Goal: Task Accomplishment & Management: Use online tool/utility

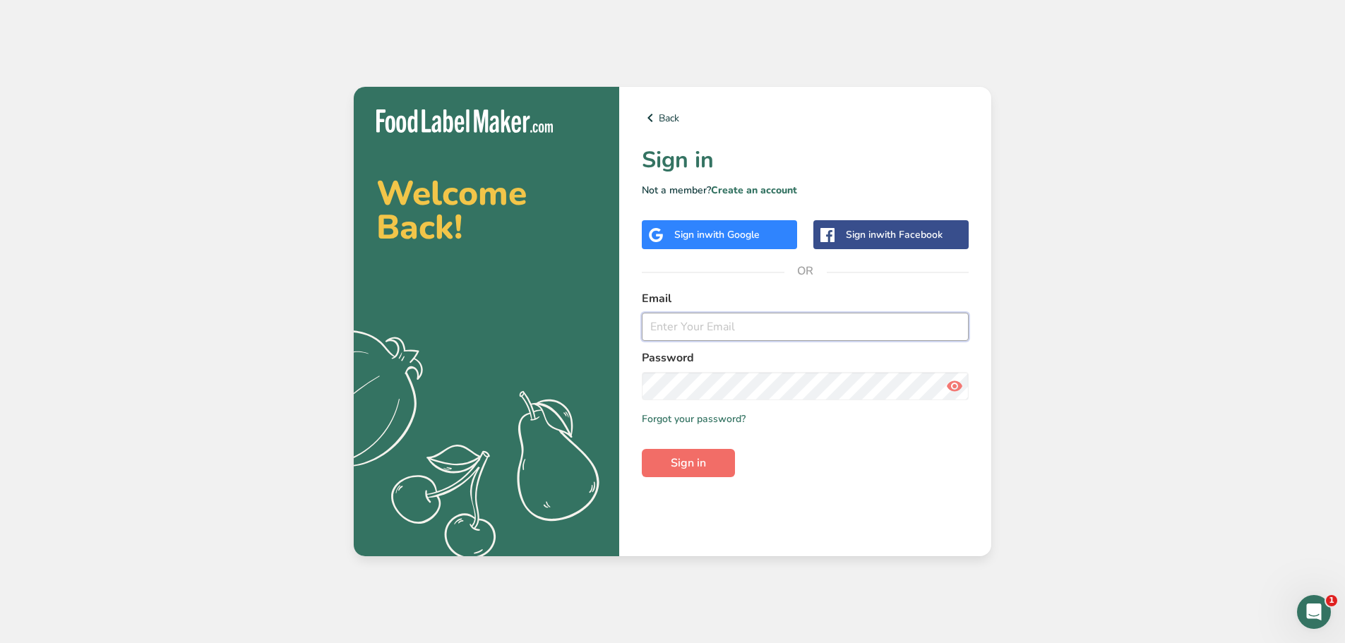
type input "[EMAIL_ADDRESS][DOMAIN_NAME]"
click at [659, 461] on button "Sign in" at bounding box center [688, 463] width 93 height 28
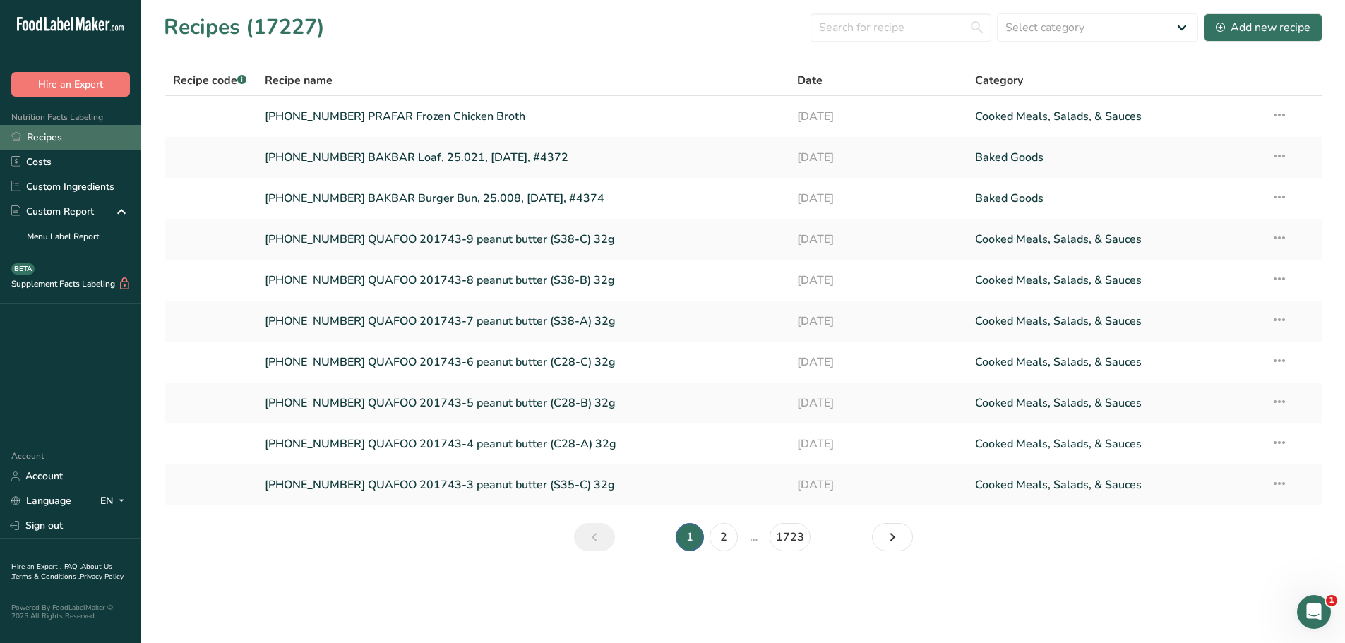
click at [60, 131] on link "Recipes" at bounding box center [70, 137] width 141 height 25
click at [439, 113] on link "25-424035-001 PRAFAR Frozen Chicken Broth" at bounding box center [523, 117] width 516 height 30
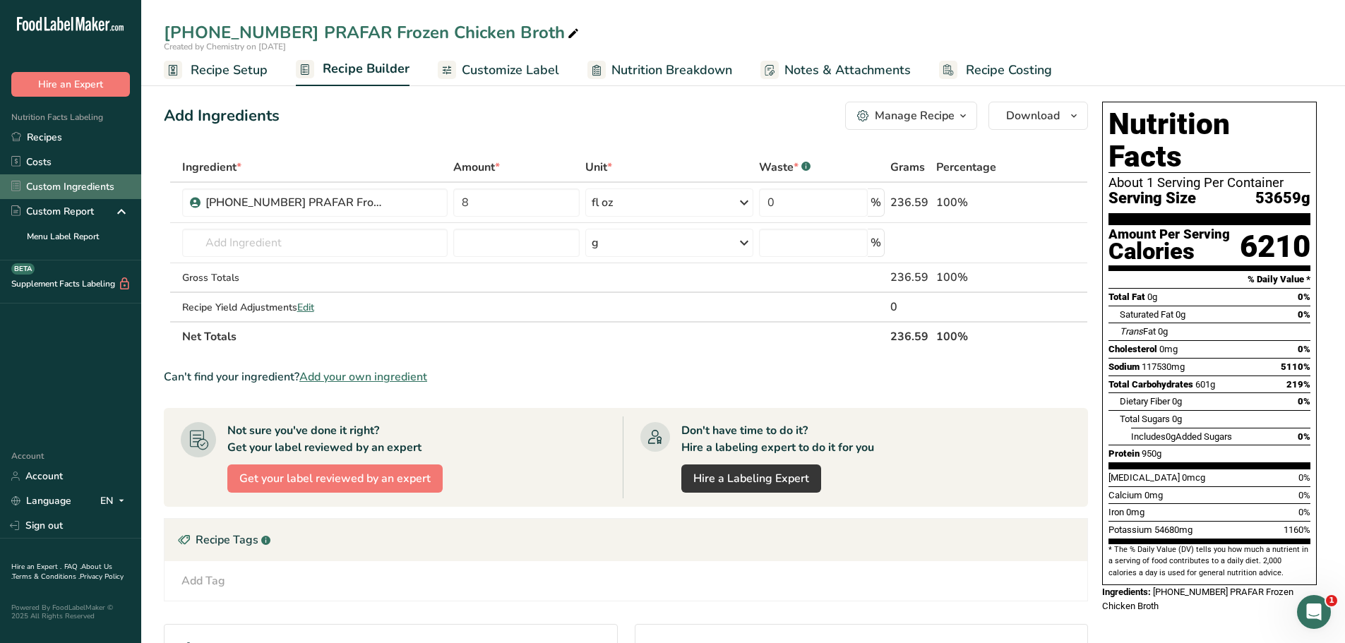
click at [61, 183] on link "Custom Ingredients" at bounding box center [70, 186] width 141 height 25
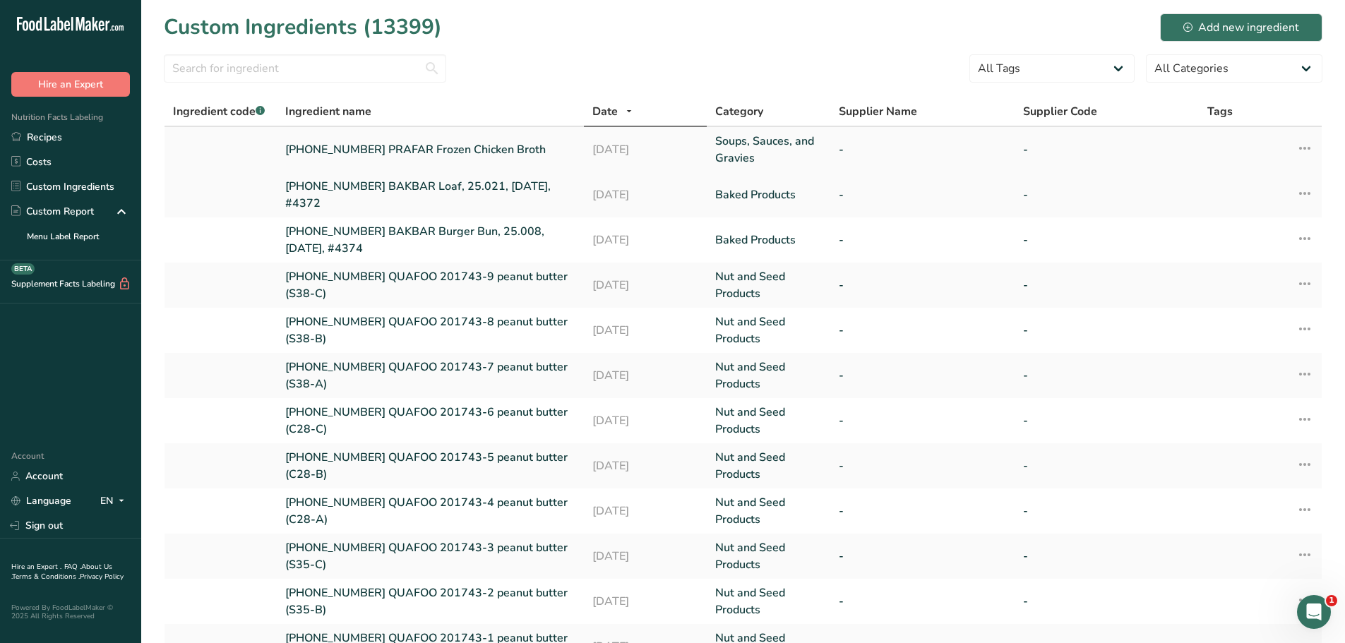
click at [451, 145] on link "25-424035-001 PRAFAR Frozen Chicken Broth" at bounding box center [430, 149] width 290 height 17
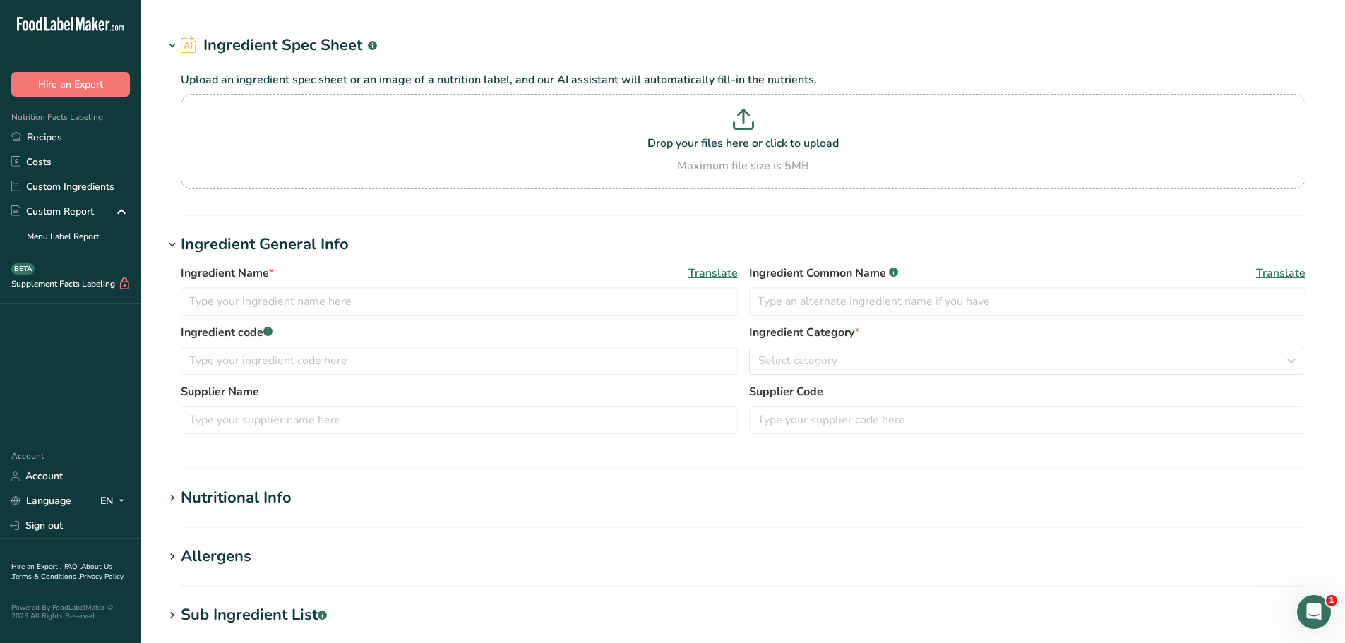
type input "25-424035-001 PRAFAR Frozen Chicken Broth"
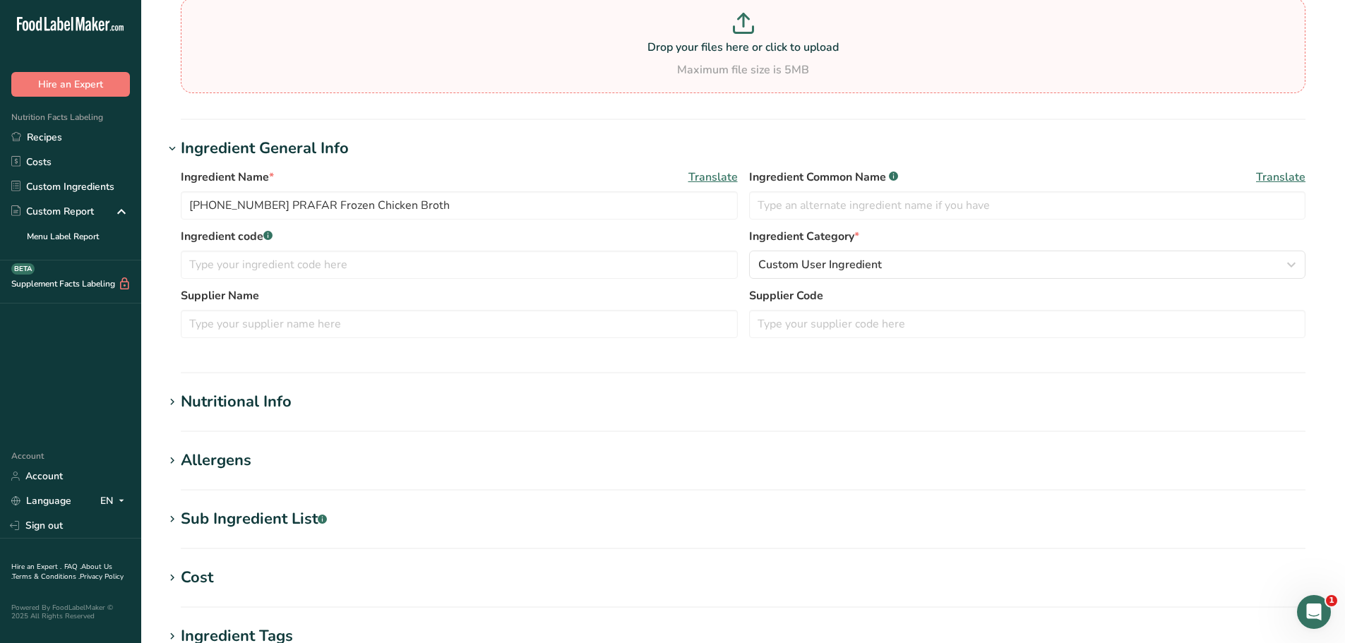
scroll to position [353, 0]
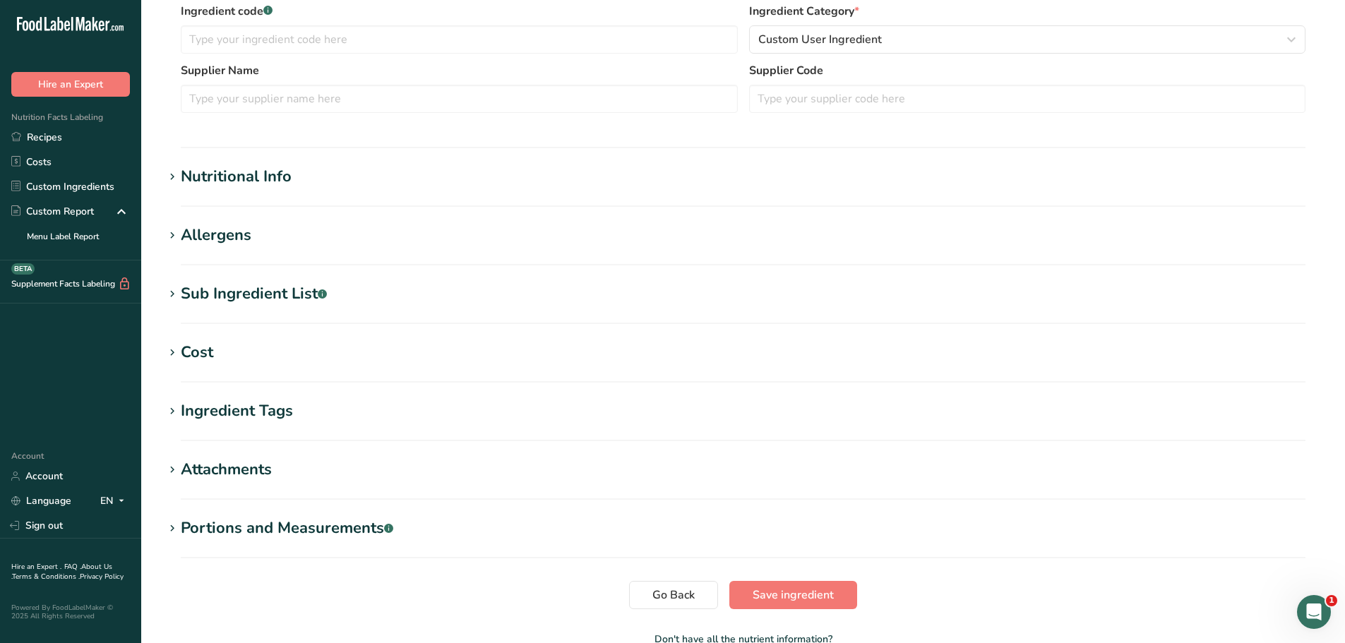
click at [340, 528] on div "Portions and Measurements .a-a{fill:#347362;}.b-a{fill:#fff;}" at bounding box center [287, 528] width 212 height 23
click at [221, 567] on div "Add portion" at bounding box center [211, 562] width 61 height 17
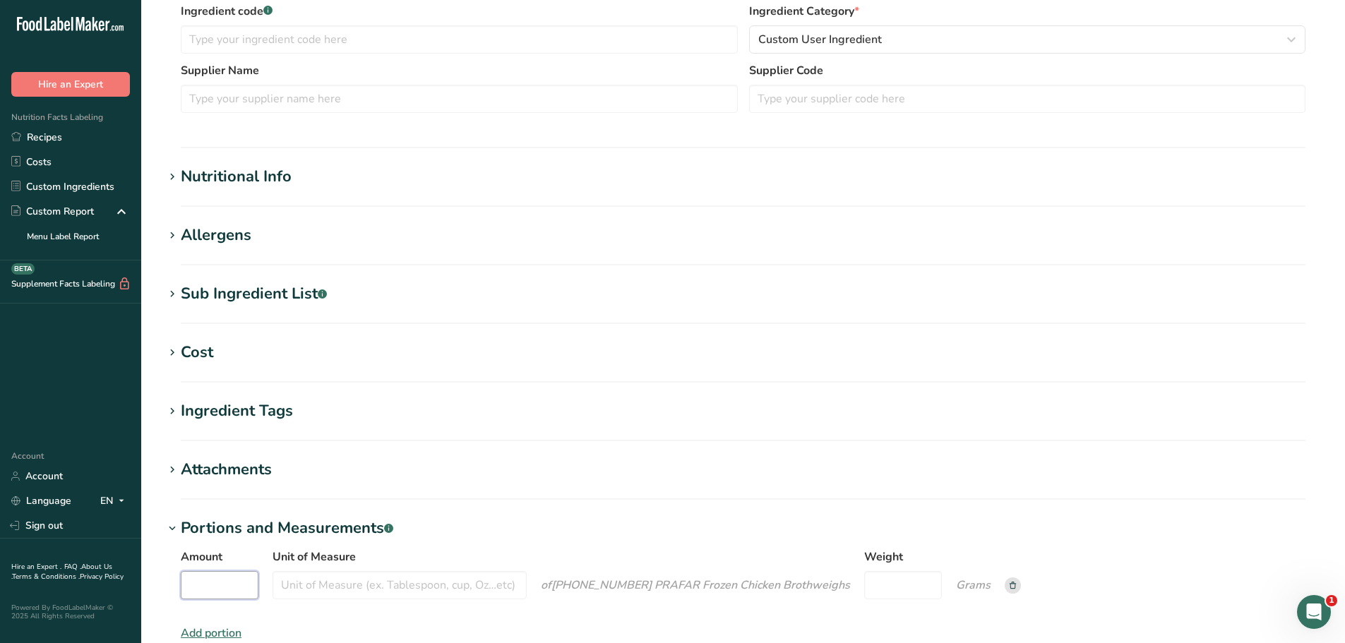
click at [220, 582] on input "Amount" at bounding box center [220, 585] width 78 height 28
type input "8"
click at [347, 587] on input "Unit of Measure" at bounding box center [399, 585] width 254 height 28
type input "F"
type input "f"
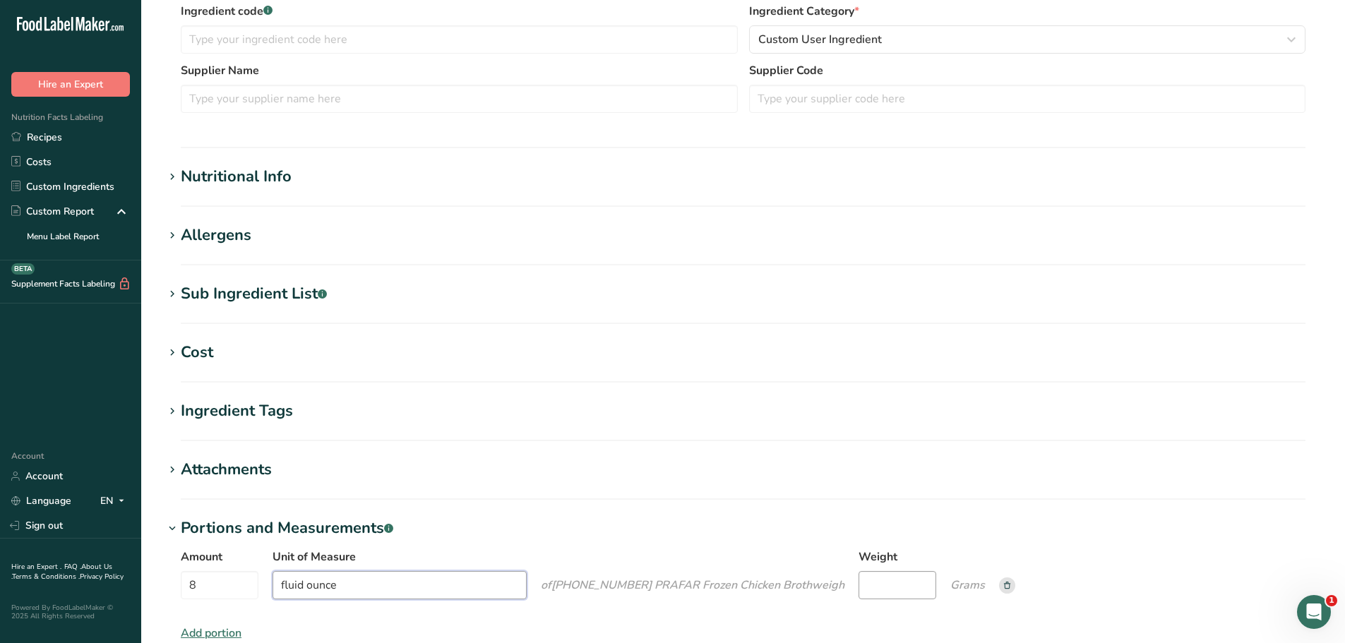
type input "fluid ounce"
click at [875, 584] on input "Weight" at bounding box center [897, 585] width 78 height 28
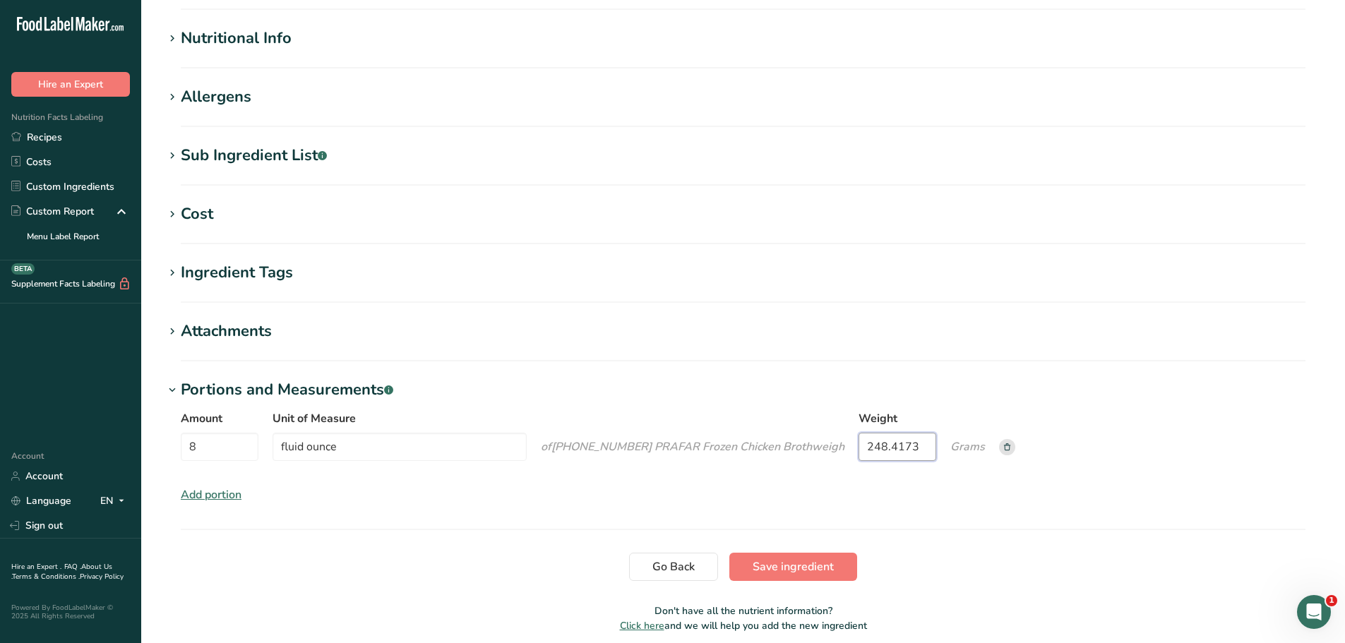
scroll to position [494, 0]
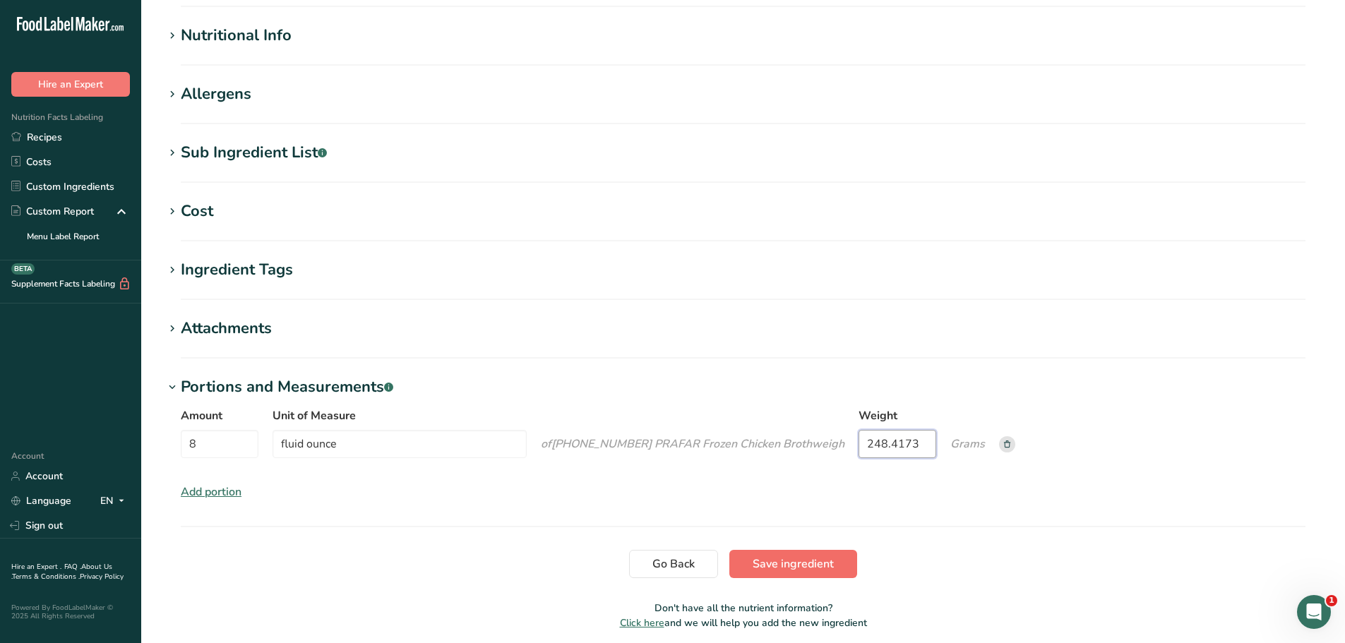
type input "248.4173"
click at [798, 566] on span "Save ingredient" at bounding box center [792, 563] width 81 height 17
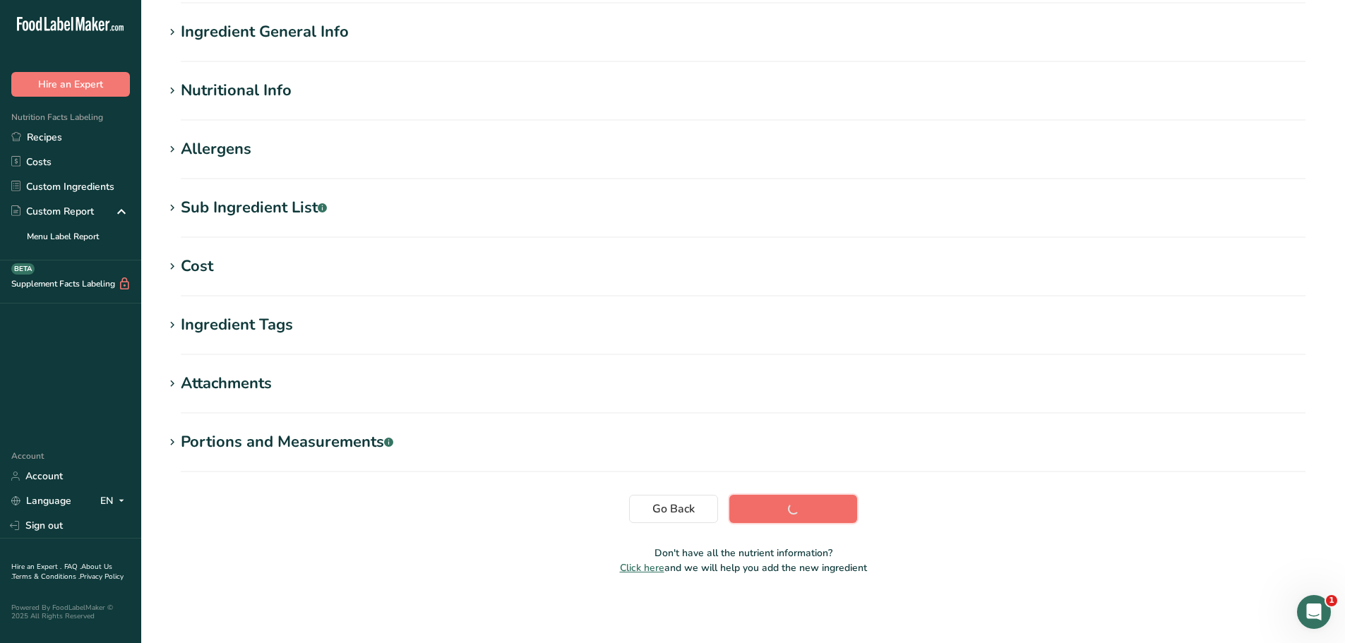
scroll to position [104, 0]
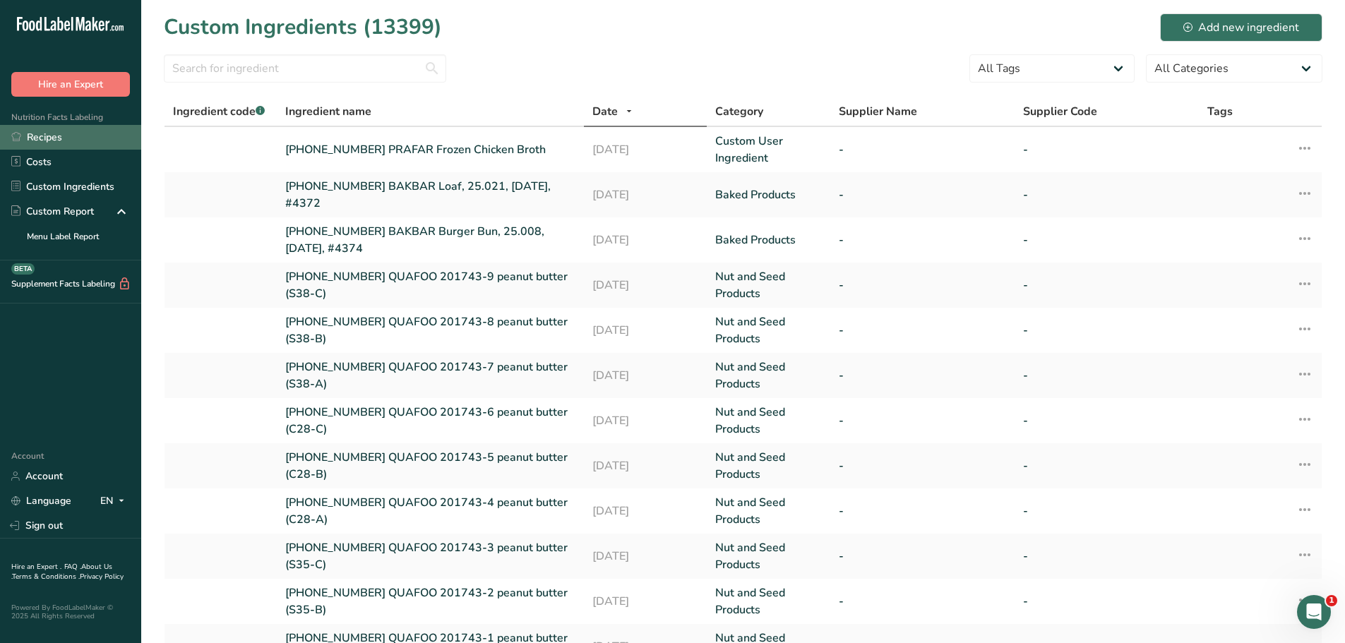
click at [68, 136] on link "Recipes" at bounding box center [70, 137] width 141 height 25
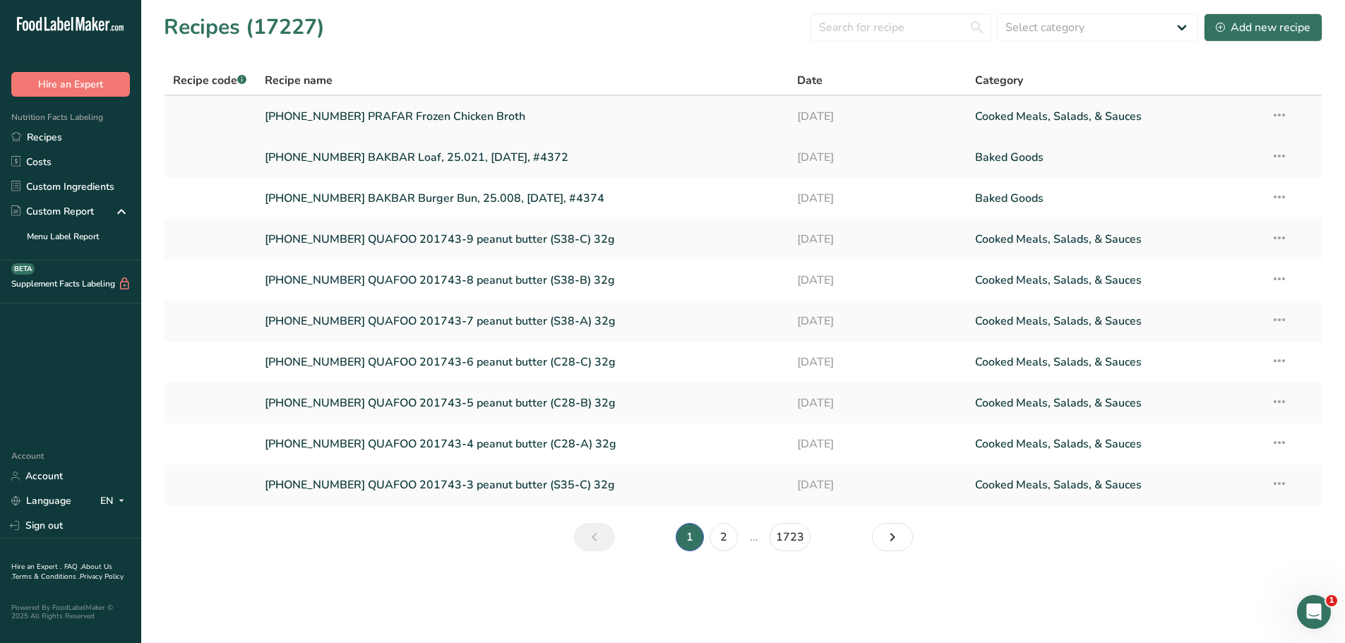
click at [354, 121] on link "25-424035-001 PRAFAR Frozen Chicken Broth" at bounding box center [523, 117] width 516 height 30
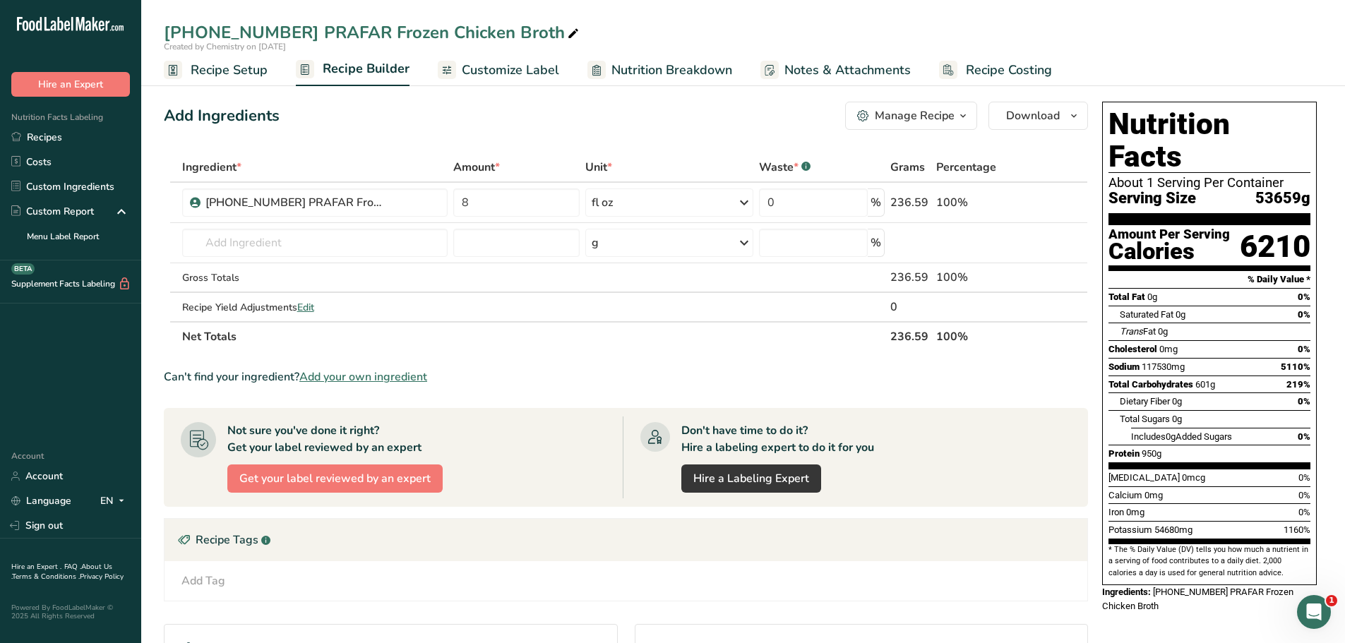
click at [251, 67] on span "Recipe Setup" at bounding box center [229, 70] width 77 height 19
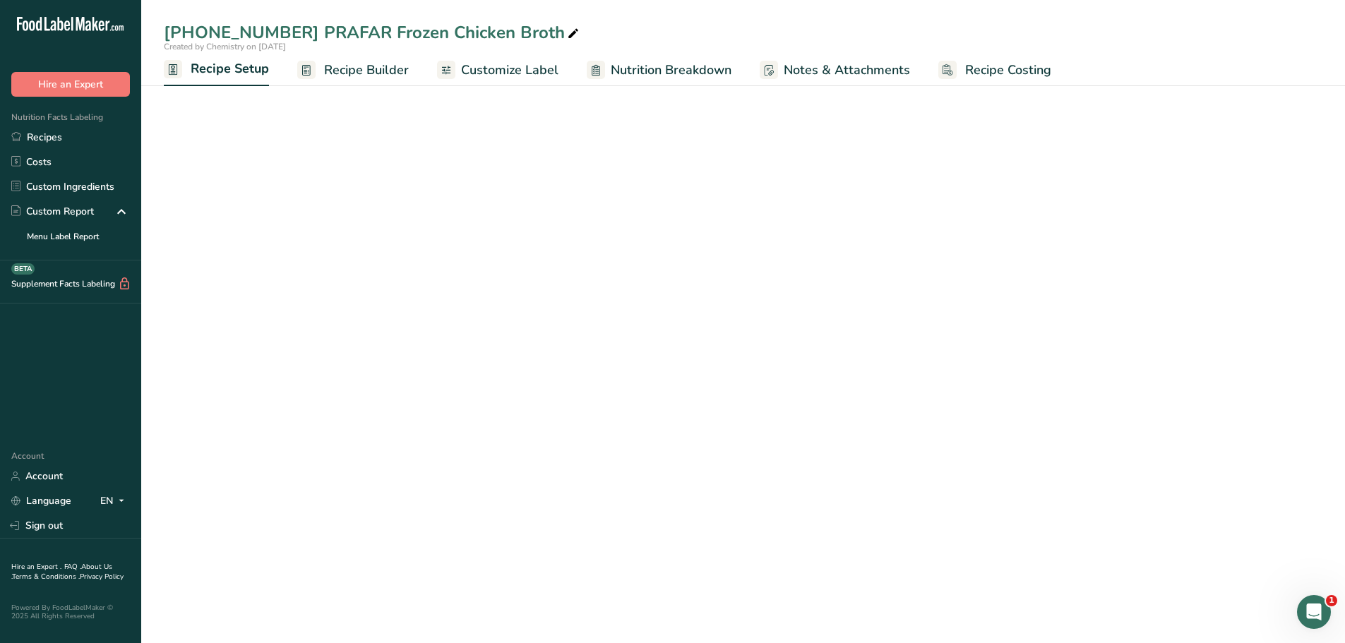
select select "18"
select select "22"
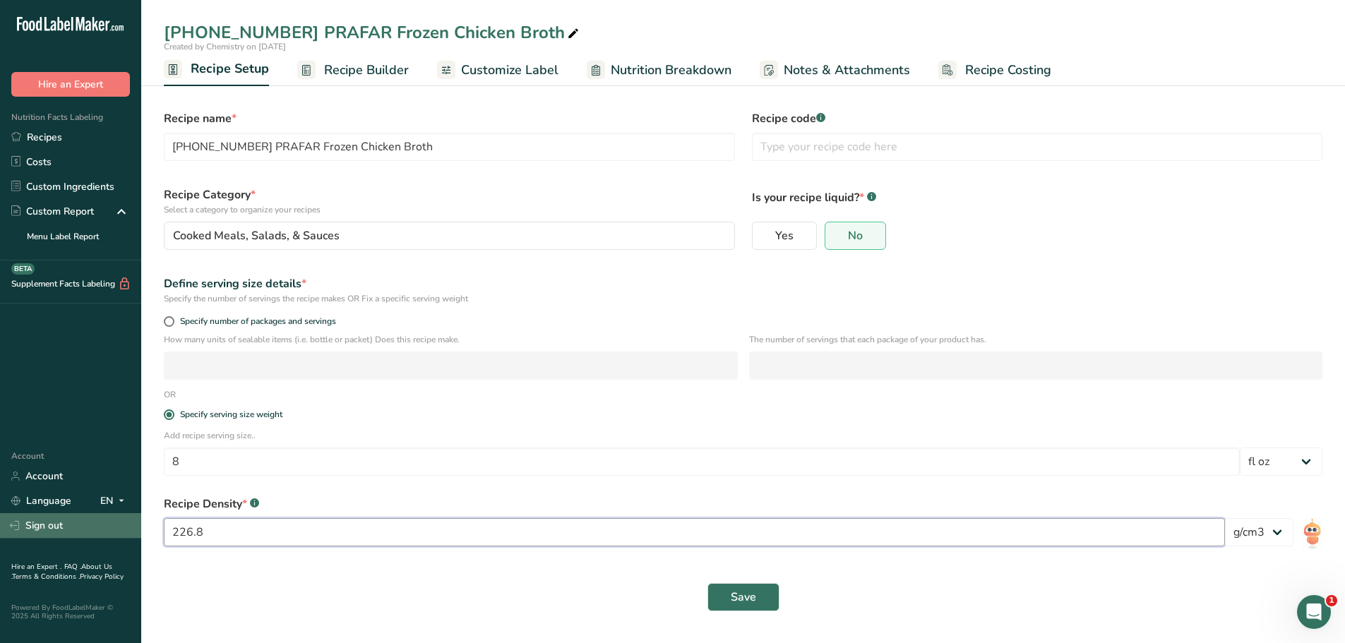
drag, startPoint x: 227, startPoint y: 540, endPoint x: 114, endPoint y: 518, distance: 115.0
click at [114, 518] on div ".a-20{fill:#fff;} Hire an Expert Nutrition Facts Labeling Recipes Costs Custom …" at bounding box center [672, 321] width 1345 height 643
click at [1275, 537] on select "lb/ft3 g/cm3" at bounding box center [1259, 532] width 68 height 28
click at [1302, 457] on select "Grams kg mg mcg lb oz l mL fl oz tbsp tsp cup qt gallon" at bounding box center [1280, 462] width 83 height 28
click at [1239, 448] on select "Grams kg mg mcg lb oz l mL fl oz tbsp tsp cup qt gallon" at bounding box center [1280, 462] width 83 height 28
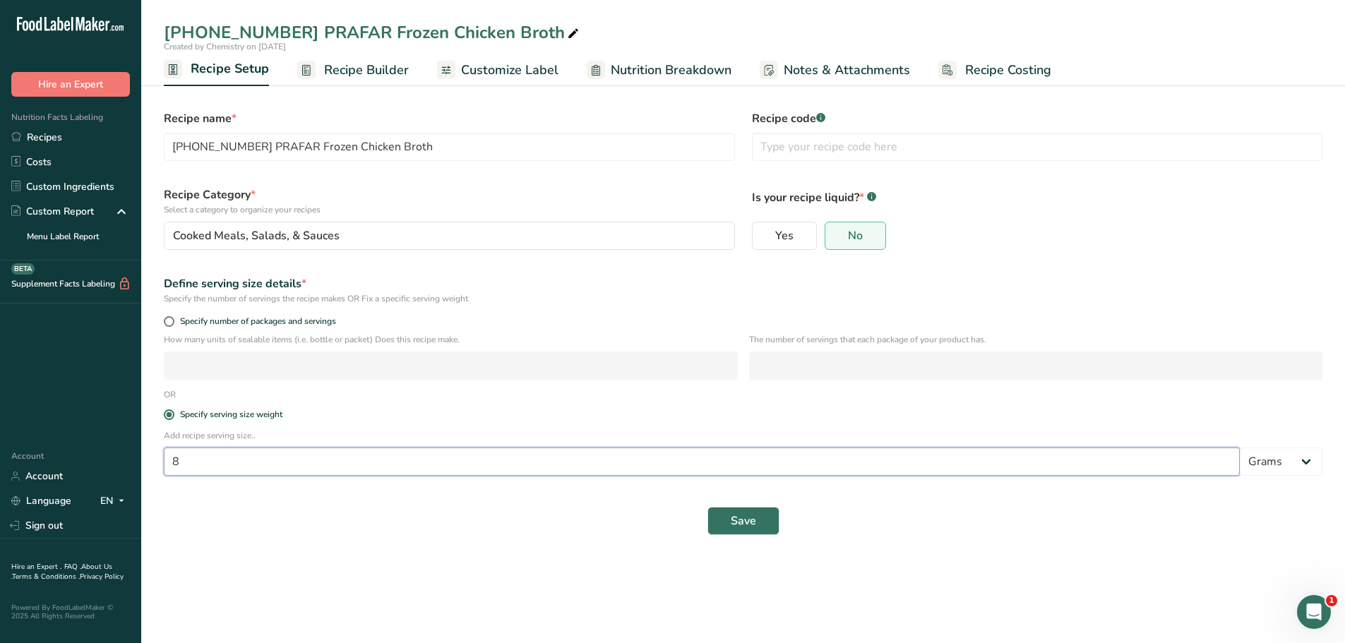
click at [1025, 463] on input "8" at bounding box center [702, 462] width 1076 height 28
click at [1302, 464] on select "Grams kg mg mcg lb oz l mL fl oz tbsp tsp cup qt gallon" at bounding box center [1280, 462] width 83 height 28
select select "18"
click at [1239, 448] on select "Grams kg mg mcg lb oz l mL fl oz tbsp tsp cup qt gallon" at bounding box center [1280, 462] width 83 height 28
select select "22"
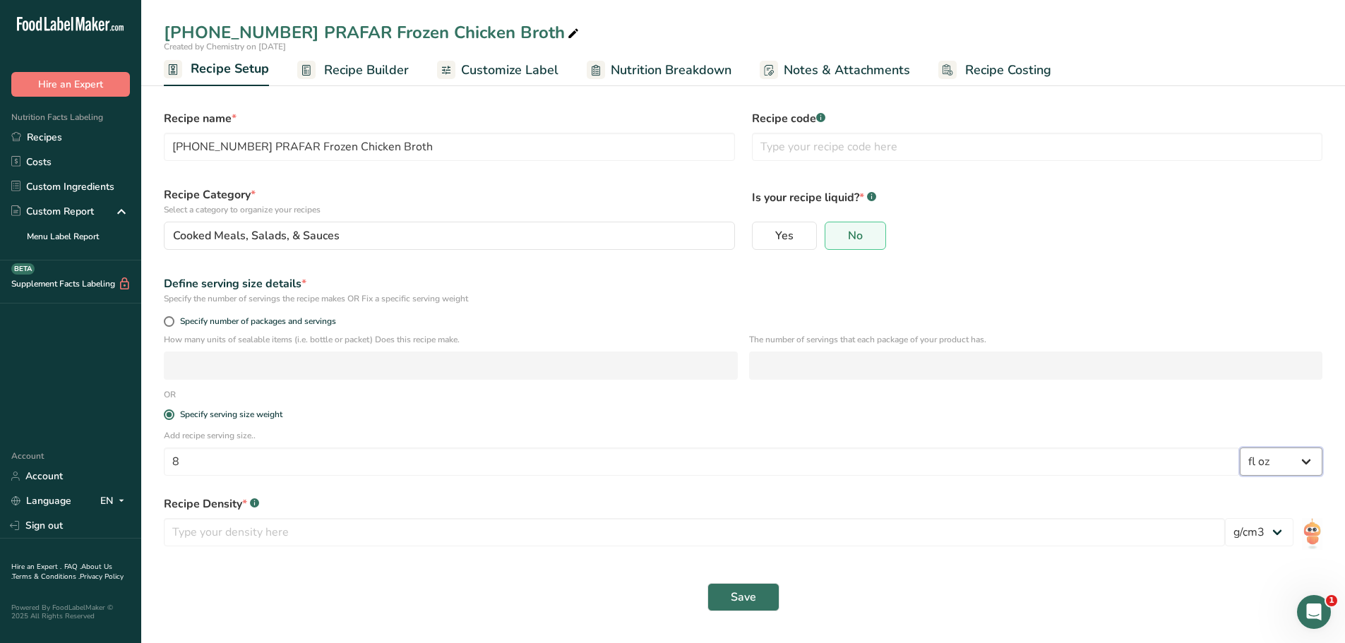
click at [1316, 461] on select "Grams kg mg mcg lb oz l mL fl oz tbsp tsp cup qt gallon" at bounding box center [1280, 462] width 83 height 28
select select "0"
click at [1239, 448] on select "Grams kg mg mcg lb oz l mL fl oz tbsp tsp cup qt gallon" at bounding box center [1280, 462] width 83 height 28
click at [807, 469] on input "8" at bounding box center [702, 462] width 1076 height 28
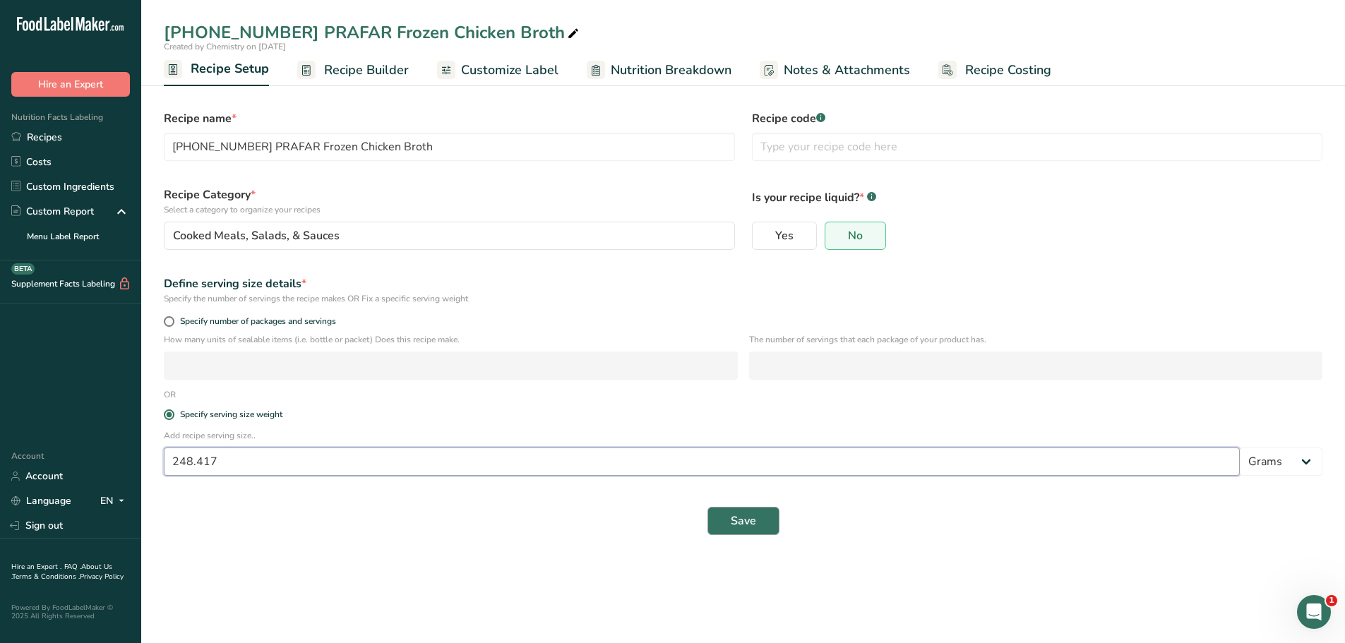
type input "248.417"
click at [722, 515] on button "Save" at bounding box center [743, 521] width 72 height 28
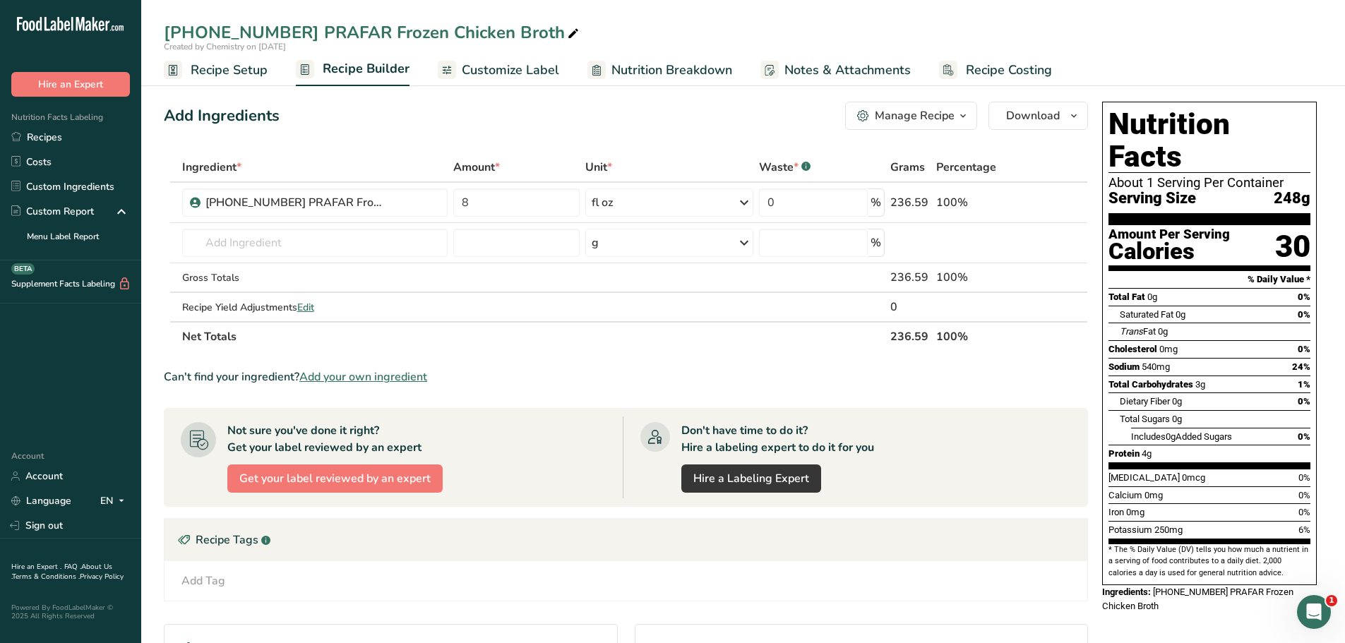
click at [207, 73] on span "Recipe Setup" at bounding box center [229, 70] width 77 height 19
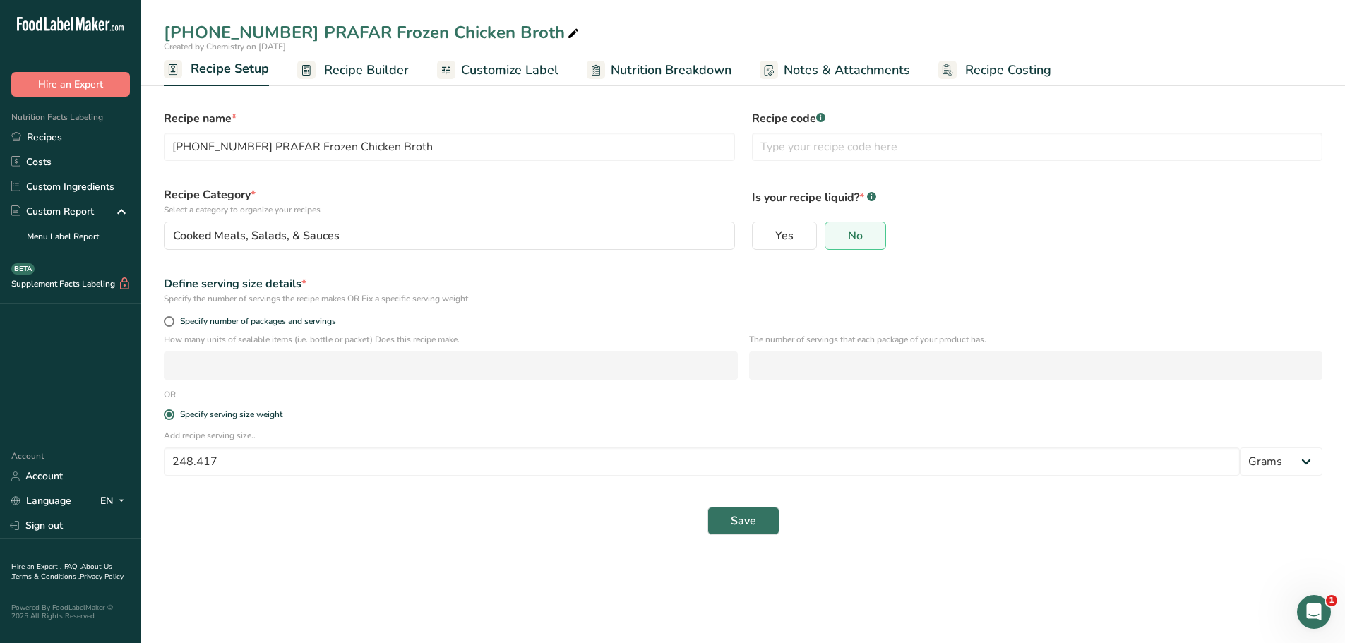
click at [340, 68] on span "Recipe Builder" at bounding box center [366, 70] width 85 height 19
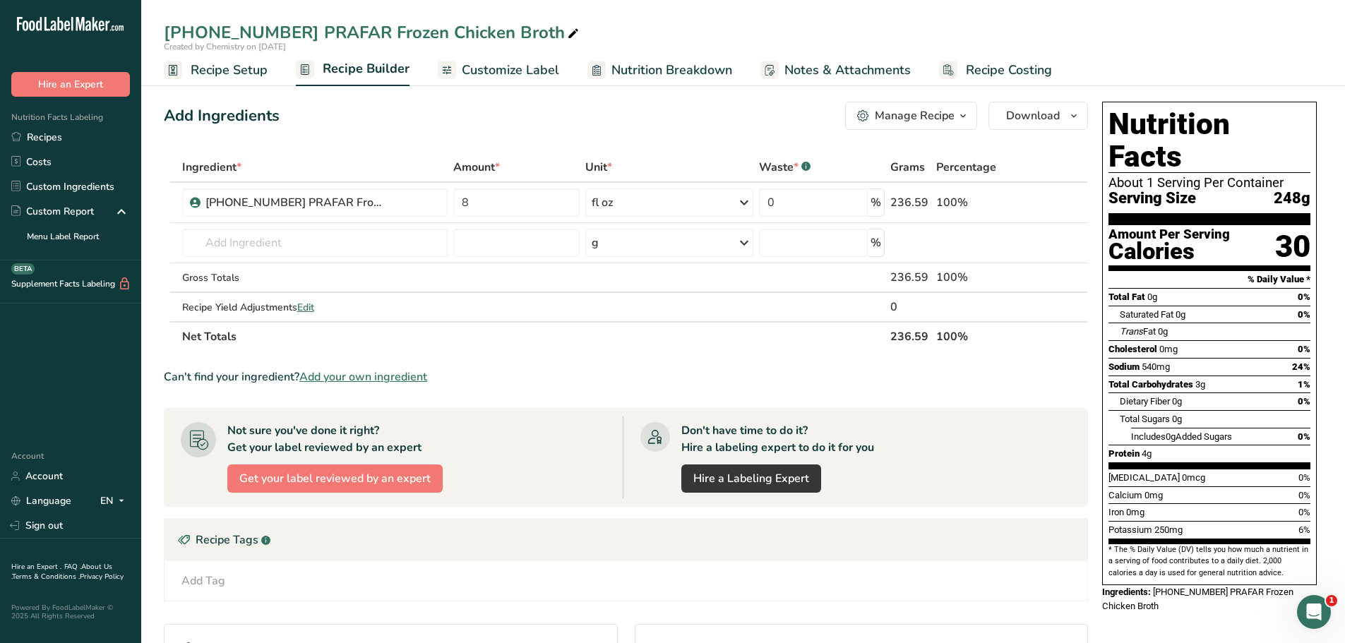
click at [500, 72] on span "Customize Label" at bounding box center [510, 70] width 97 height 19
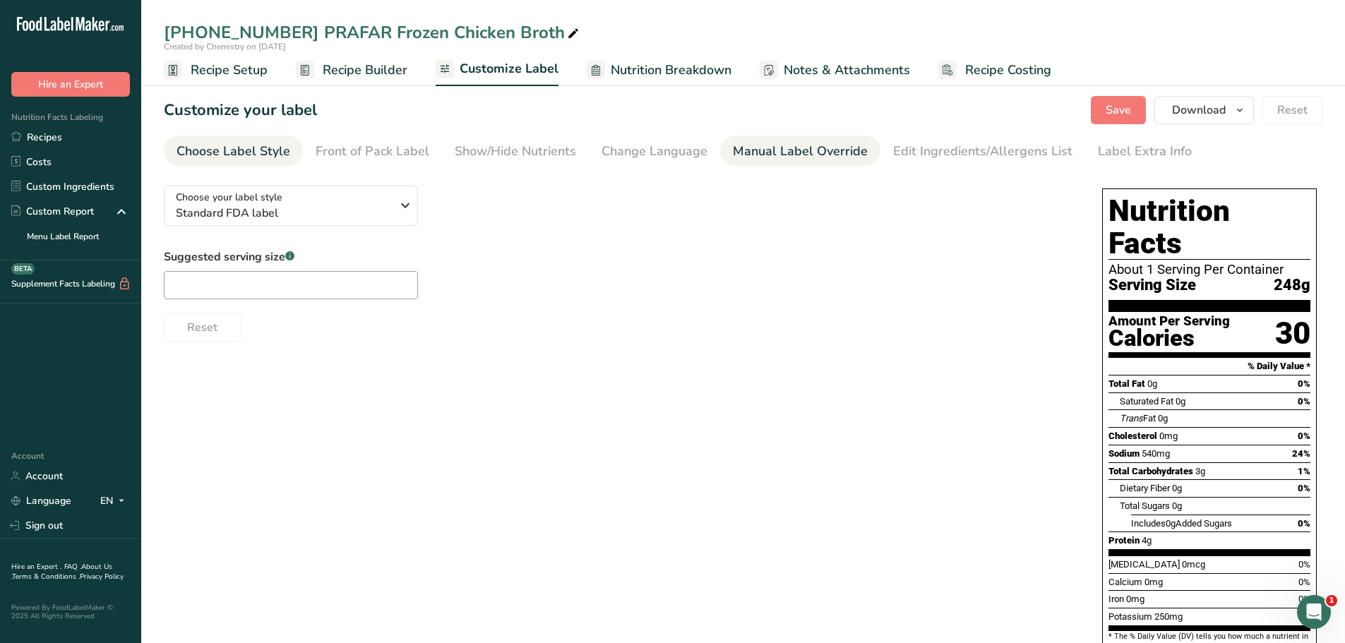
click at [750, 152] on div "Manual Label Override" at bounding box center [800, 151] width 135 height 19
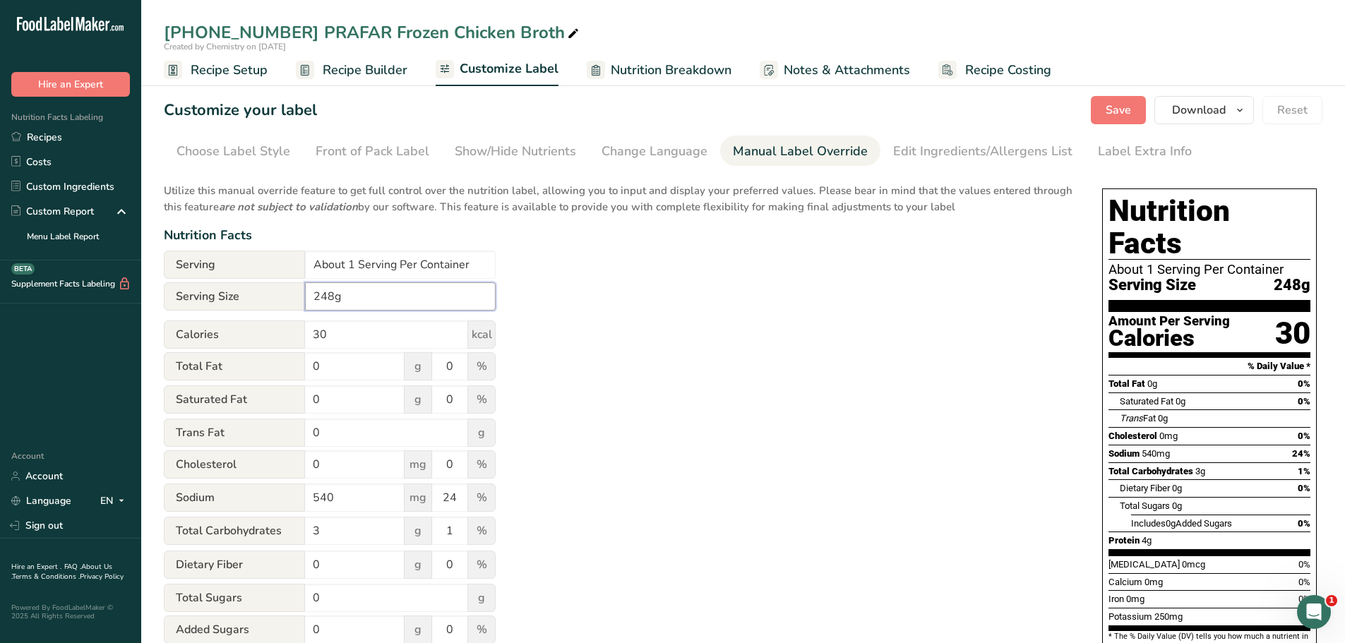
drag, startPoint x: 362, startPoint y: 302, endPoint x: 301, endPoint y: 287, distance: 63.2
click at [301, 287] on div "Serving Size 248g" at bounding box center [330, 296] width 332 height 28
type input "8"
type input "8 fl oz (248g)"
drag, startPoint x: 354, startPoint y: 265, endPoint x: 248, endPoint y: 260, distance: 106.0
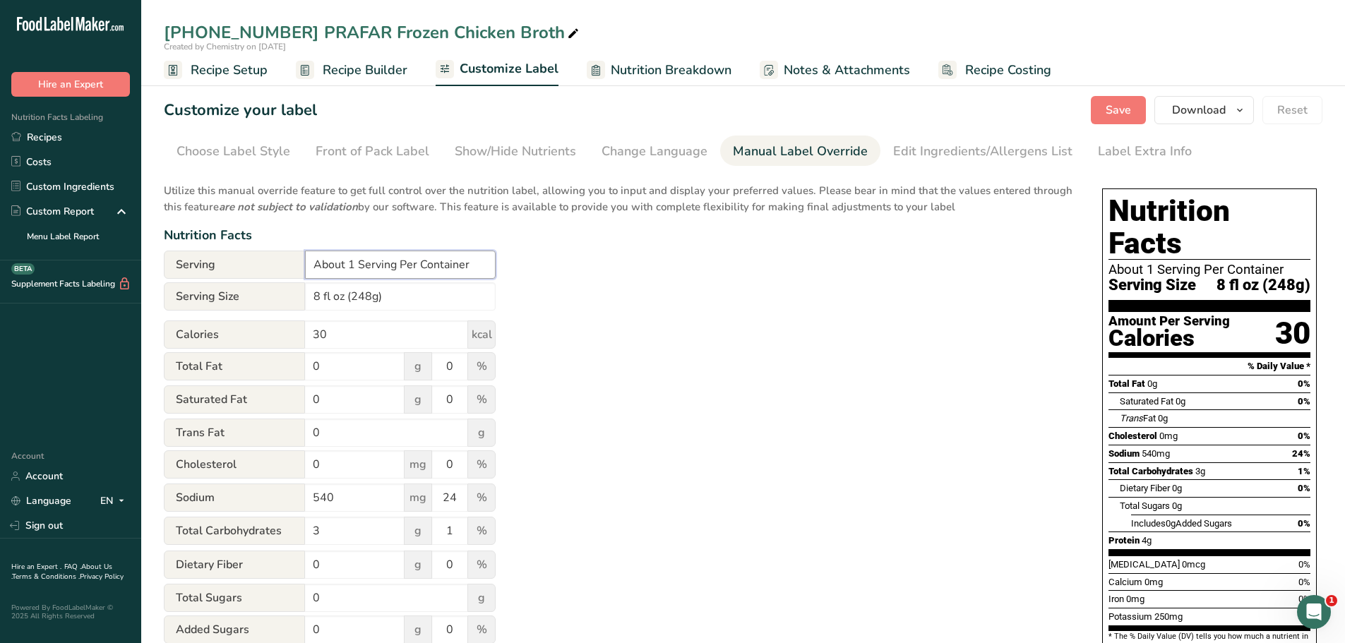
click at [248, 260] on div "Serving About 1 Serving Per Container" at bounding box center [330, 265] width 332 height 28
type input "4 Servings Per Container"
click at [1112, 107] on span "Save" at bounding box center [1117, 110] width 25 height 17
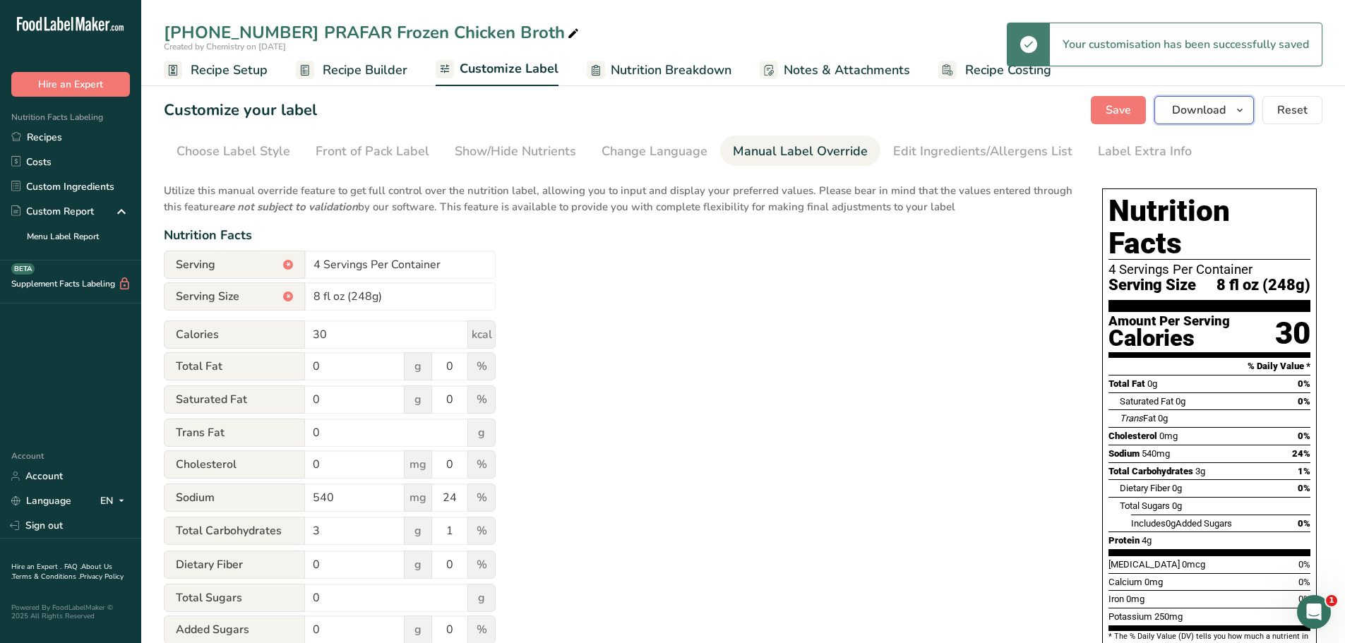
click at [1242, 109] on icon "button" at bounding box center [1239, 111] width 11 height 18
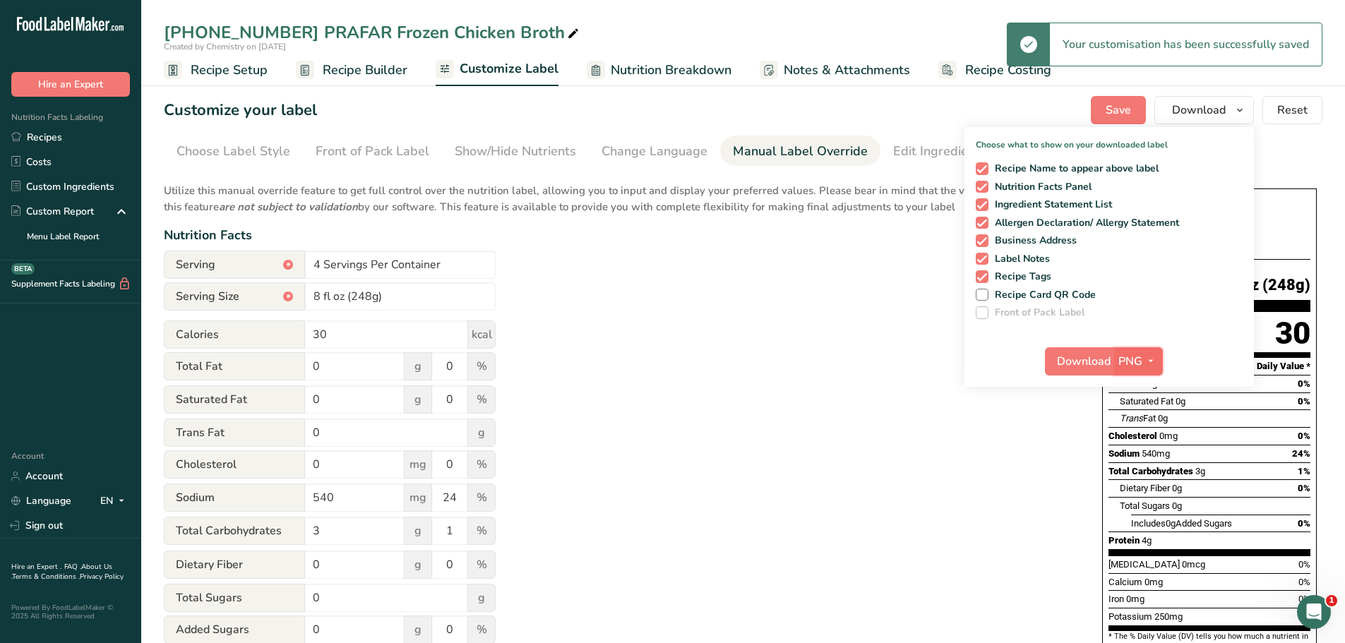
click at [1152, 363] on icon "button" at bounding box center [1150, 361] width 11 height 18
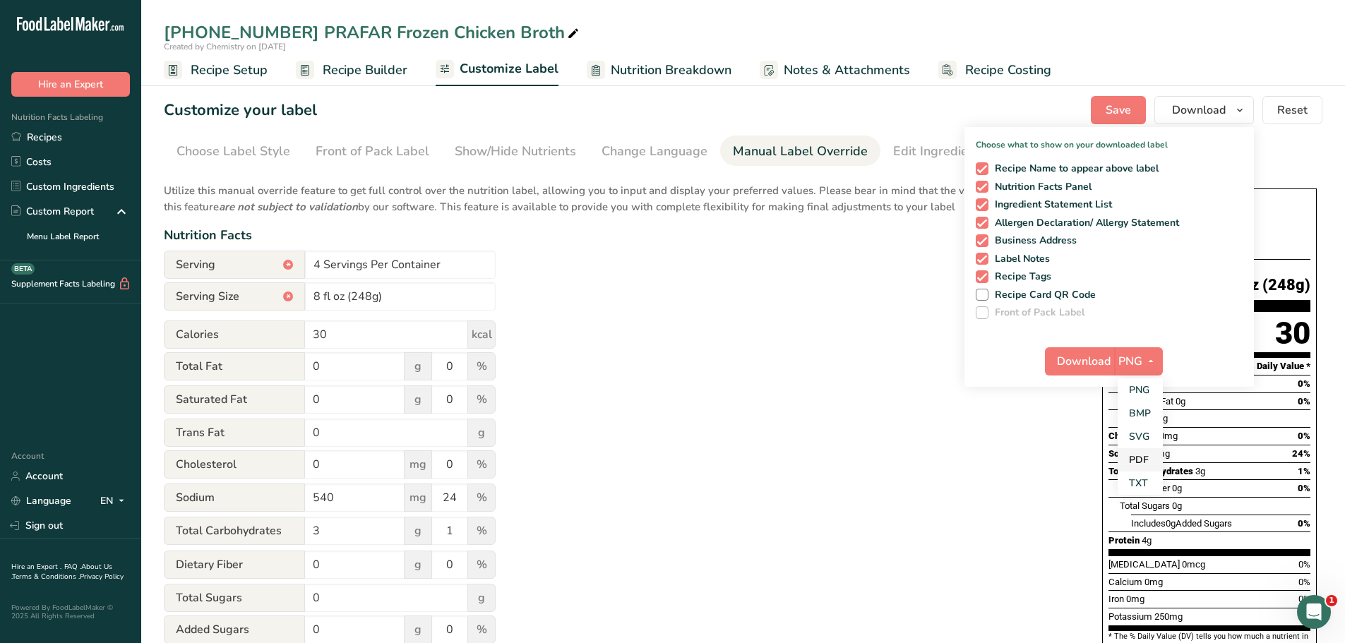
click at [1134, 458] on link "PDF" at bounding box center [1139, 459] width 45 height 23
click at [1084, 363] on span "Download" at bounding box center [1084, 361] width 54 height 17
click at [91, 189] on link "Custom Ingredients" at bounding box center [70, 186] width 141 height 25
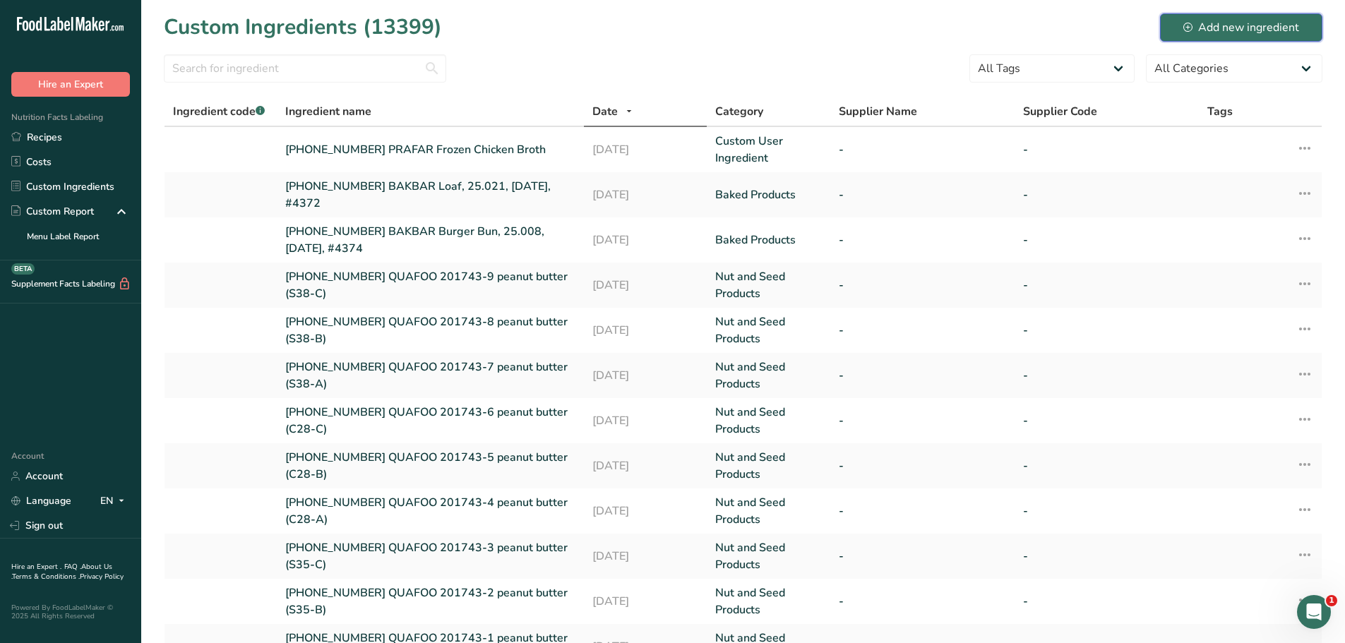
click at [1208, 29] on div "Add new ingredient" at bounding box center [1241, 27] width 116 height 17
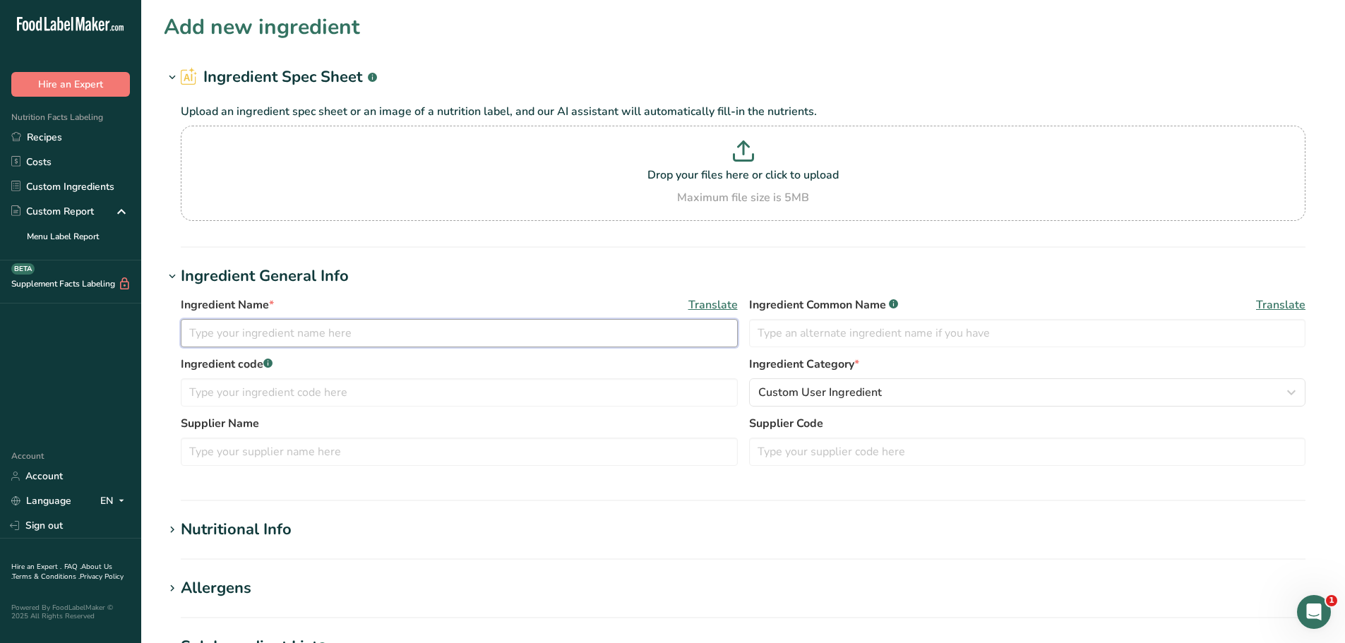
click at [256, 328] on input "text" at bounding box center [459, 333] width 557 height 28
click at [359, 339] on input "25-415067-001 BELCAM" at bounding box center [459, 333] width 557 height 28
paste input "Part Skim Ricotta"
type input "25-415067-001 BELCAM Part Skim Ricotta"
click at [822, 402] on button "Custom User Ingredient" at bounding box center [1027, 392] width 557 height 28
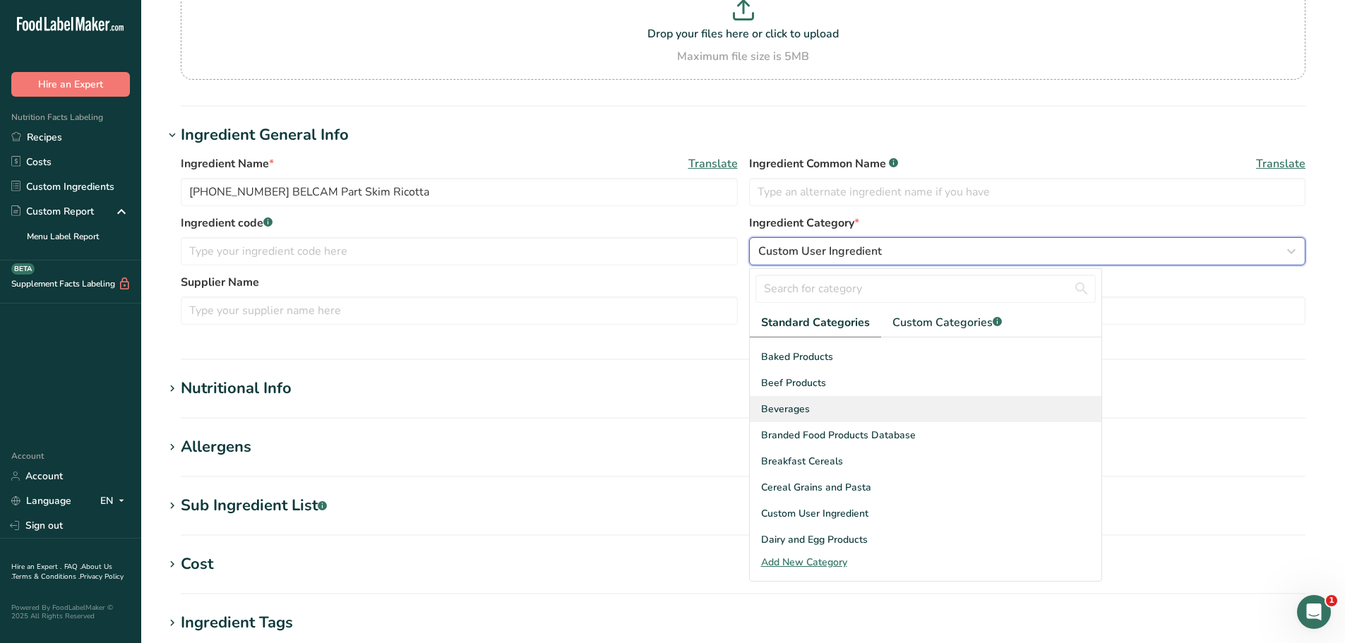
scroll to position [71, 0]
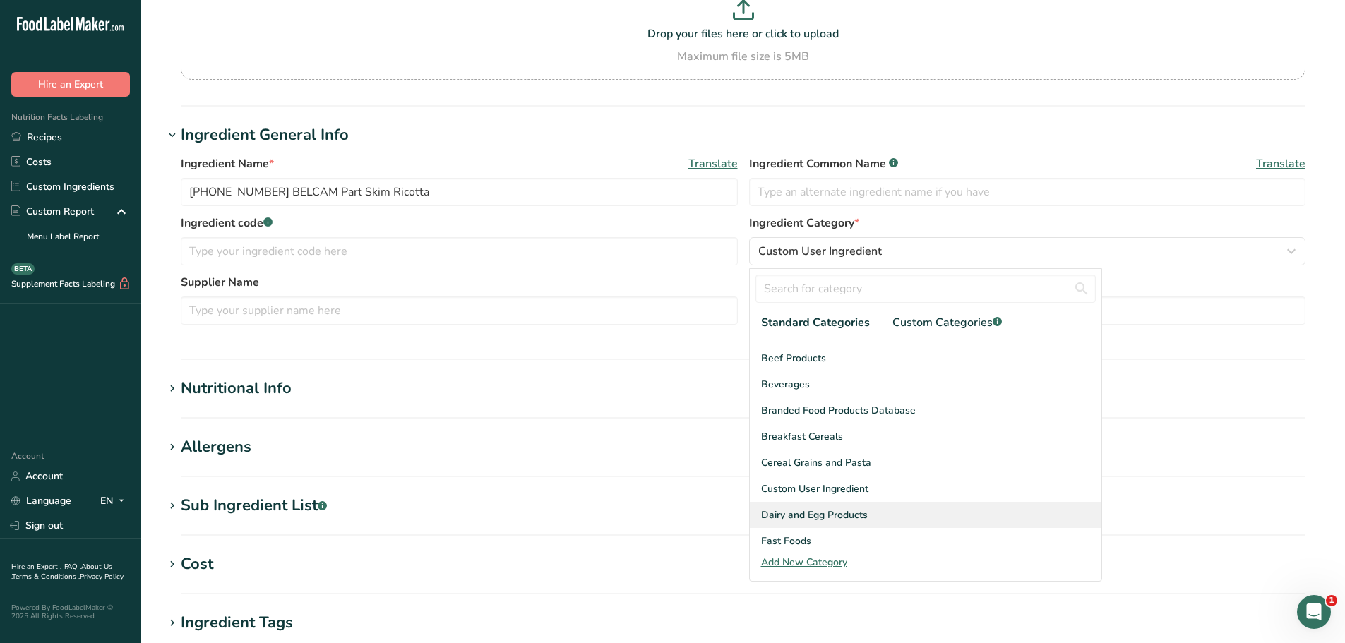
click at [821, 511] on span "Dairy and Egg Products" at bounding box center [814, 514] width 107 height 15
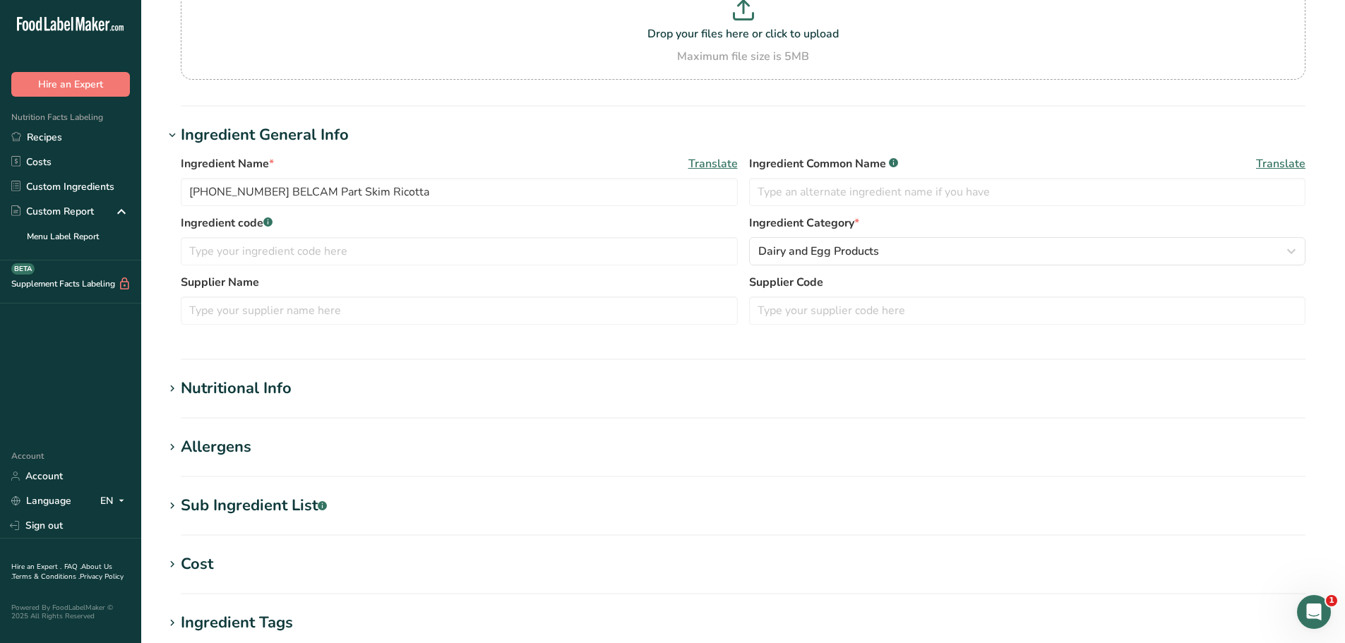
click at [209, 393] on div "Nutritional Info" at bounding box center [236, 388] width 111 height 23
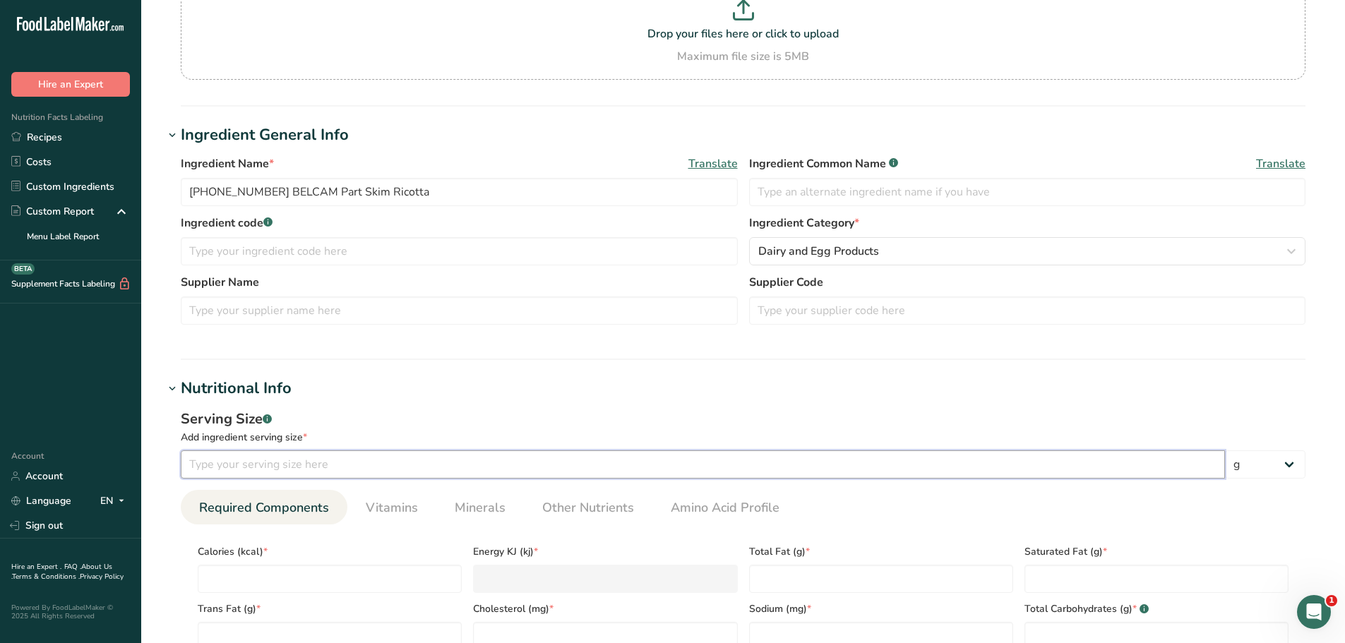
click at [256, 466] on input "number" at bounding box center [703, 464] width 1044 height 28
type input "100"
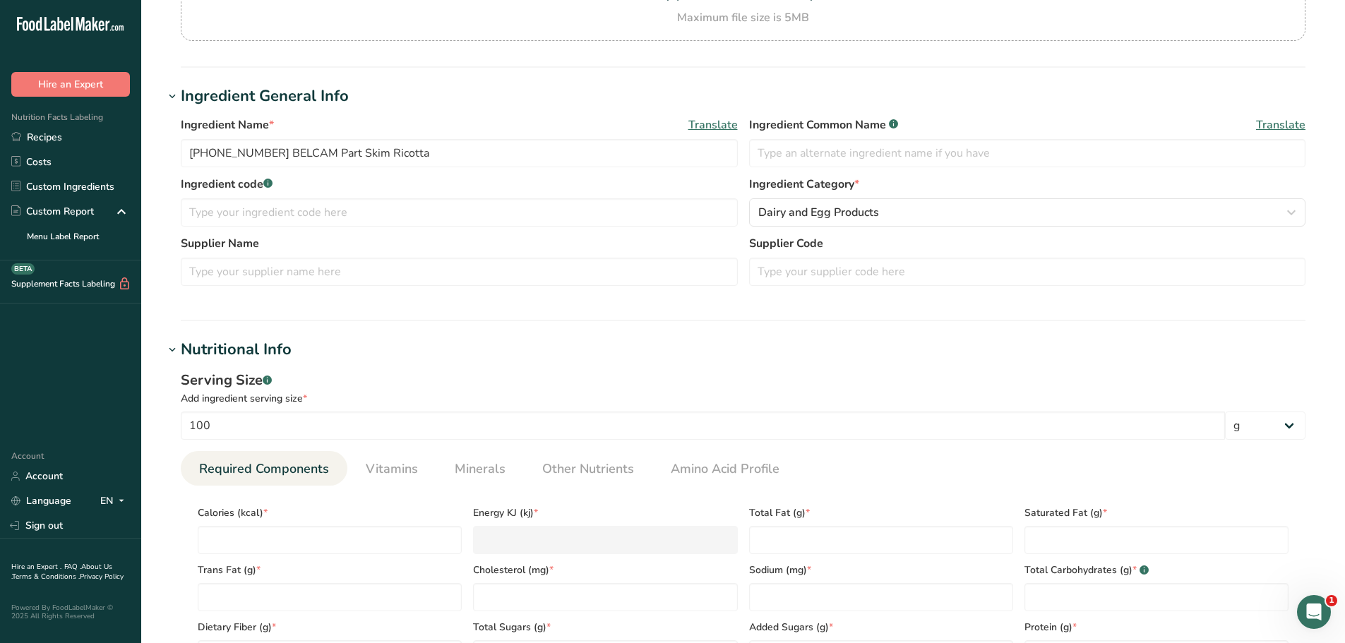
scroll to position [353, 0]
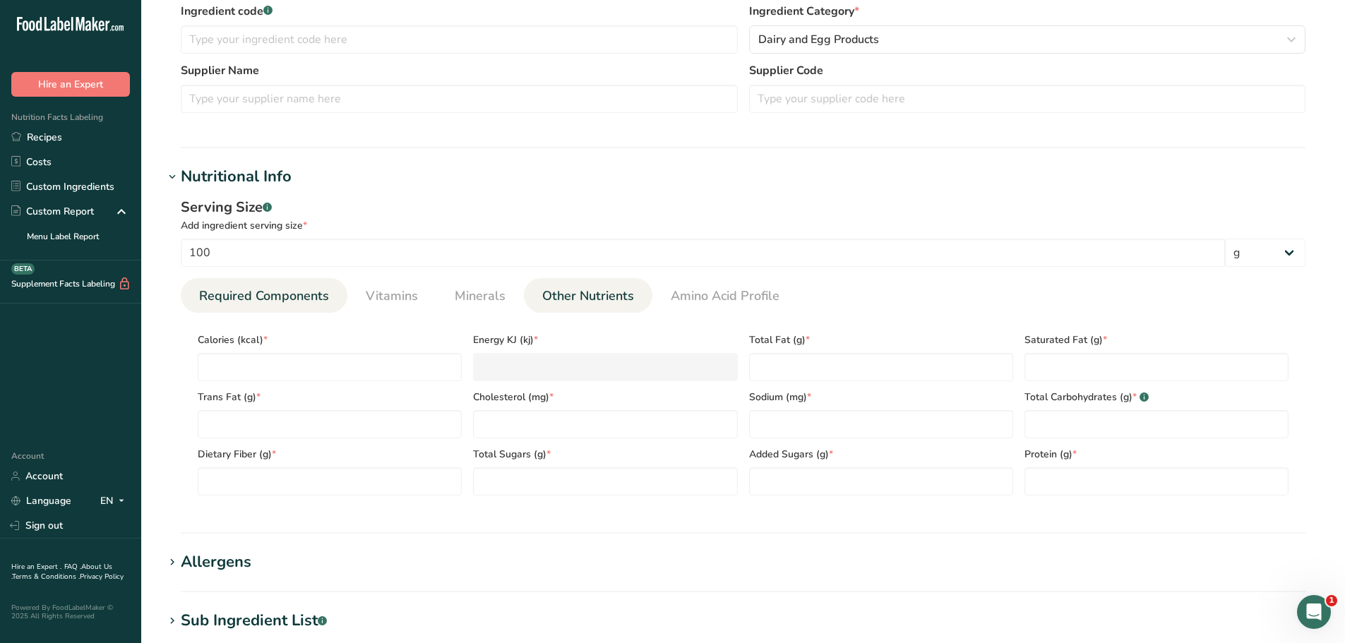
click at [577, 296] on span "Other Nutrients" at bounding box center [588, 296] width 92 height 19
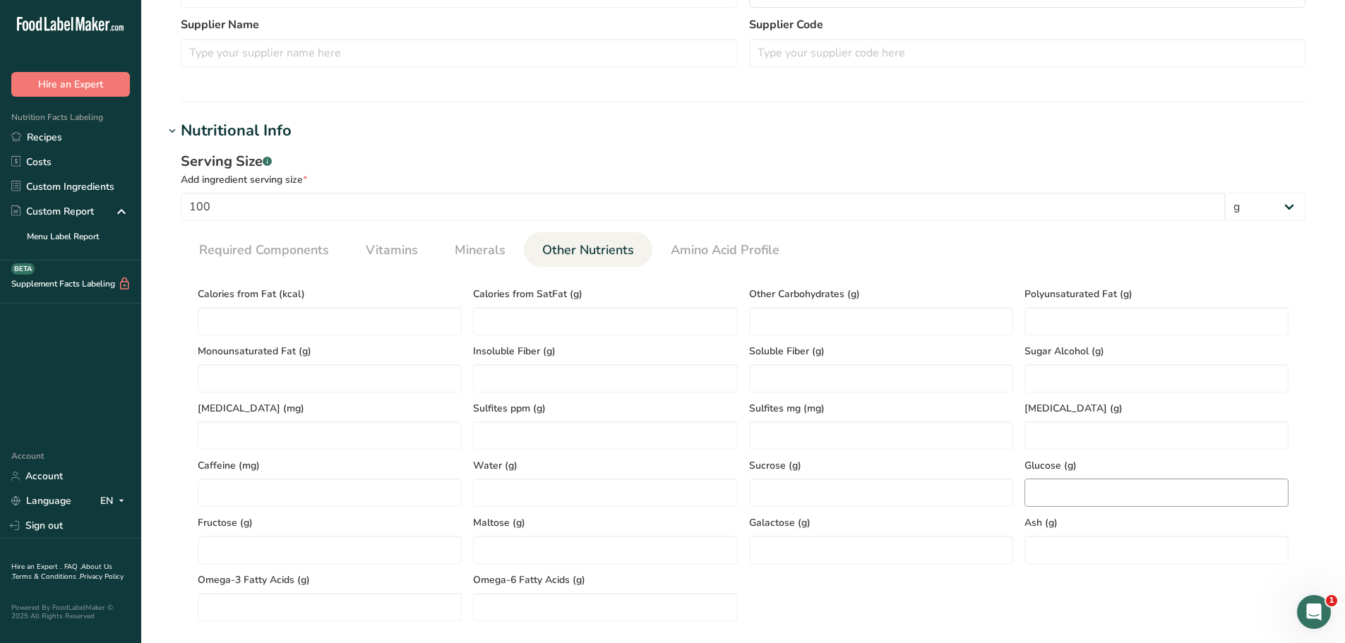
scroll to position [424, 0]
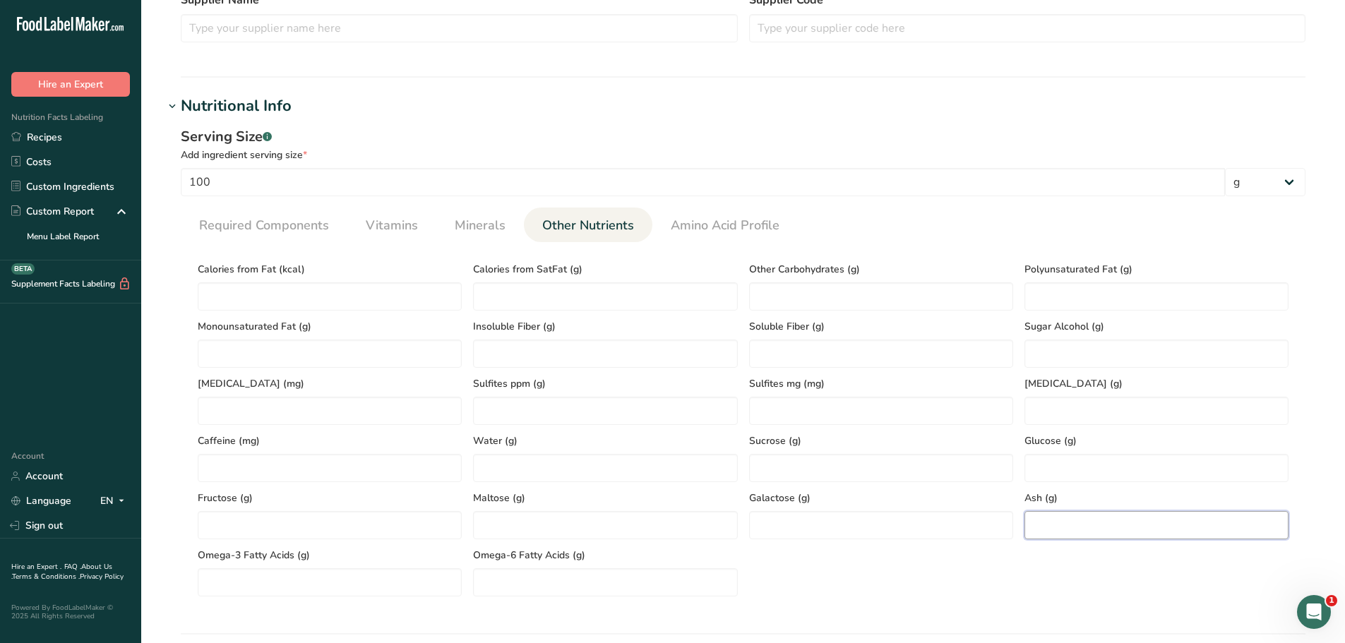
click at [1066, 522] on input "number" at bounding box center [1156, 525] width 264 height 28
paste input "1.34"
type input "1.34"
click at [241, 216] on span "Required Components" at bounding box center [264, 225] width 130 height 19
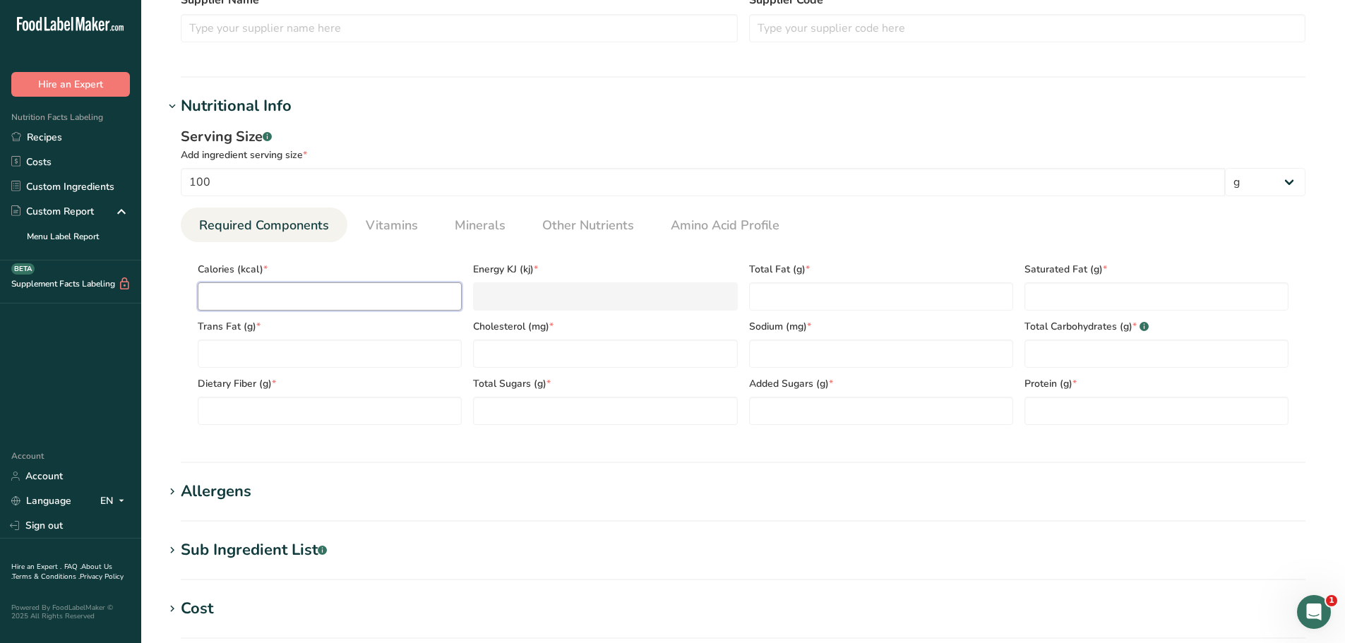
click at [236, 294] on input "number" at bounding box center [330, 296] width 264 height 28
paste input "138.58"
type input "138.58"
type KJ "579.8"
type input "138.58"
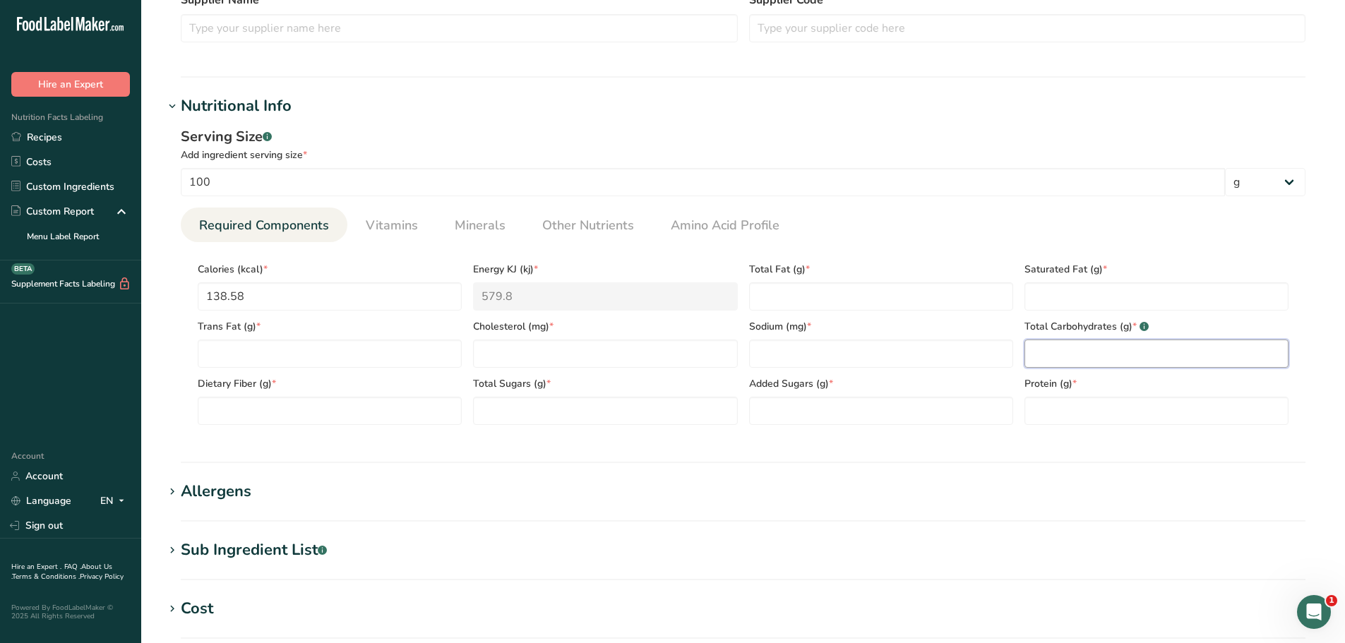
click at [1050, 358] on Carbohydrates "number" at bounding box center [1156, 354] width 264 height 28
paste Carbohydrates "4.64"
type Carbohydrates "4.64"
drag, startPoint x: 542, startPoint y: 356, endPoint x: 534, endPoint y: 361, distance: 8.8
click at [541, 356] on input "number" at bounding box center [605, 354] width 264 height 28
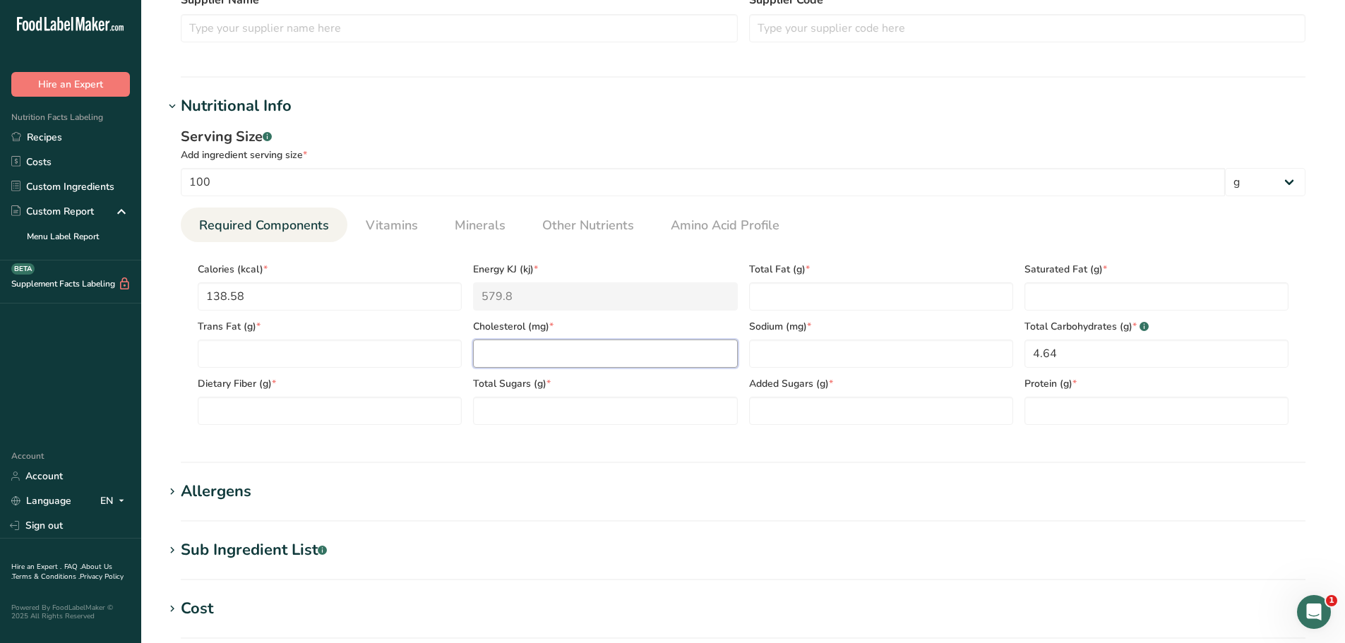
paste input "30.07"
type input "30.07"
click at [232, 407] on Fiber "number" at bounding box center [330, 411] width 264 height 28
paste Fiber "1.32"
type Fiber "1.32"
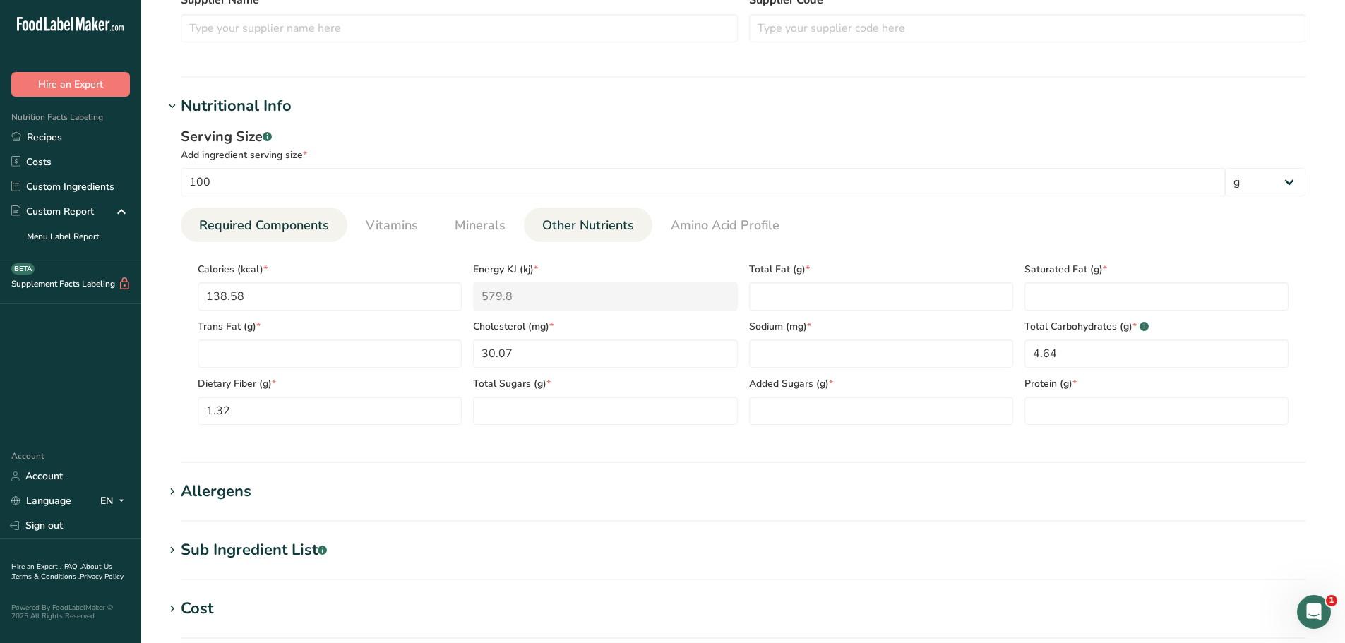
click at [618, 234] on span "Other Nutrients" at bounding box center [588, 225] width 92 height 19
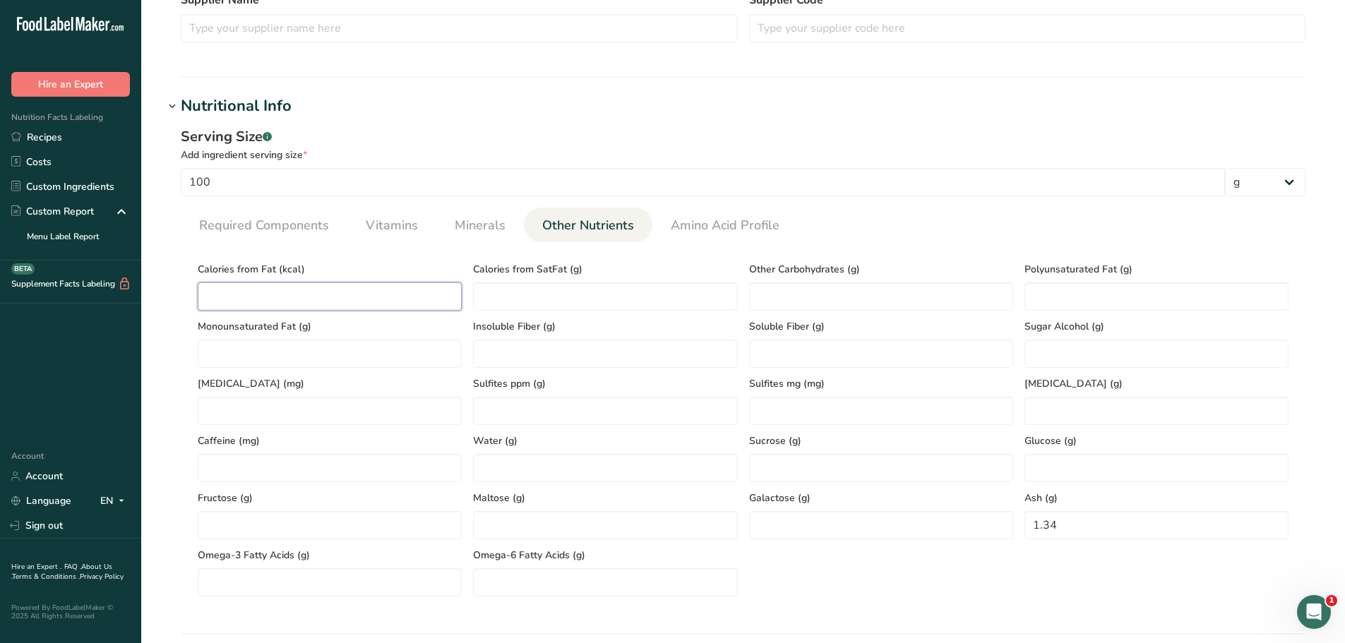
click at [342, 301] on Fat "number" at bounding box center [330, 296] width 264 height 28
paste Fat "67.68"
type Fat "67.68"
click at [249, 229] on span "Required Components" at bounding box center [264, 225] width 130 height 19
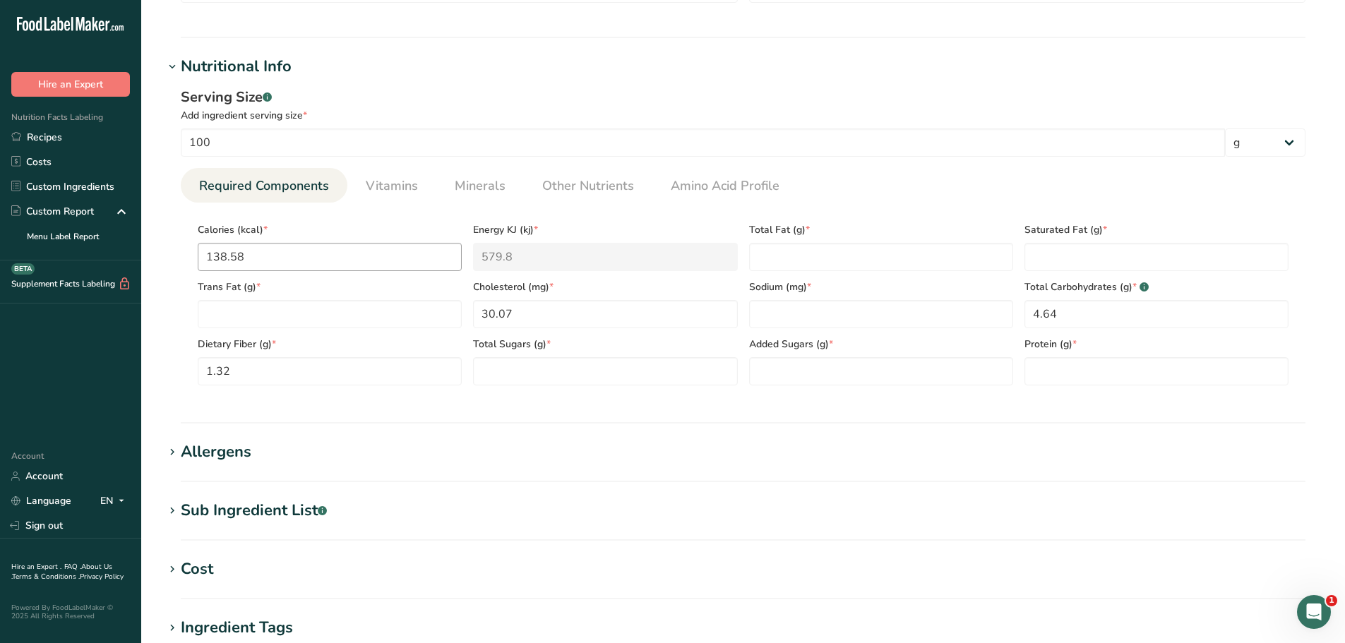
scroll to position [494, 0]
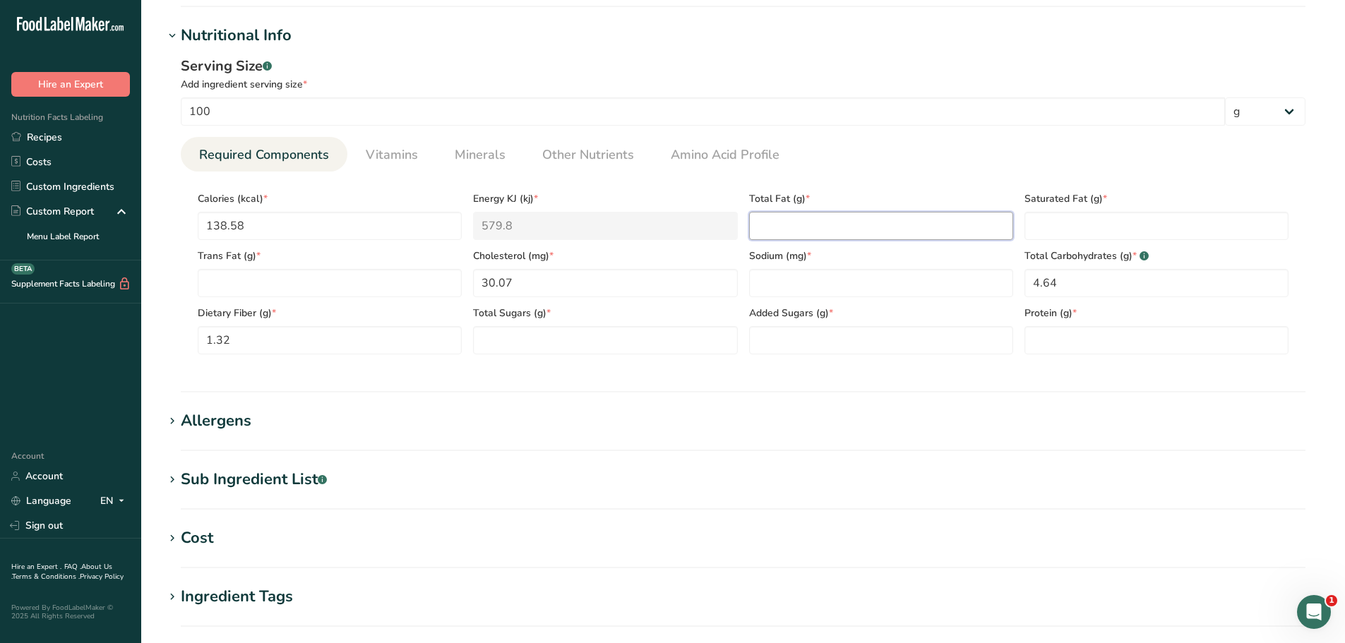
click at [790, 224] on Fat "number" at bounding box center [881, 226] width 264 height 28
paste Fat "7.52"
type Fat "7.52"
click at [463, 162] on span "Minerals" at bounding box center [480, 154] width 51 height 19
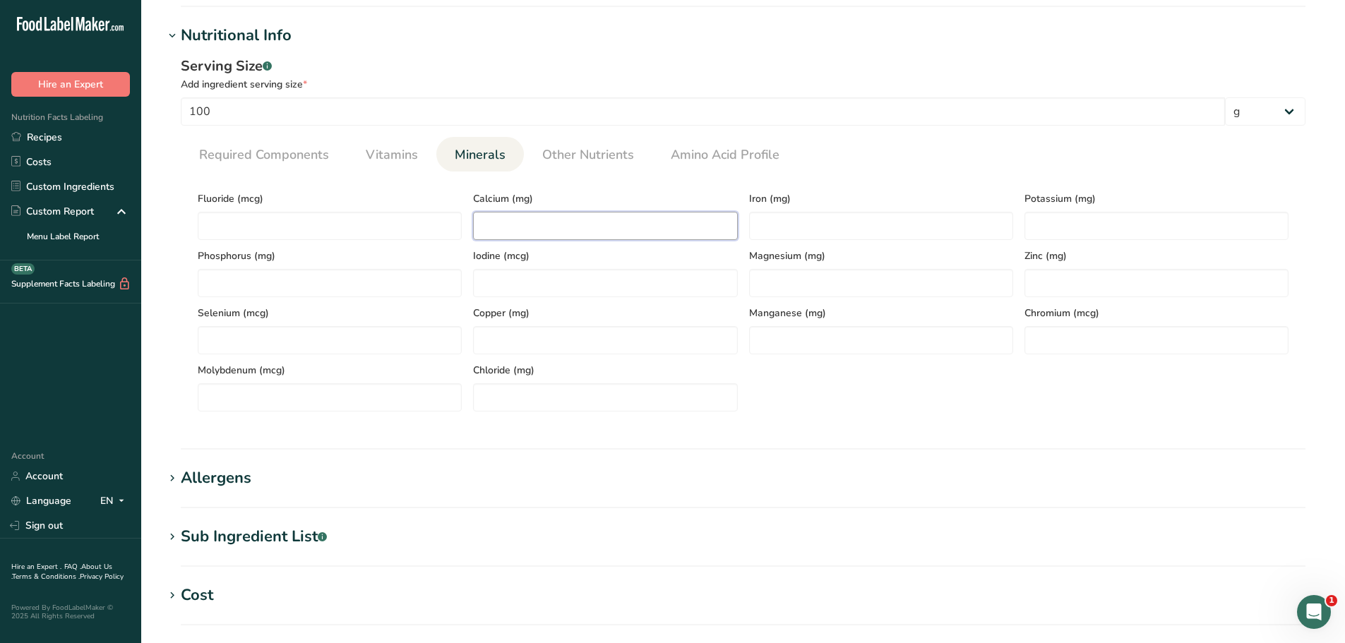
click at [493, 222] on input "number" at bounding box center [605, 226] width 264 height 28
paste input "405.19"
type input "405.19"
click at [795, 233] on input "number" at bounding box center [881, 226] width 264 height 28
type input "0"
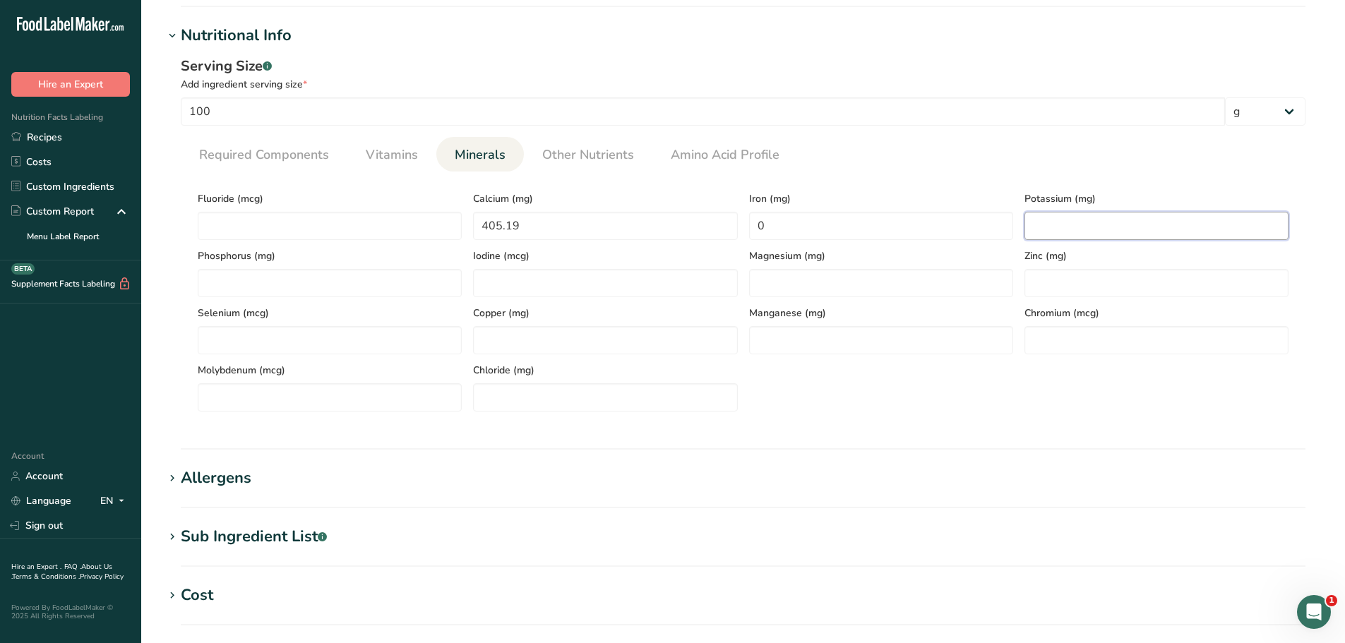
click at [1047, 228] on input "number" at bounding box center [1156, 226] width 264 height 28
paste input "127.67"
type input "127.67"
click at [309, 159] on span "Required Components" at bounding box center [264, 154] width 130 height 19
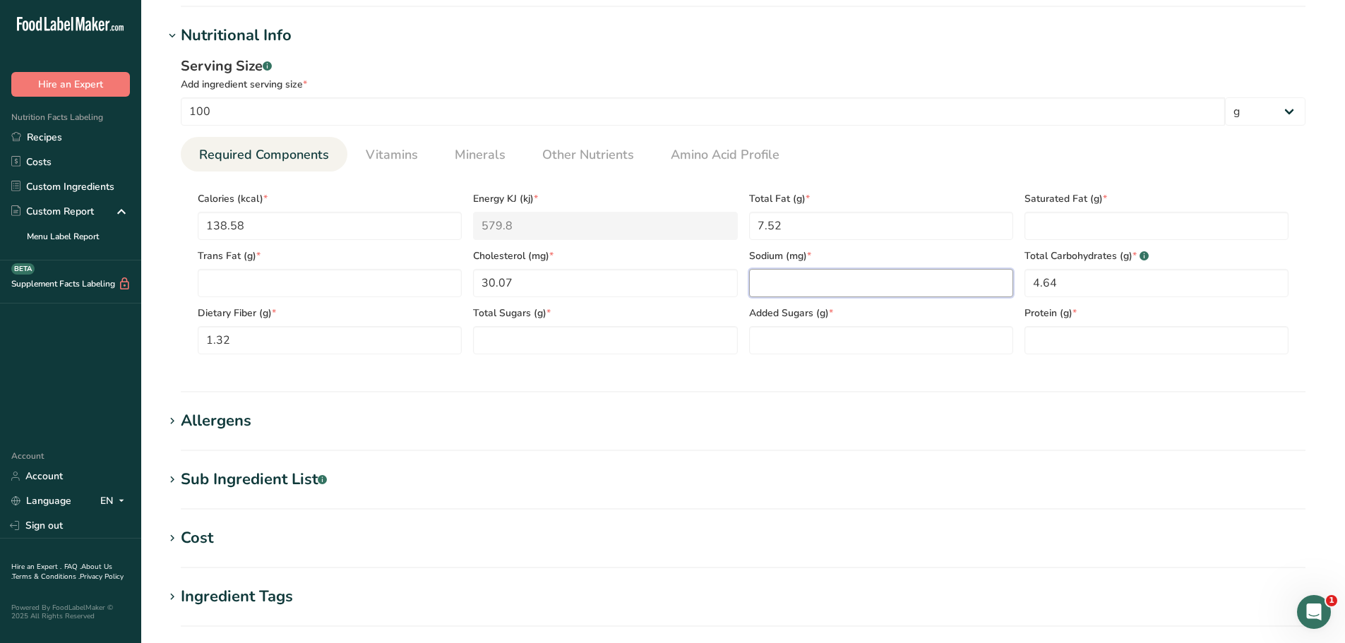
click at [776, 278] on input "number" at bounding box center [881, 283] width 264 height 28
paste input "99.55"
type input "99.55"
click at [571, 164] on link "Other Nutrients" at bounding box center [587, 155] width 103 height 36
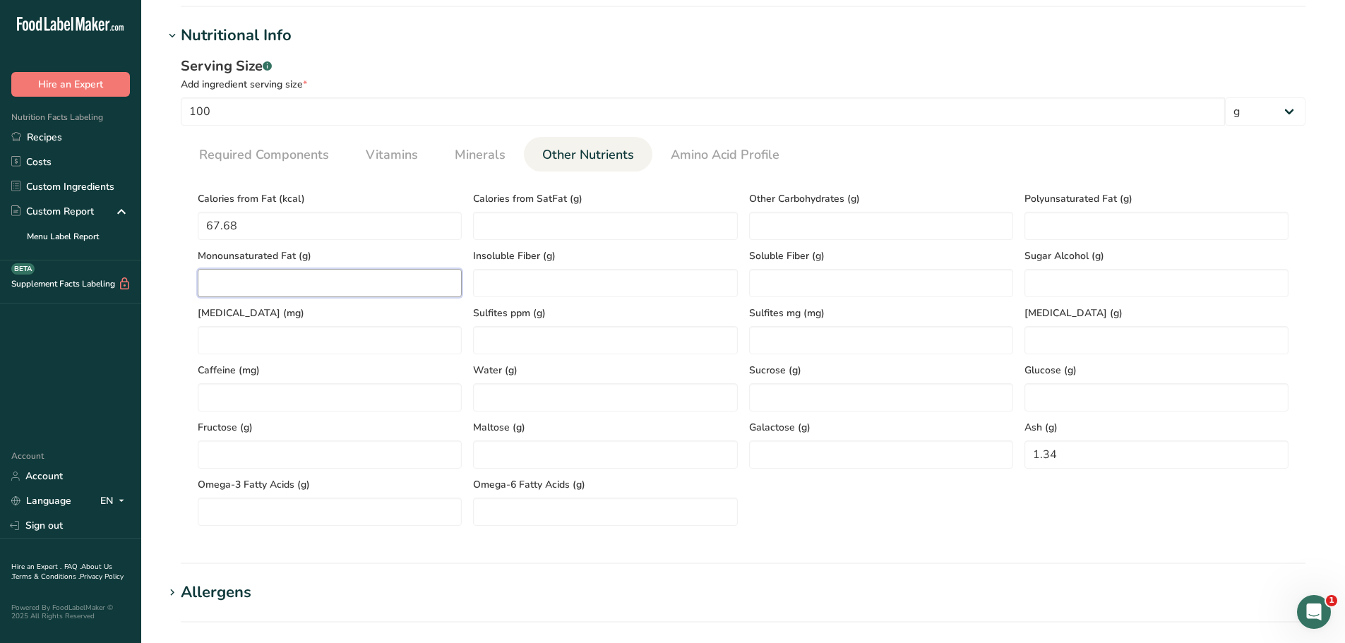
click at [264, 285] on Fat "number" at bounding box center [330, 283] width 264 height 28
paste Fat "1.75"
type Fat "1.75"
click at [1072, 230] on Fat "number" at bounding box center [1156, 226] width 264 height 28
paste Fat "0.2"
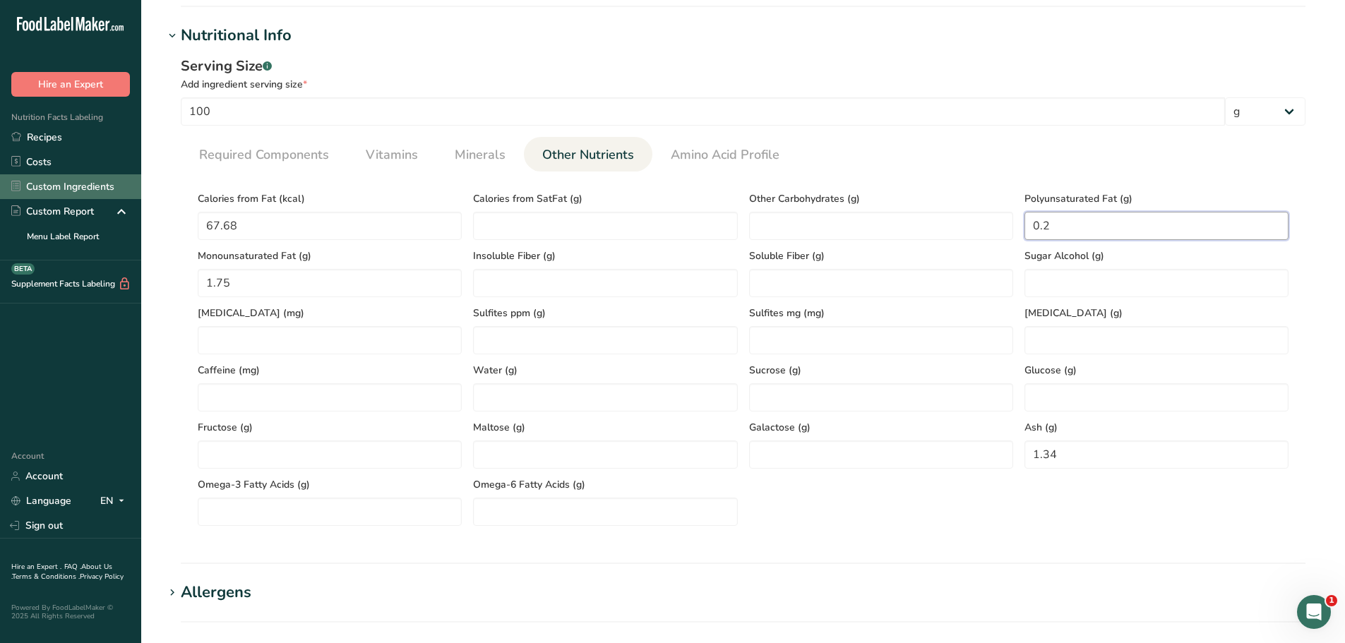
type Fat "0.2"
click at [299, 157] on span "Required Components" at bounding box center [264, 154] width 130 height 19
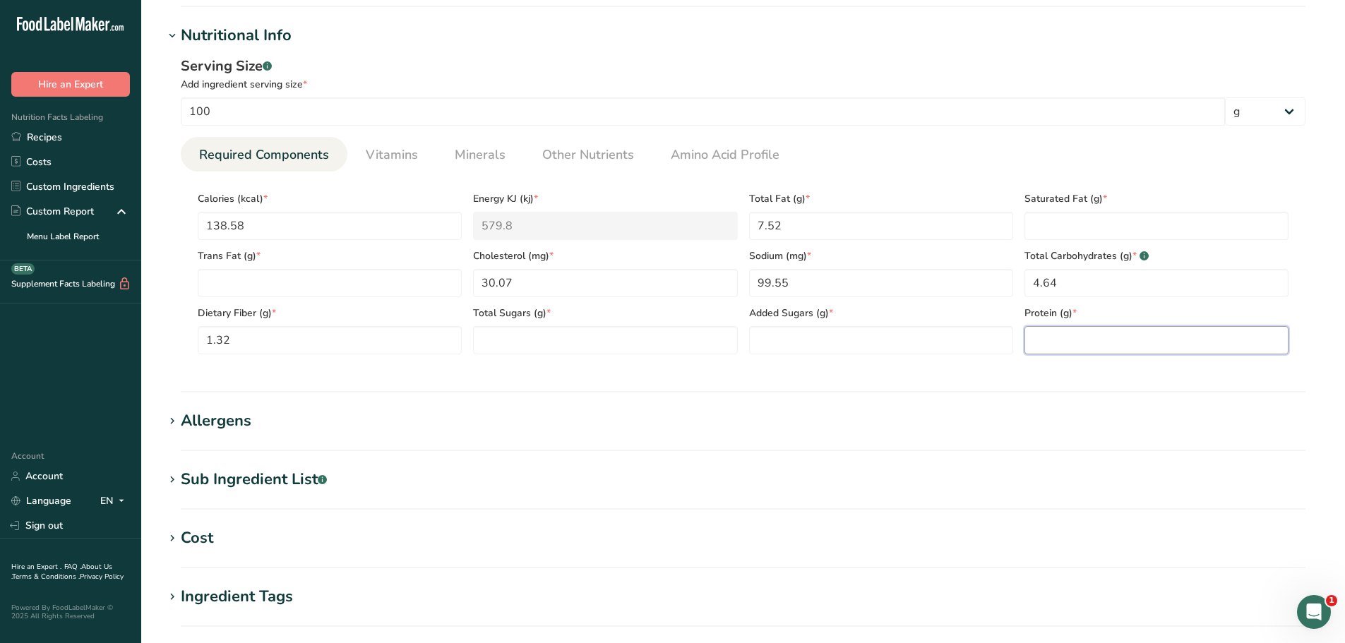
click at [1038, 335] on input "number" at bounding box center [1156, 340] width 264 height 28
paste input "13.09"
type input "13.09"
click at [1038, 225] on Fat "number" at bounding box center [1156, 226] width 264 height 28
paste Fat "5.44"
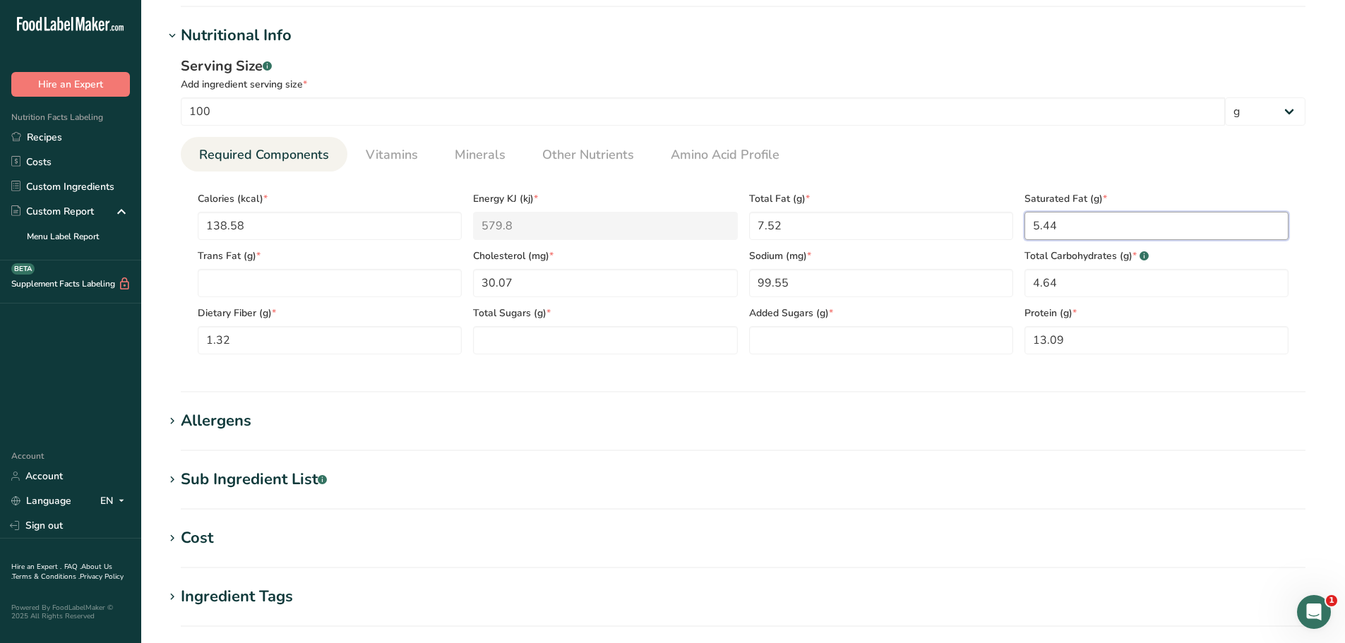
type Fat "5.44"
click at [649, 337] on Sugars "number" at bounding box center [605, 340] width 264 height 28
paste Sugars "3.39"
type Sugars "3.39"
click at [814, 335] on Sugars "number" at bounding box center [881, 340] width 264 height 28
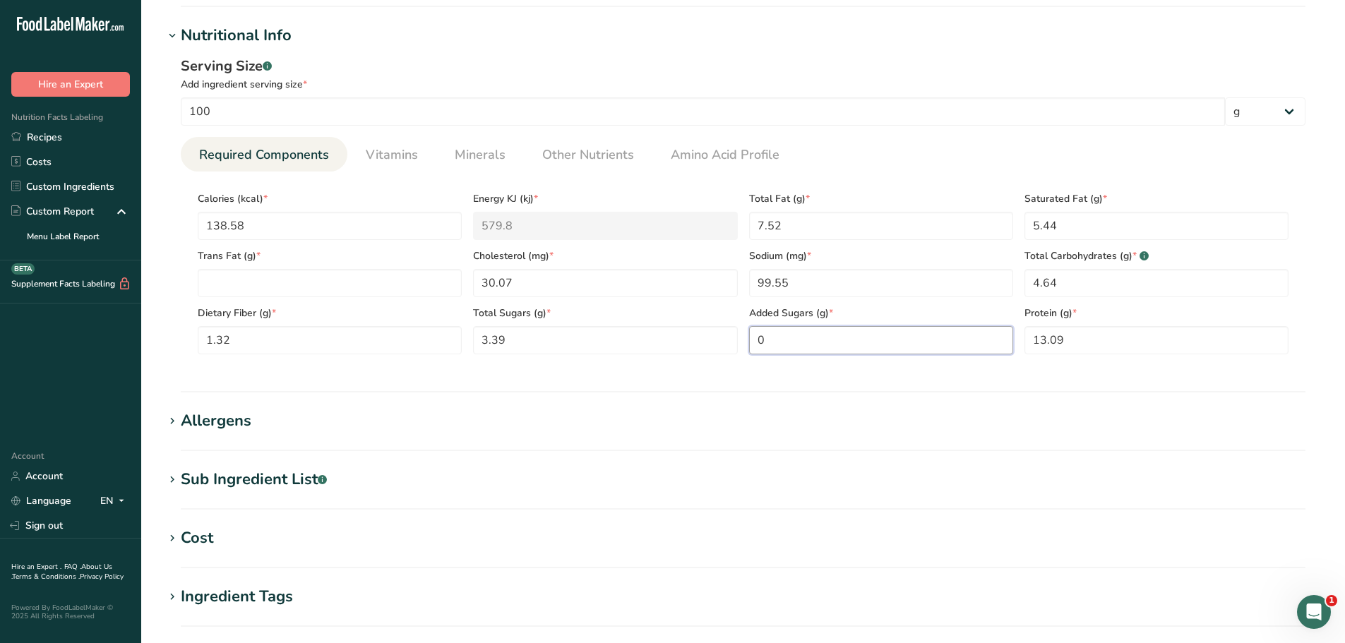
type Sugars "0"
click at [382, 151] on span "Vitamins" at bounding box center [392, 154] width 52 height 19
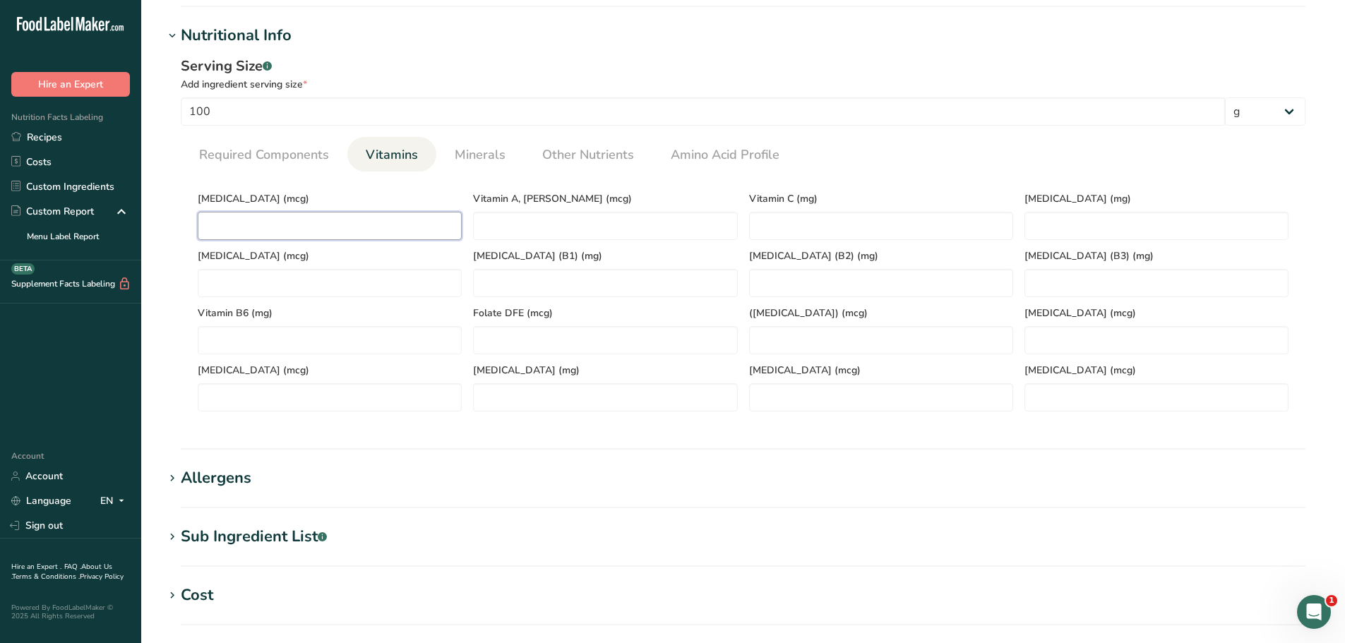
click at [287, 217] on D "number" at bounding box center [330, 226] width 264 height 28
paste D "1"
type D "1"
click at [246, 155] on span "Required Components" at bounding box center [264, 154] width 130 height 19
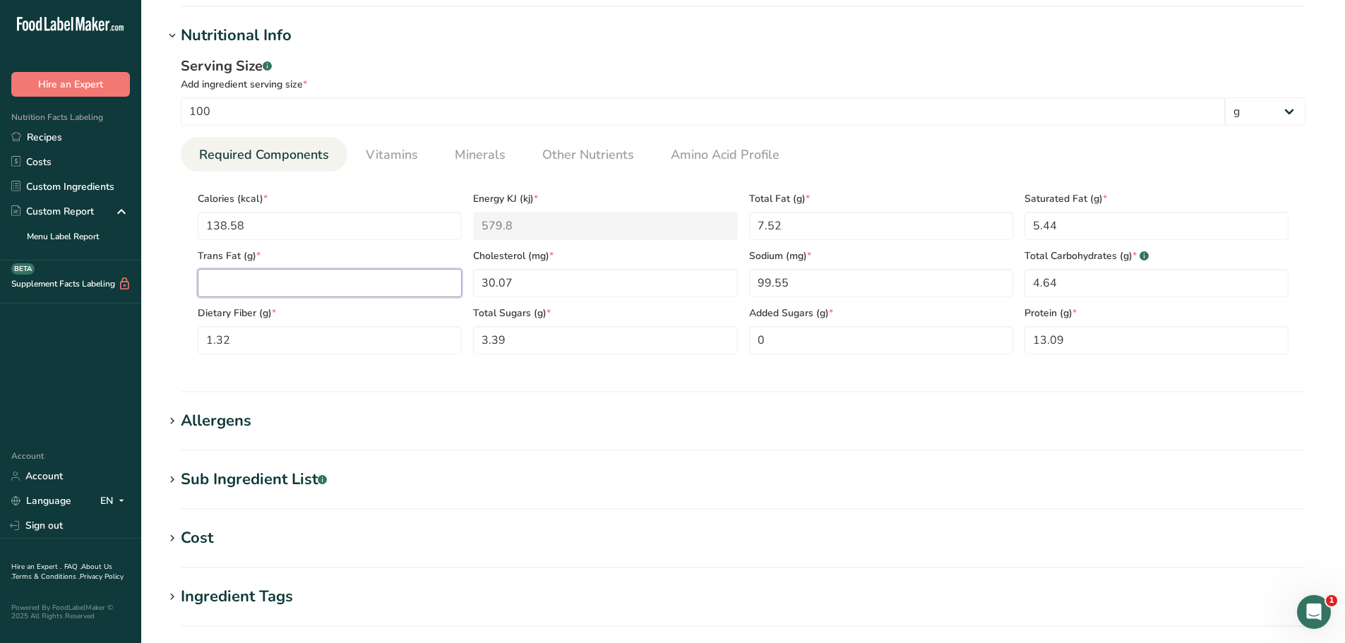
click at [241, 277] on Fat "number" at bounding box center [330, 283] width 264 height 28
paste Fat "0.13"
type Fat "0.13"
click at [592, 455] on section "Add new ingredient Ingredient Spec Sheet .a-a{fill:#347362;}.b-a{fill:#fff;} Up…" at bounding box center [742, 188] width 1203 height 1364
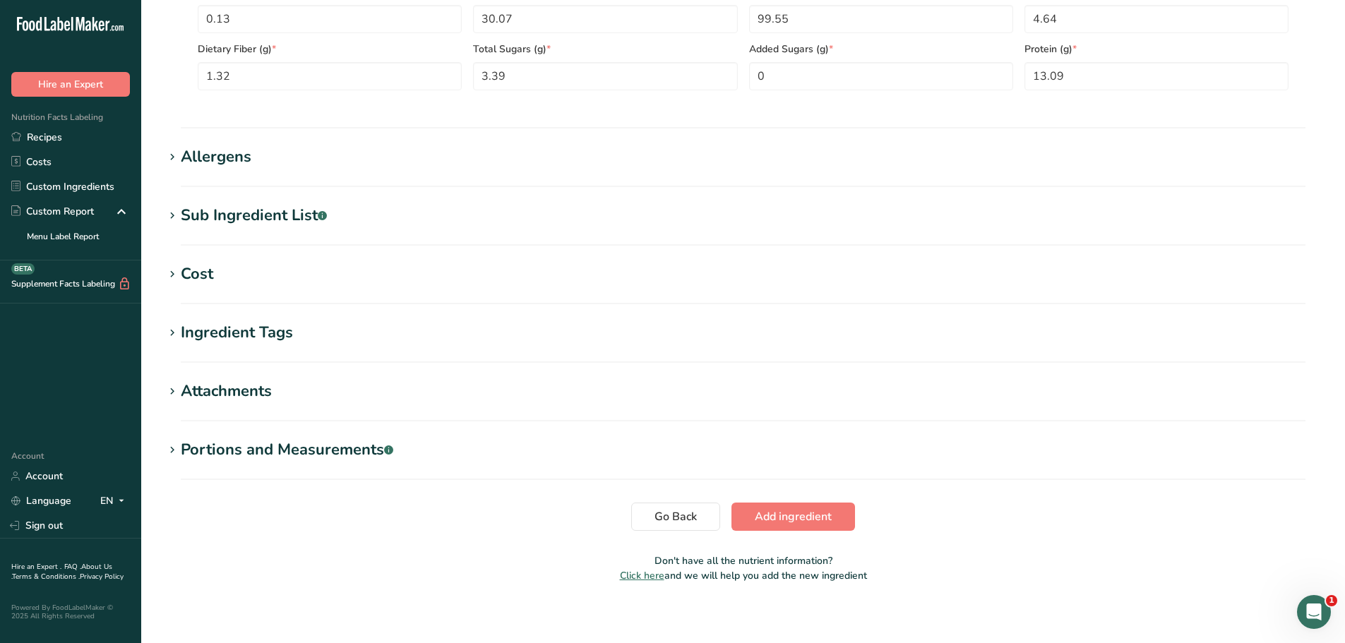
scroll to position [766, 0]
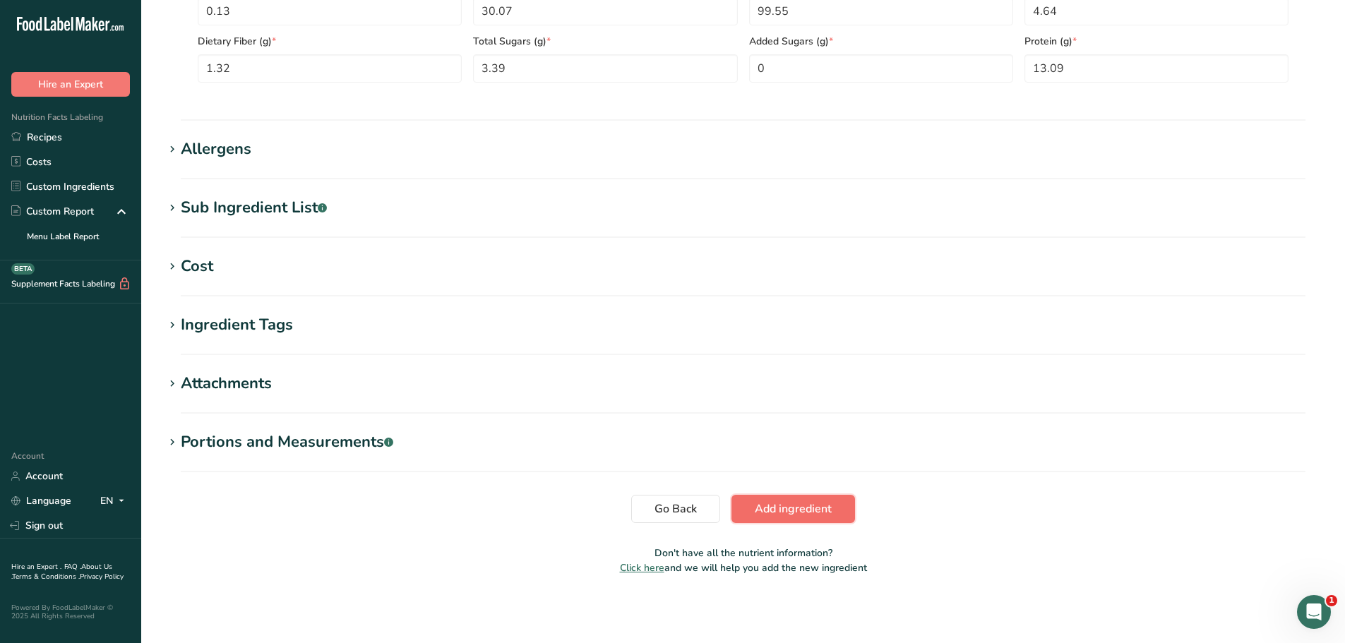
click at [817, 513] on span "Add ingredient" at bounding box center [793, 508] width 77 height 17
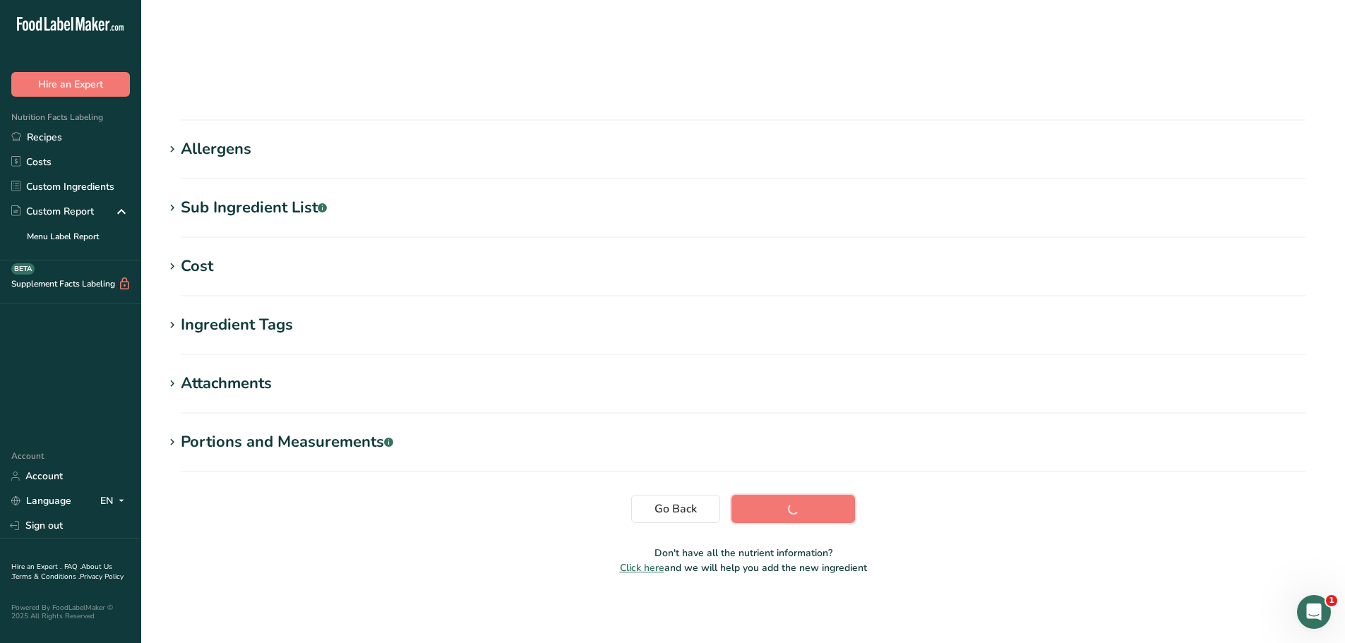
scroll to position [104, 0]
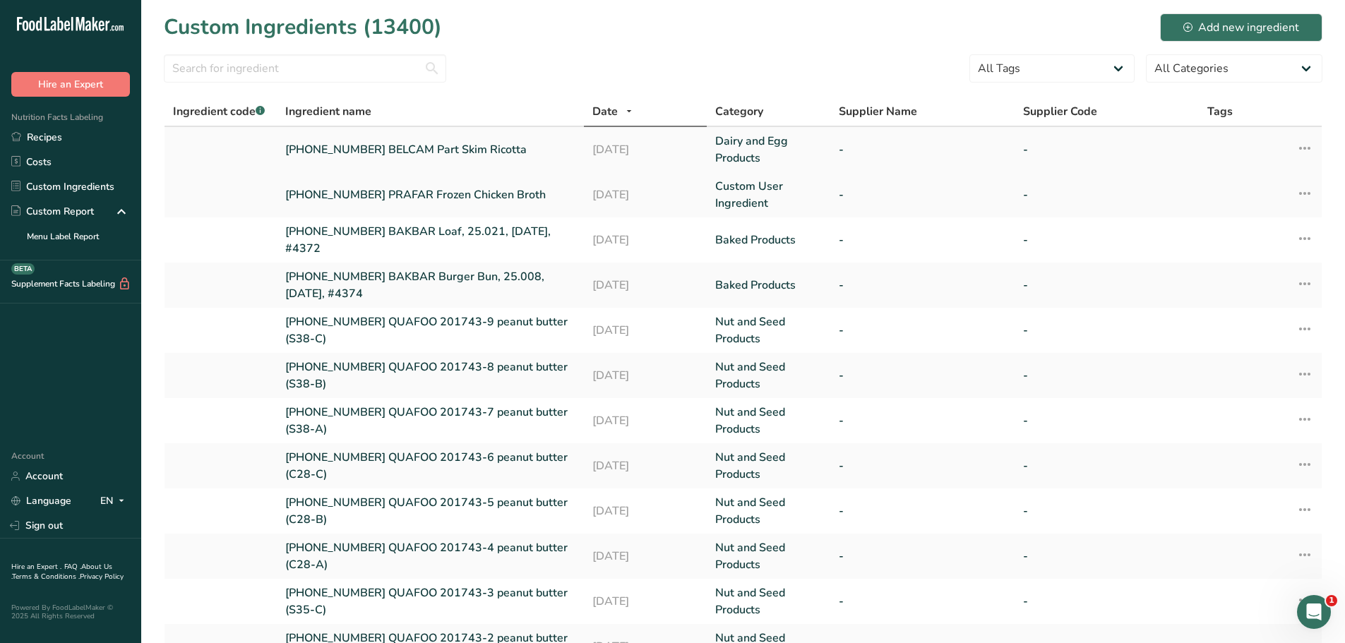
click at [481, 151] on link "25-415067-001 BELCAM Part Skim Ricotta" at bounding box center [430, 149] width 290 height 17
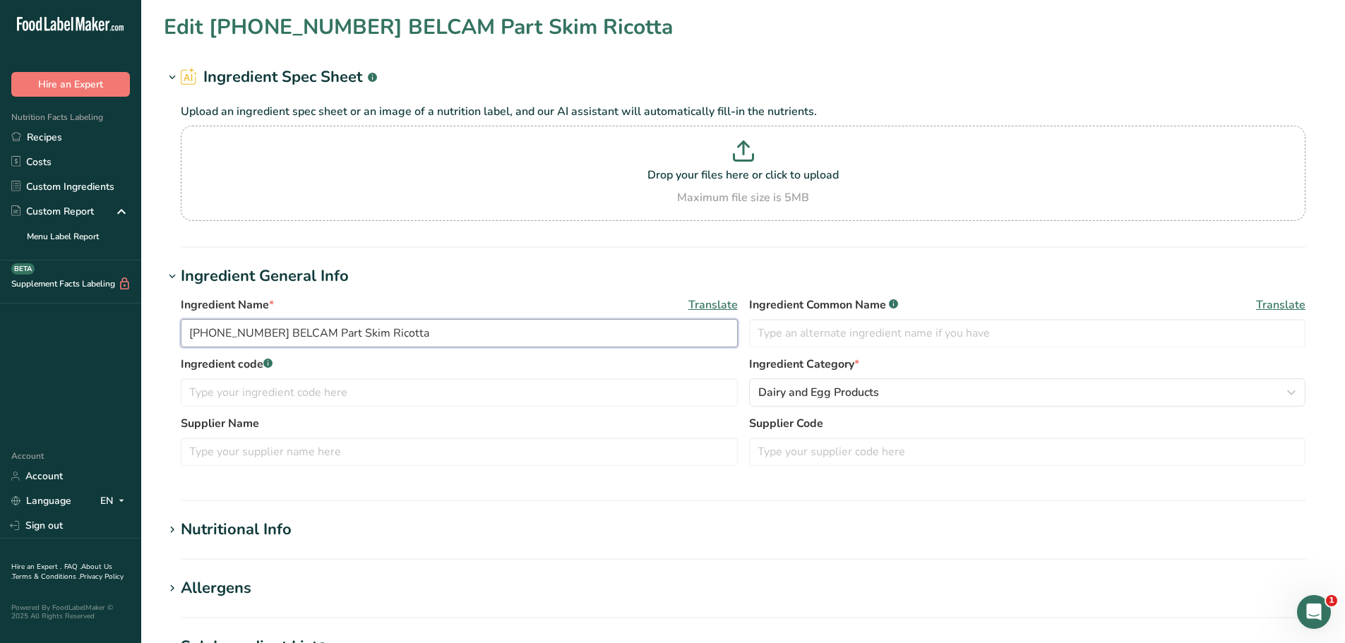
drag, startPoint x: 414, startPoint y: 335, endPoint x: 188, endPoint y: 315, distance: 227.4
click at [188, 315] on div "Ingredient Name * Translate 25-415067-001 BELCAM Part Skim Ricotta" at bounding box center [459, 321] width 557 height 51
click at [65, 140] on link "Recipes" at bounding box center [70, 137] width 141 height 25
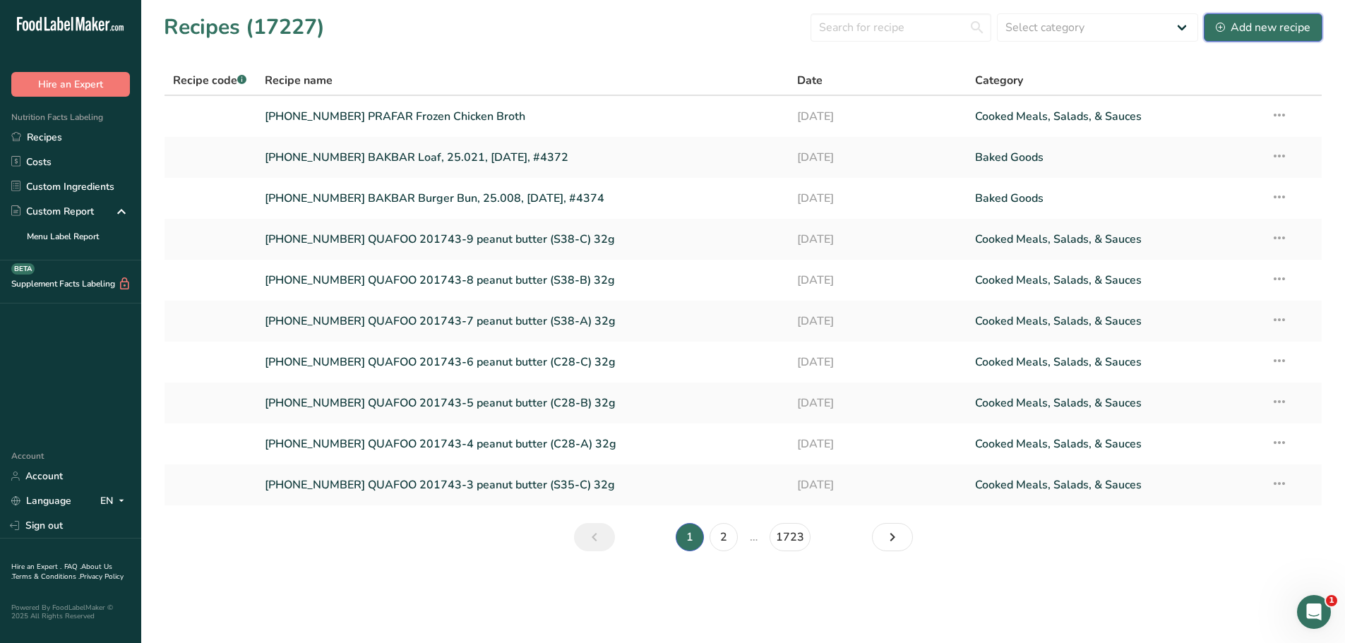
click at [1232, 26] on div "Add new recipe" at bounding box center [1262, 27] width 95 height 17
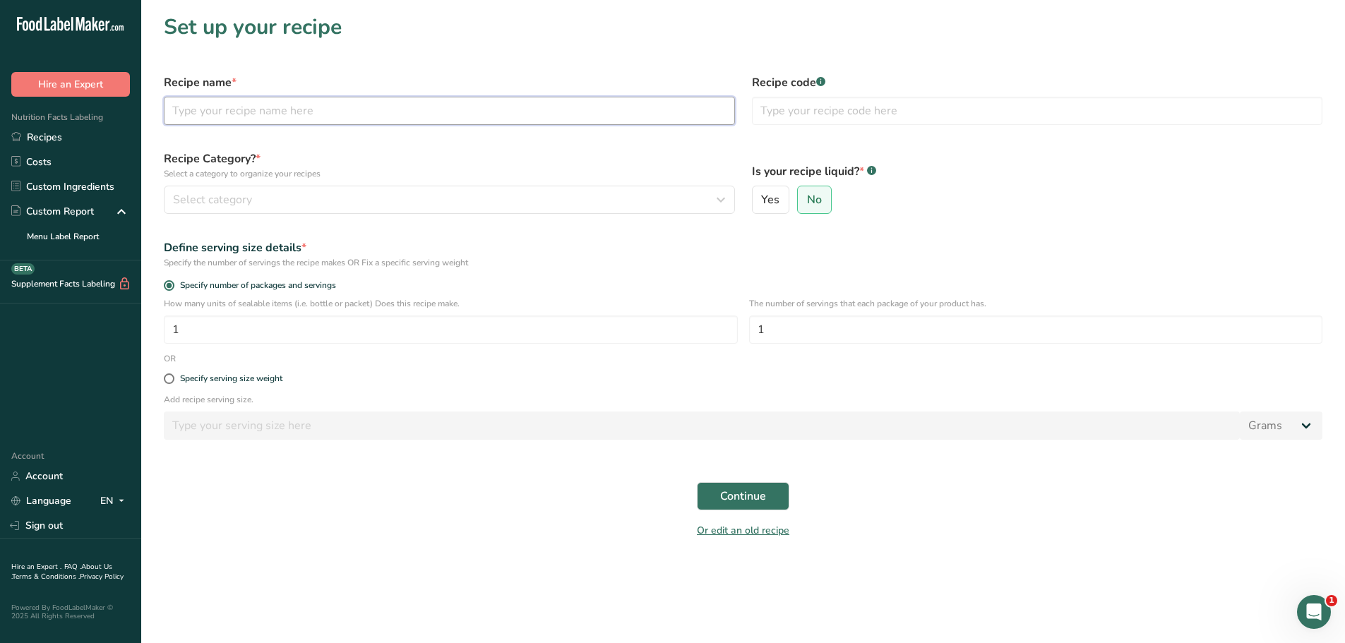
click at [319, 116] on input "text" at bounding box center [449, 111] width 571 height 28
paste input "25-415067-001 BELCAM Part Skim Ricotta"
type input "25-415067-001 BELCAM Part Skim Ricotta"
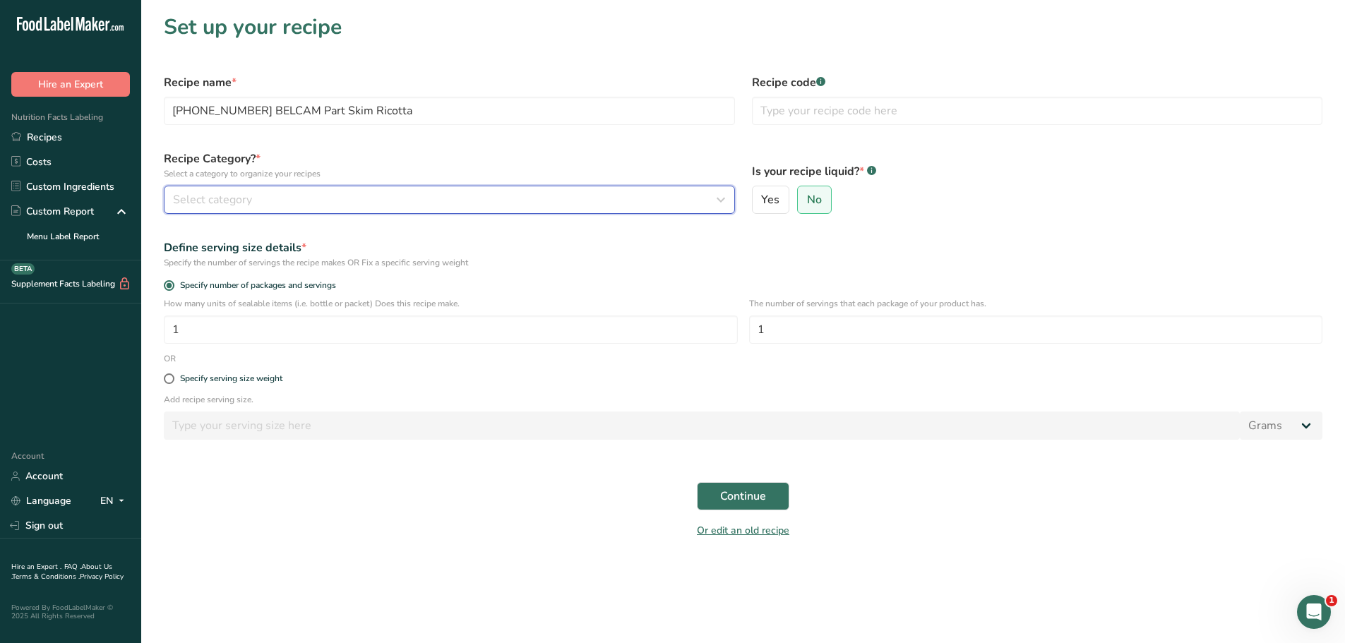
click at [282, 206] on div "Select category" at bounding box center [445, 199] width 544 height 17
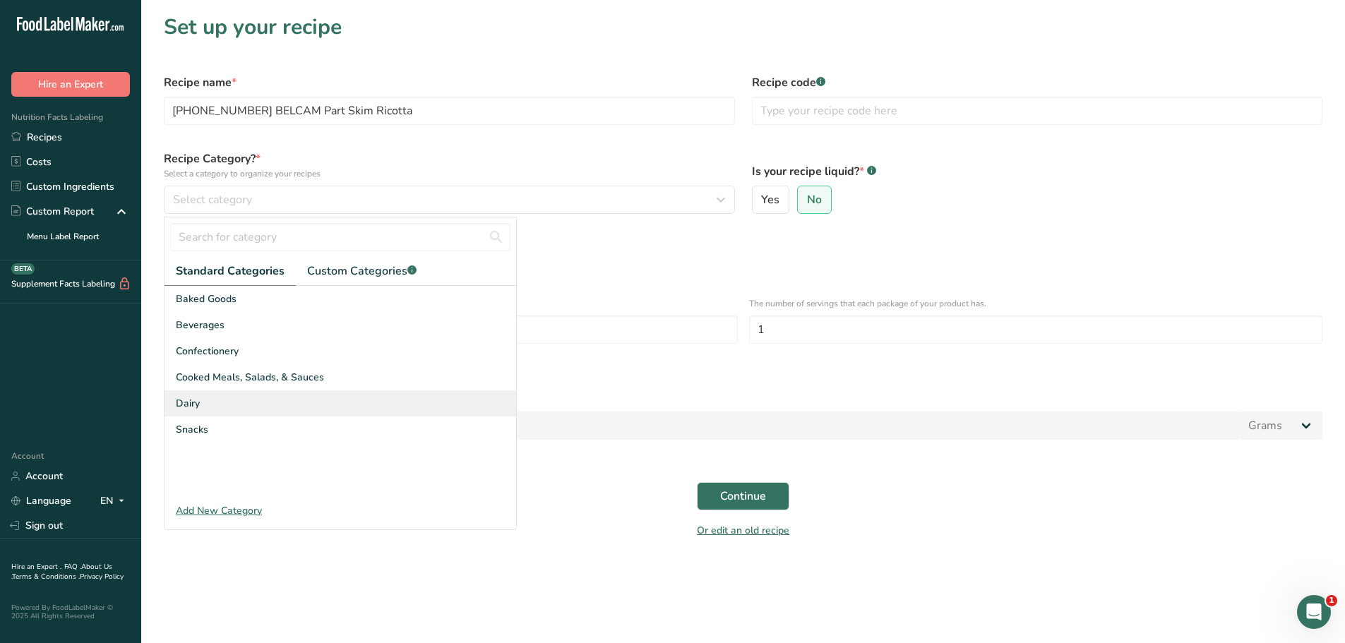
click at [197, 402] on span "Dairy" at bounding box center [188, 403] width 24 height 15
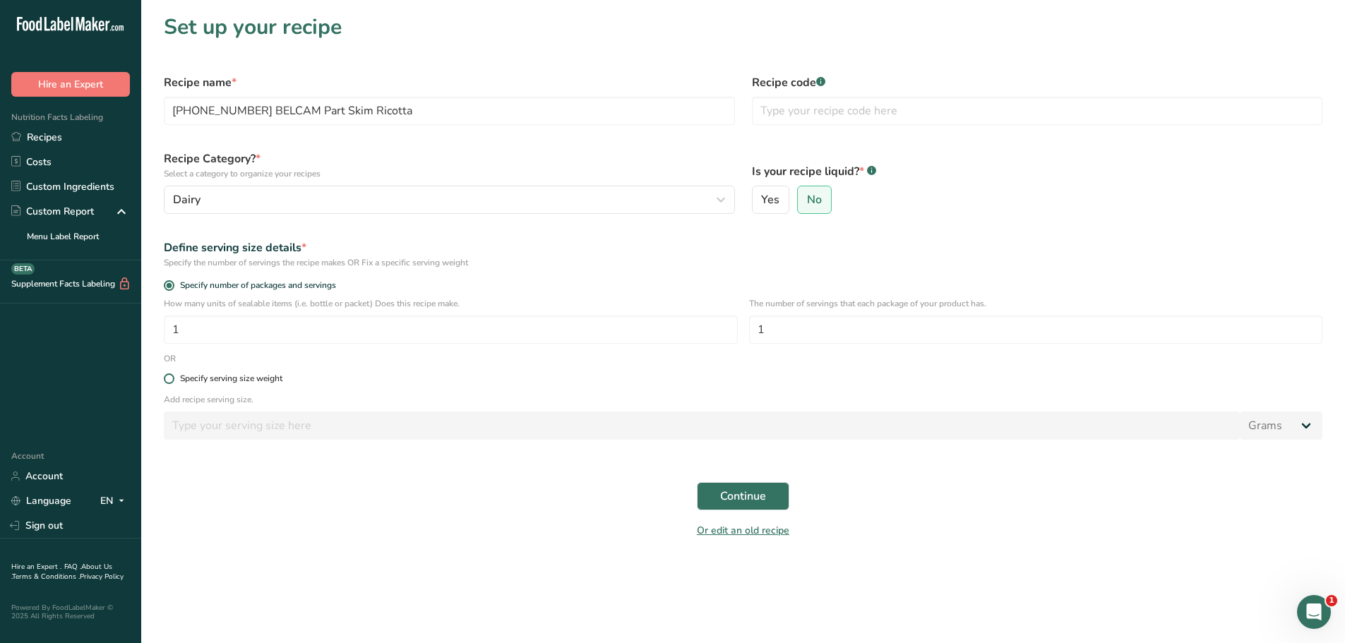
click at [168, 378] on span at bounding box center [169, 378] width 11 height 11
click at [168, 378] on input "Specify serving size weight" at bounding box center [168, 378] width 9 height 9
radio input "true"
radio input "false"
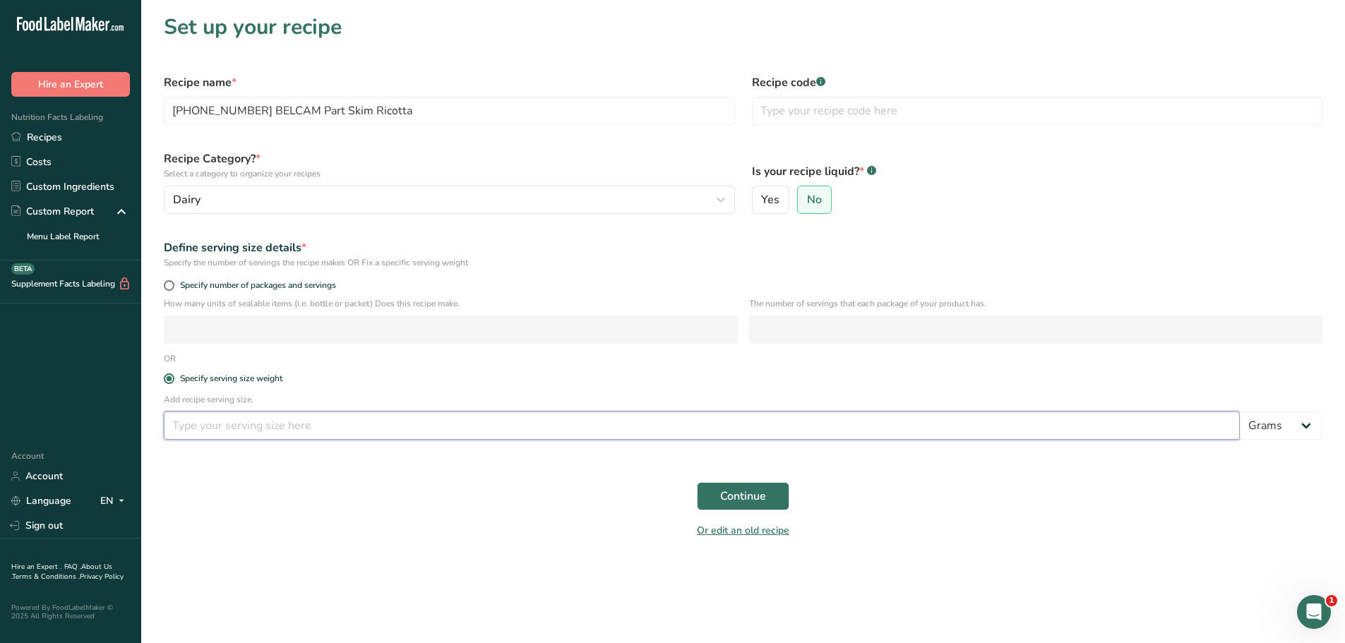
click at [248, 426] on input "number" at bounding box center [702, 426] width 1076 height 28
type input "55"
click at [743, 494] on span "Continue" at bounding box center [743, 496] width 46 height 17
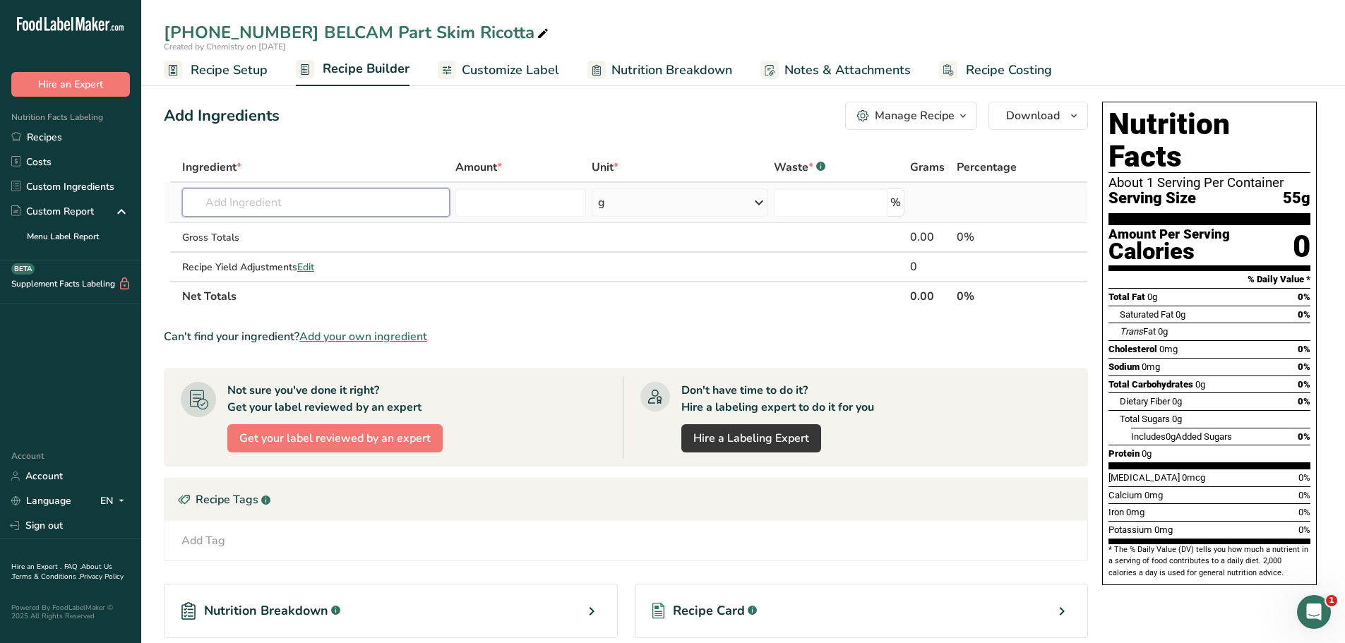
click at [268, 200] on input "text" at bounding box center [316, 202] width 268 height 28
paste input "25-415067-001 BELCAM Part Skim Ricotta"
type input "25-415067-001 BELCAM Part Skim Ricotta"
click at [316, 234] on p "25-415067-001 BELCAM Part Skim Ricotta" at bounding box center [304, 231] width 223 height 15
type input "25-415067-001 BELCAM Part Skim Ricotta"
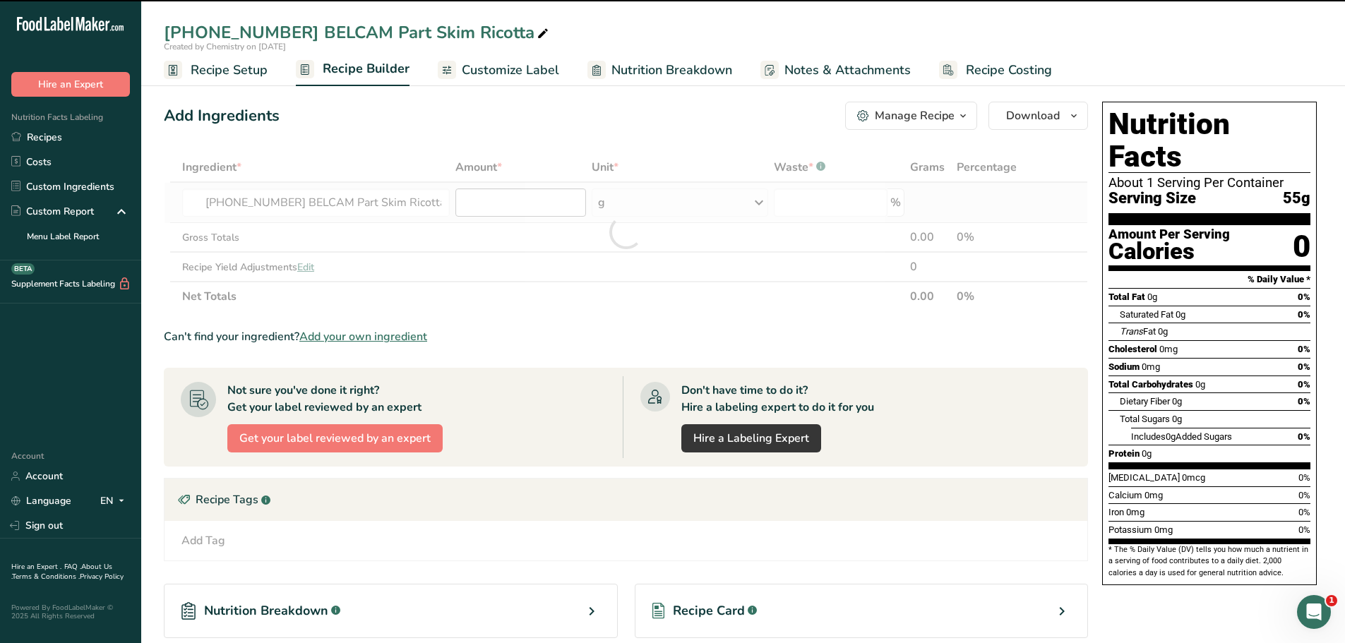
type input "0"
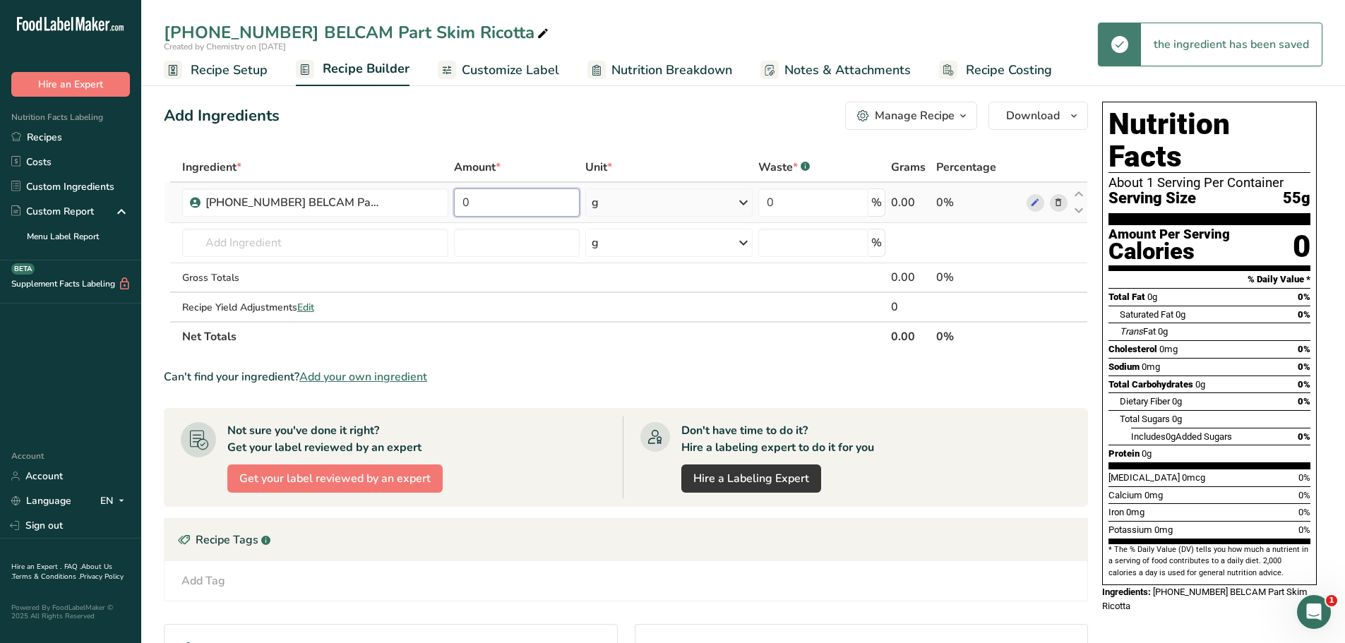
click at [498, 205] on input "0" at bounding box center [517, 202] width 126 height 28
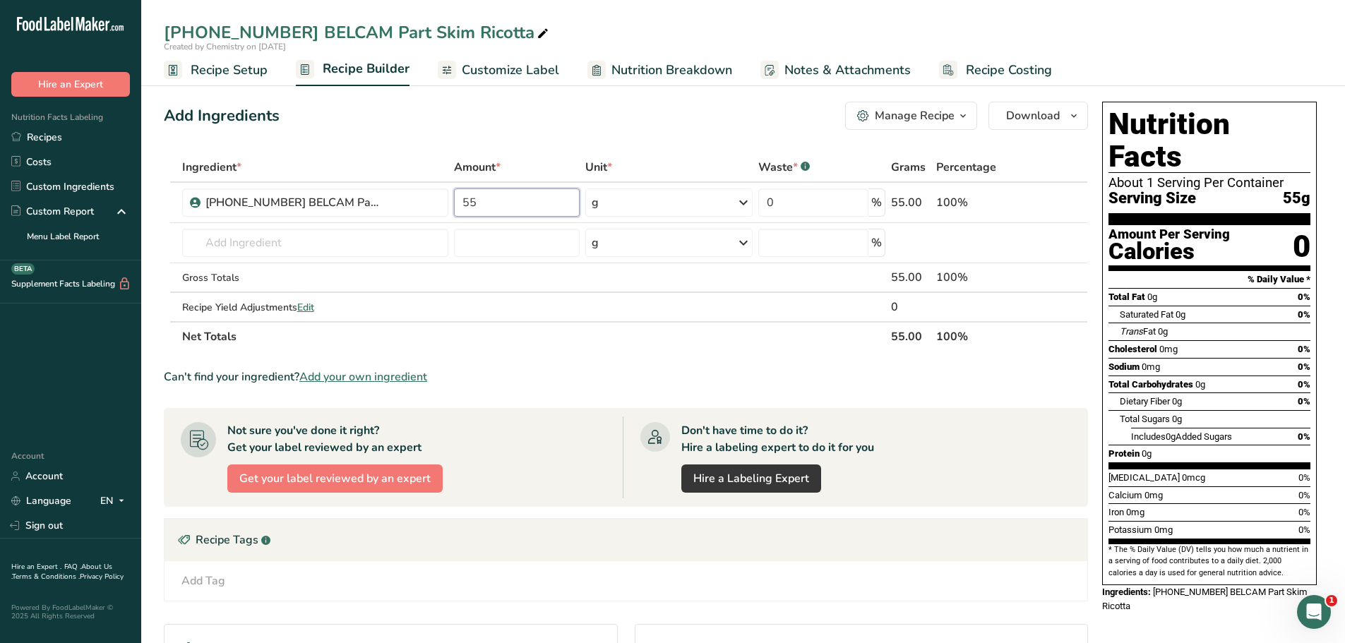
type input "55"
click at [249, 72] on span "Recipe Setup" at bounding box center [229, 70] width 77 height 19
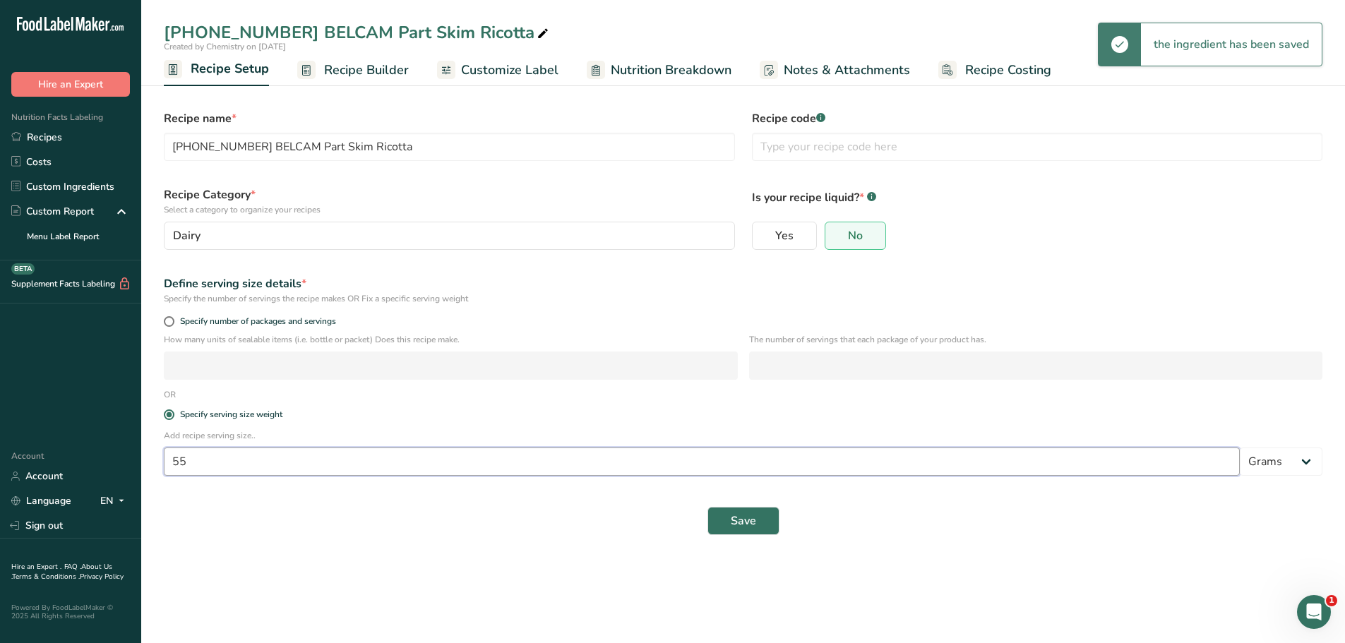
drag, startPoint x: 208, startPoint y: 460, endPoint x: 73, endPoint y: 438, distance: 137.3
click at [90, 453] on div ".a-20{fill:#fff;} Hire an Expert Nutrition Facts Labeling Recipes Costs Custom …" at bounding box center [672, 321] width 1345 height 643
type input "100"
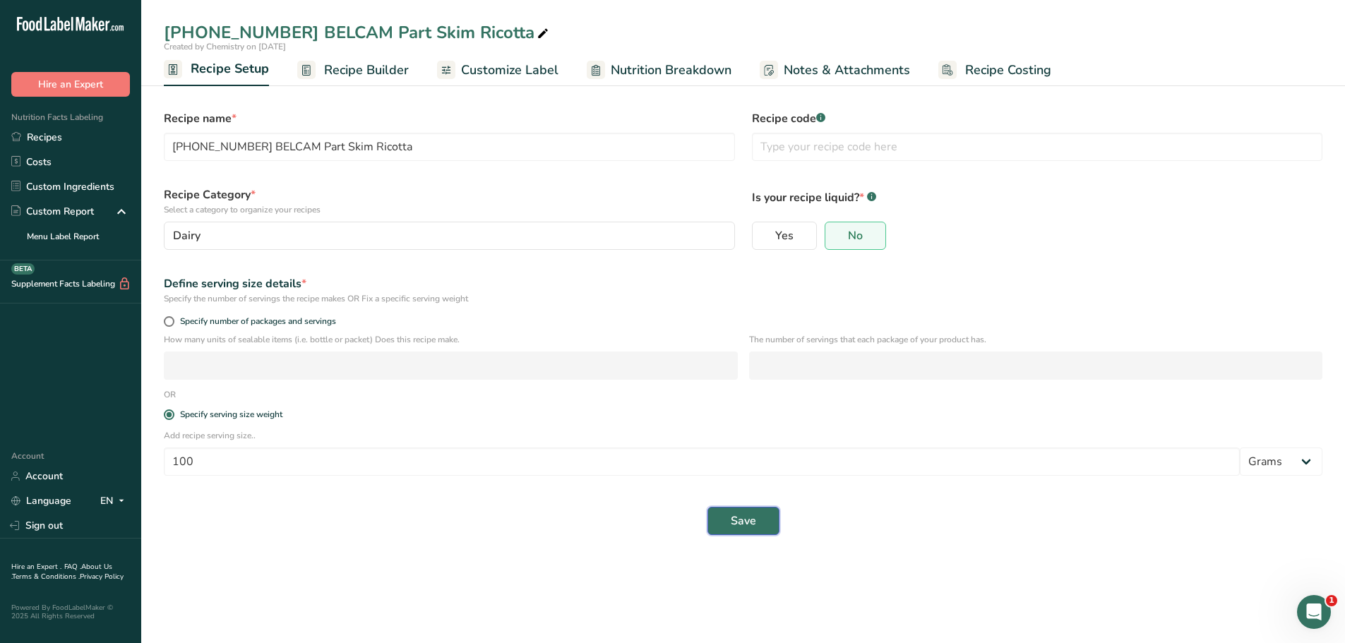
click at [742, 519] on span "Save" at bounding box center [743, 520] width 25 height 17
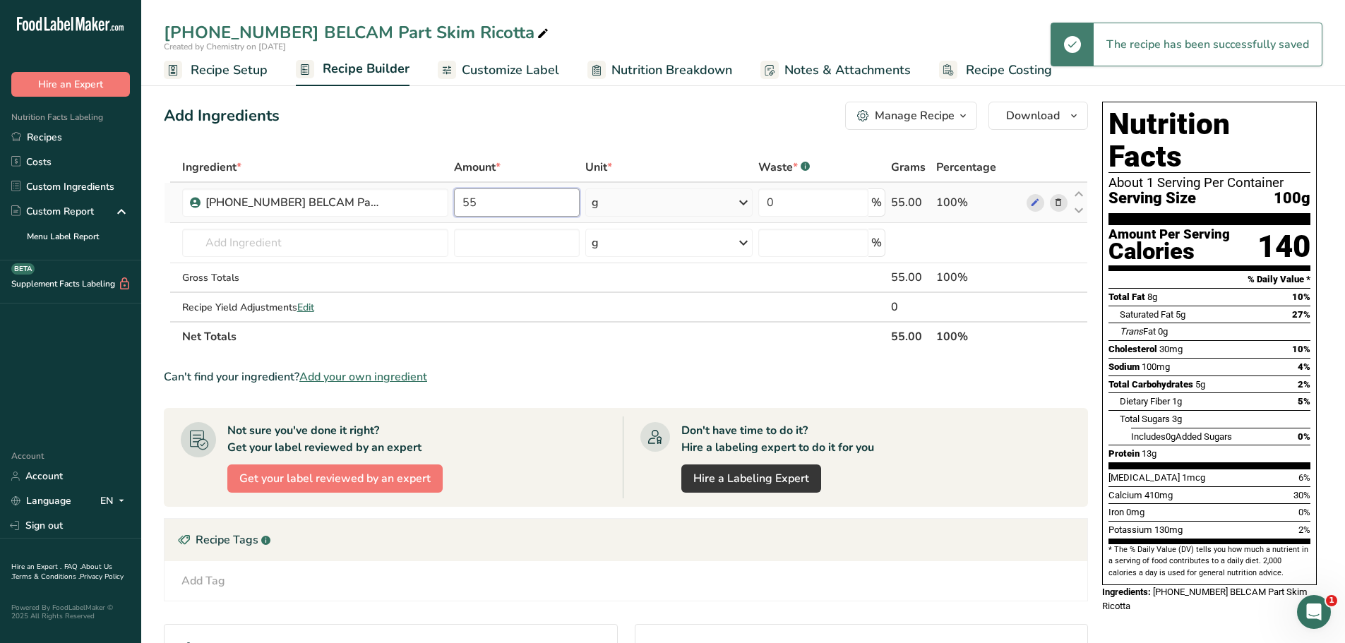
drag, startPoint x: 550, startPoint y: 203, endPoint x: 379, endPoint y: 228, distance: 172.7
click at [394, 221] on tr "25-415067-001 BELCAM Part Skim Ricotta 55 g Weight Units g kg mg See more Volum…" at bounding box center [625, 203] width 923 height 40
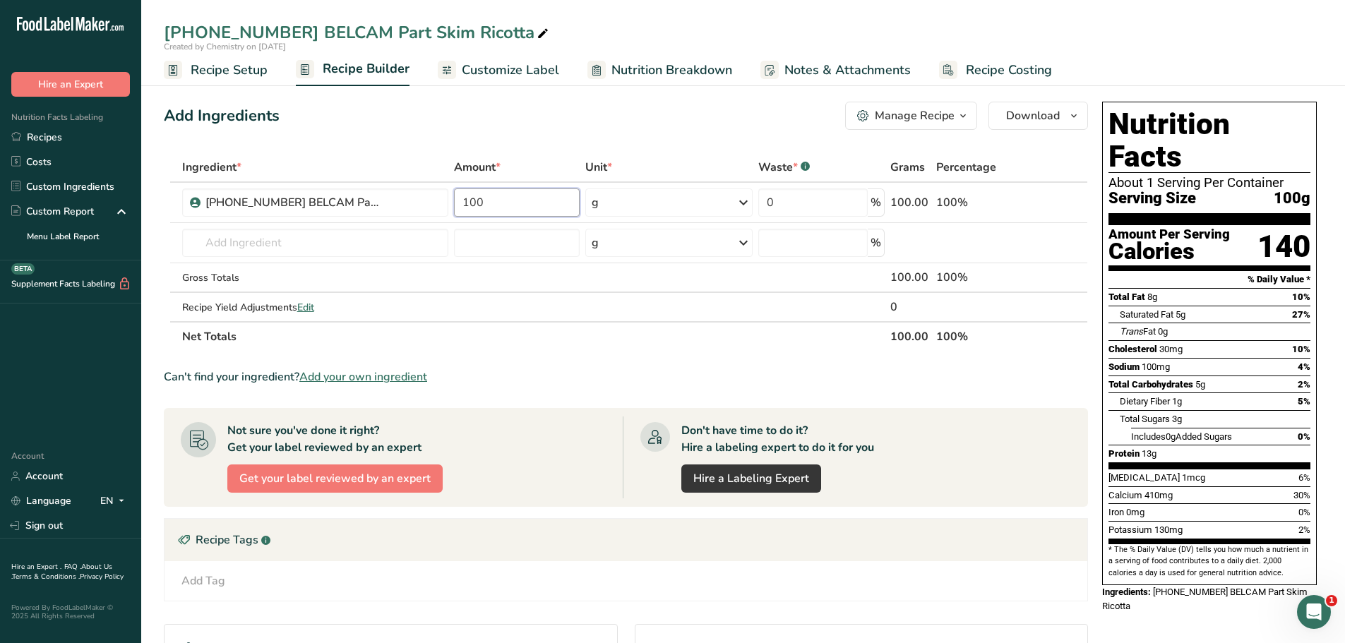
type input "100"
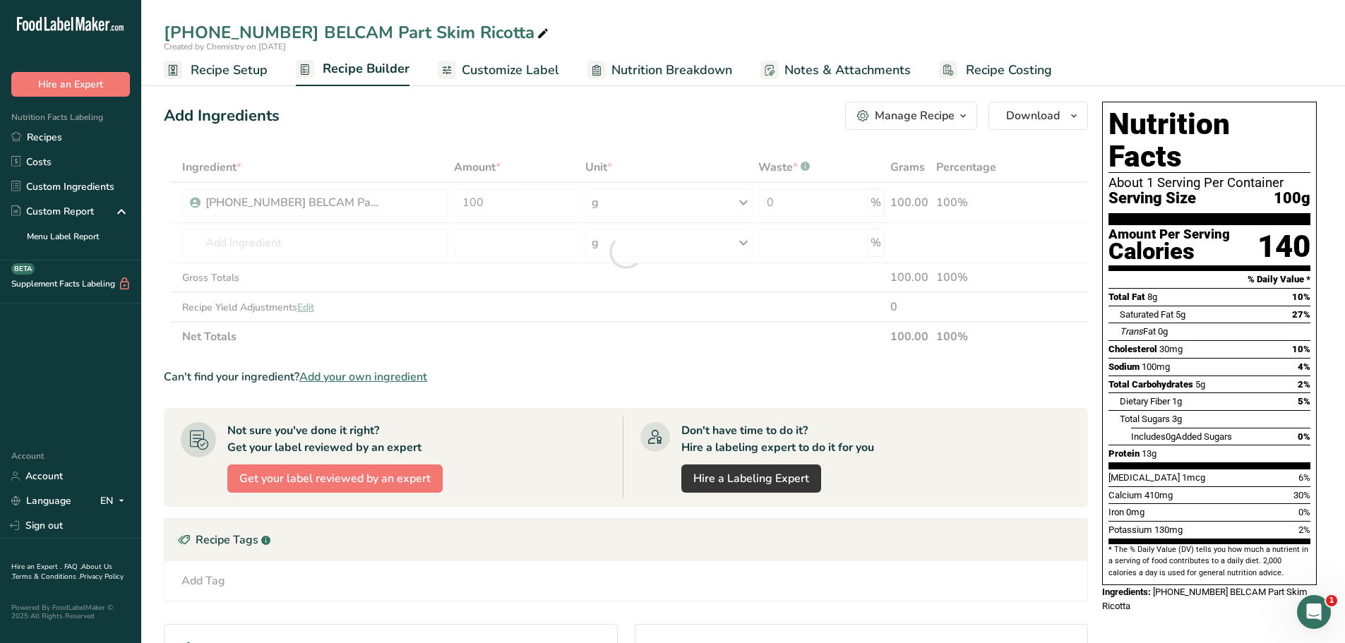
click at [712, 140] on div "Add Ingredients Manage Recipe Delete Recipe Duplicate Recipe Scale Recipe Save …" at bounding box center [630, 467] width 932 height 743
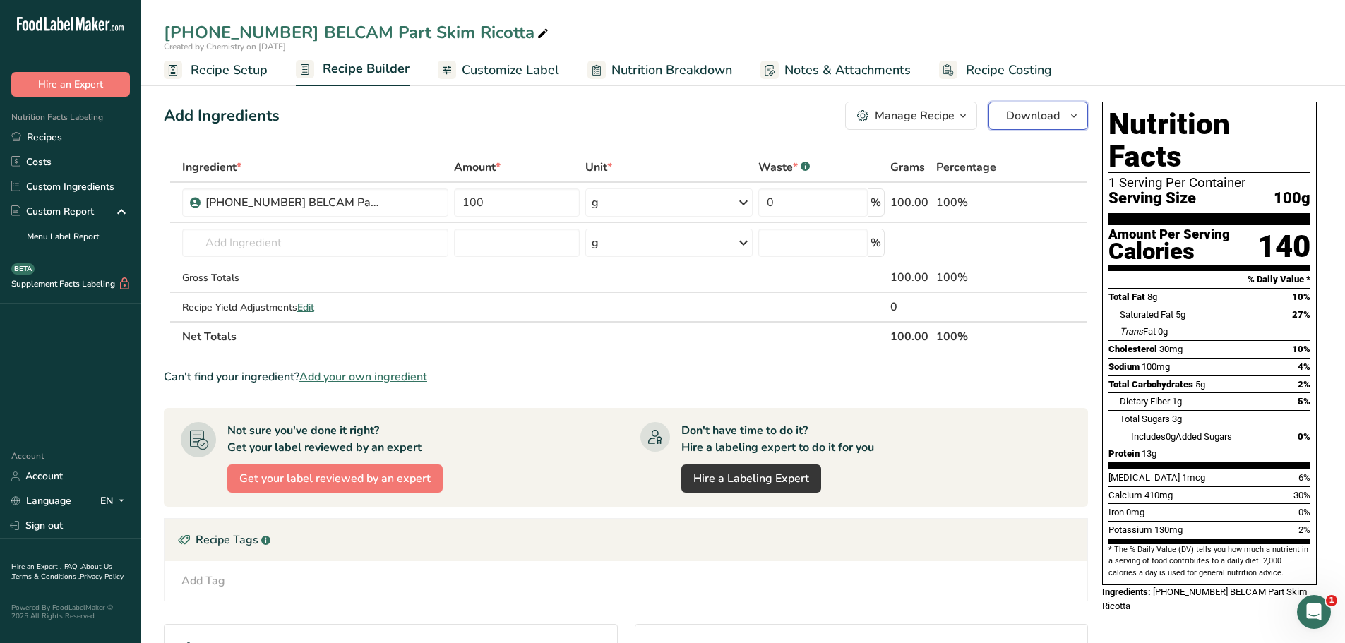
click at [1076, 118] on icon "button" at bounding box center [1073, 116] width 11 height 18
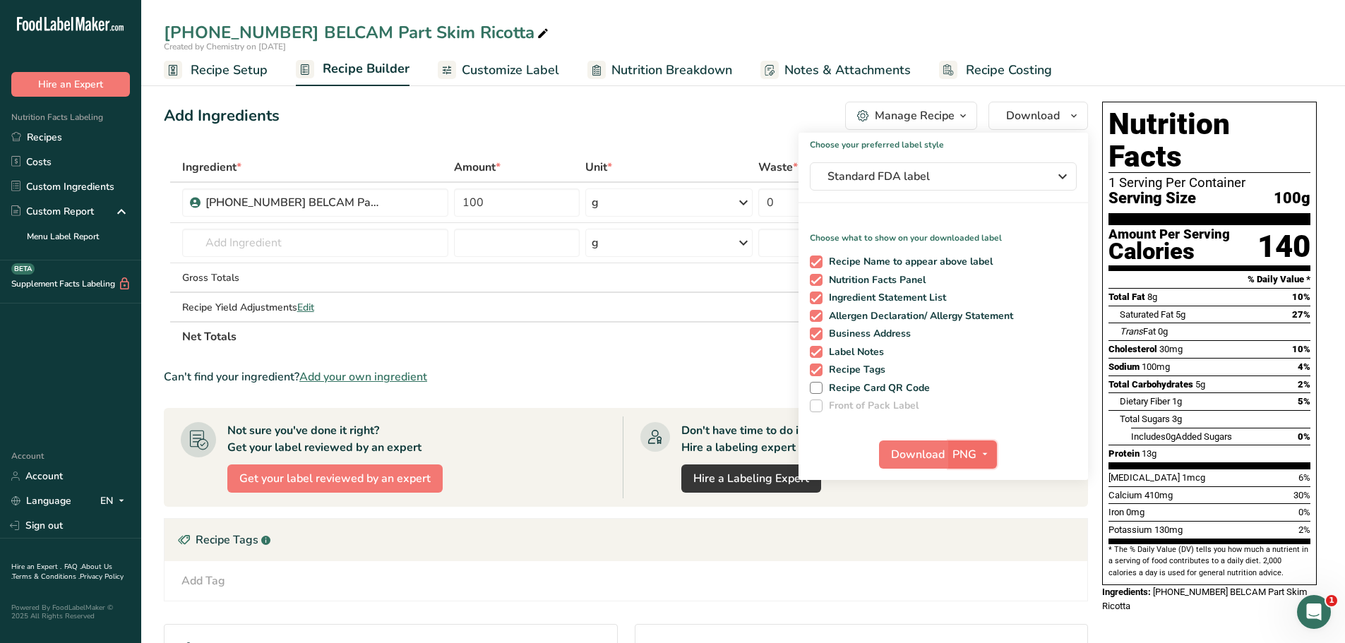
click at [980, 453] on icon "button" at bounding box center [984, 454] width 11 height 18
click at [978, 551] on link "PDF" at bounding box center [973, 552] width 45 height 23
click at [937, 457] on span "Download" at bounding box center [918, 454] width 54 height 17
click at [934, 456] on span "Download" at bounding box center [918, 454] width 54 height 17
click at [700, 71] on span "Nutrition Breakdown" at bounding box center [671, 70] width 121 height 19
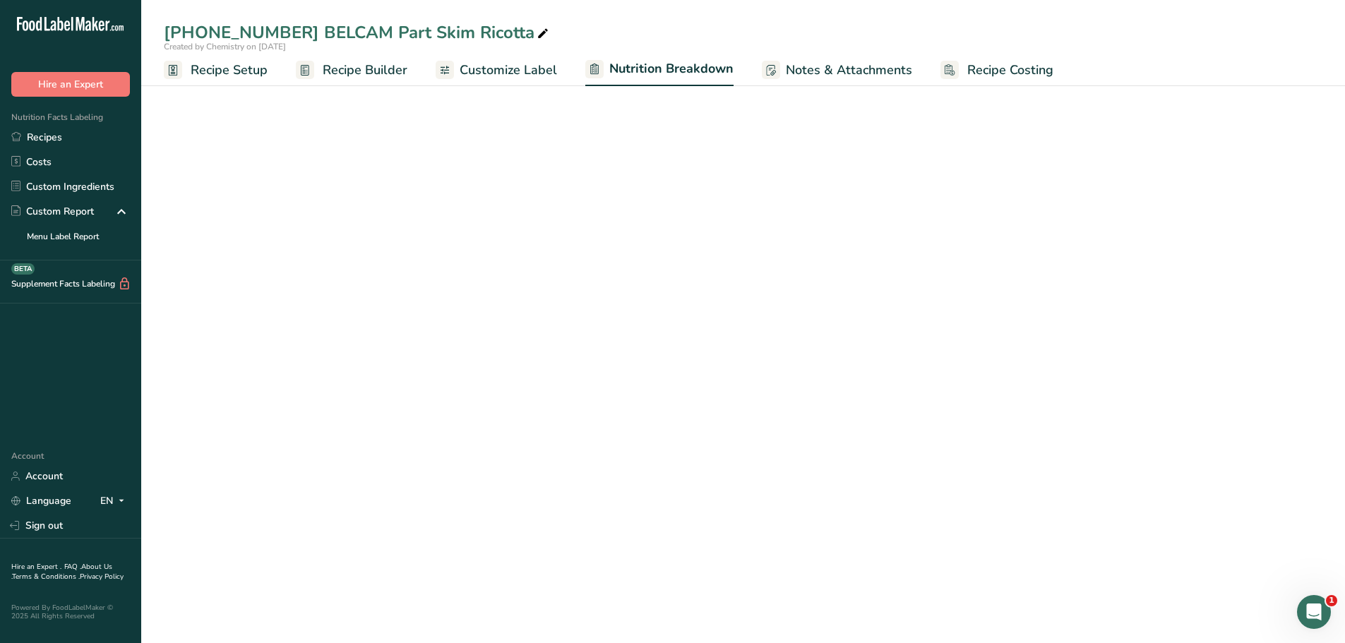
select select "Calories"
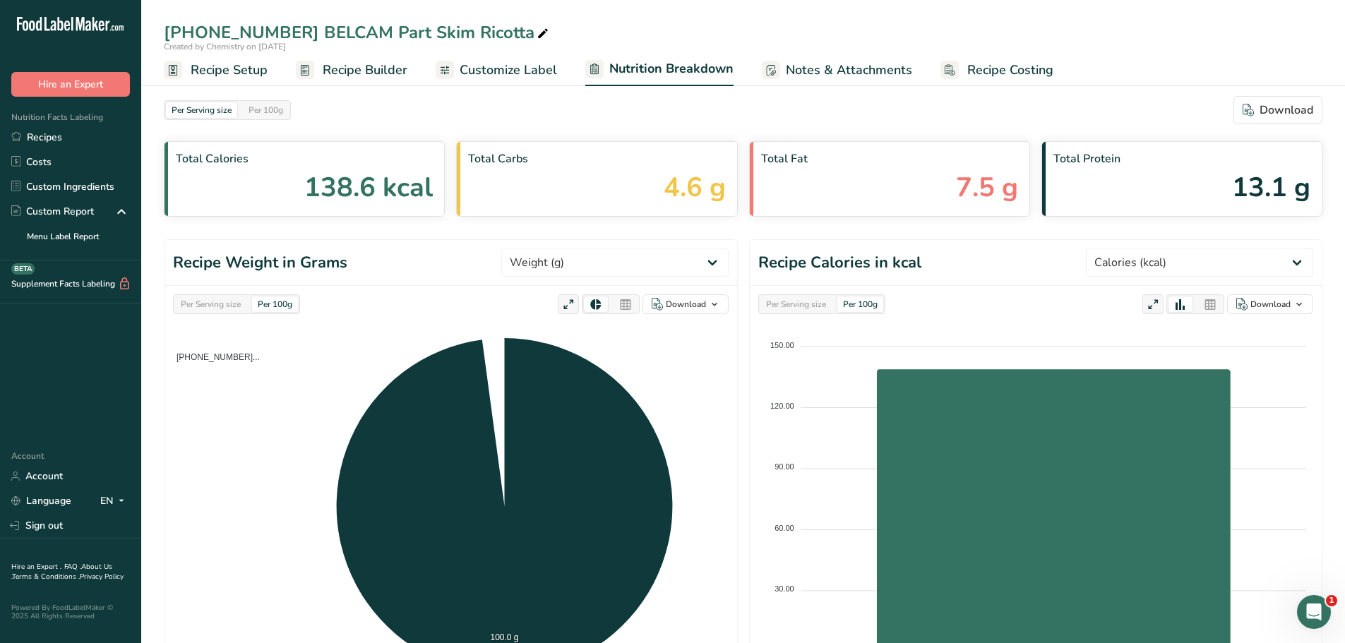
click at [878, 107] on div "Per Serving size Per 100g Download" at bounding box center [743, 110] width 1158 height 28
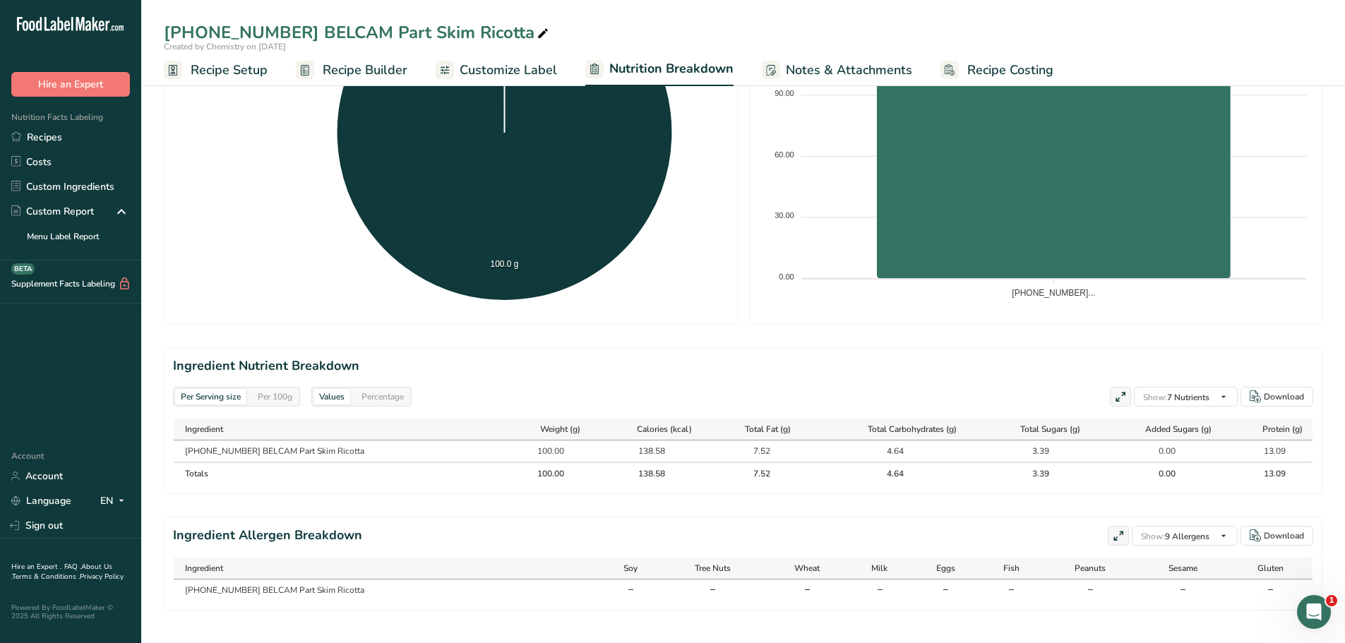
scroll to position [397, 0]
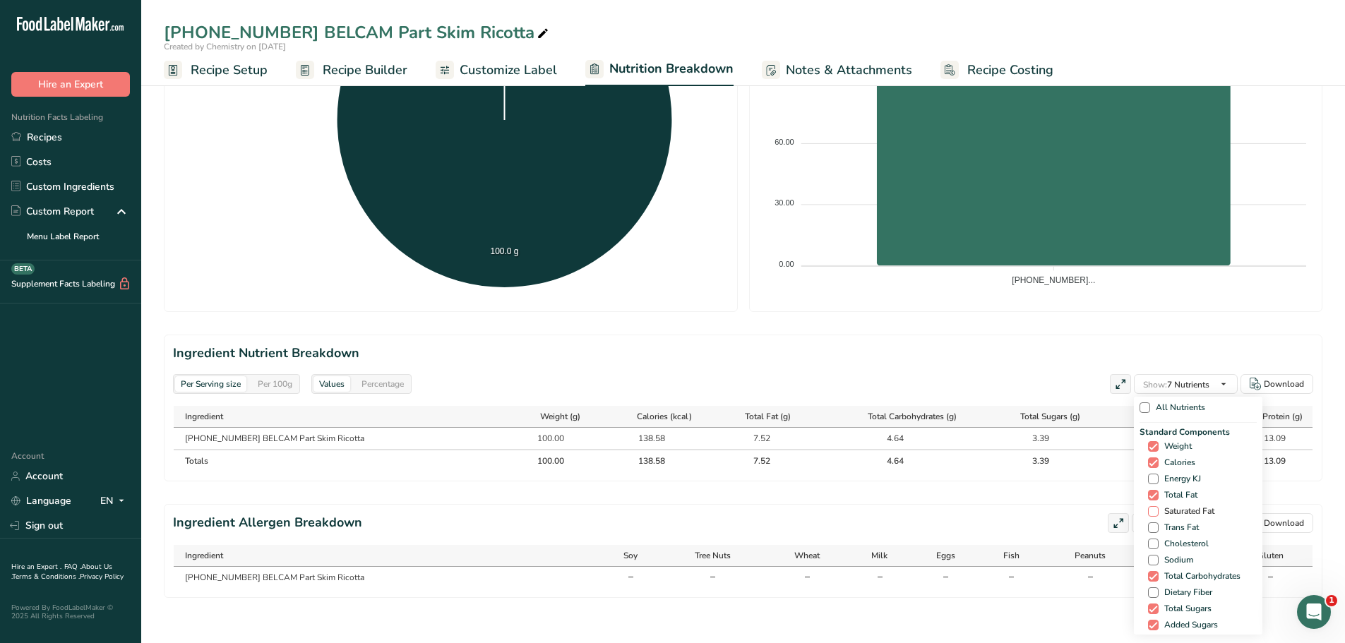
click at [1148, 506] on span at bounding box center [1153, 511] width 11 height 11
click at [1148, 507] on input "Saturated Fat" at bounding box center [1152, 511] width 9 height 9
checkbox input "true"
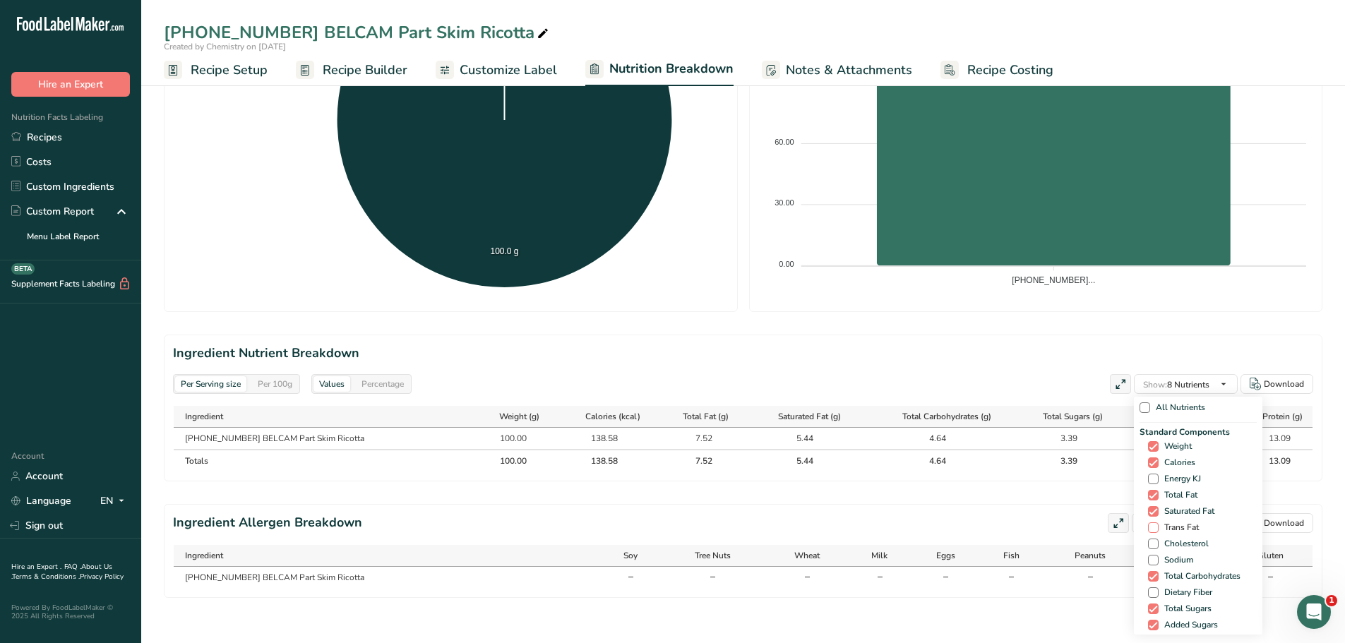
click at [1150, 522] on span at bounding box center [1153, 527] width 11 height 11
click at [1150, 523] on input "Trans Fat" at bounding box center [1152, 527] width 9 height 9
checkbox input "true"
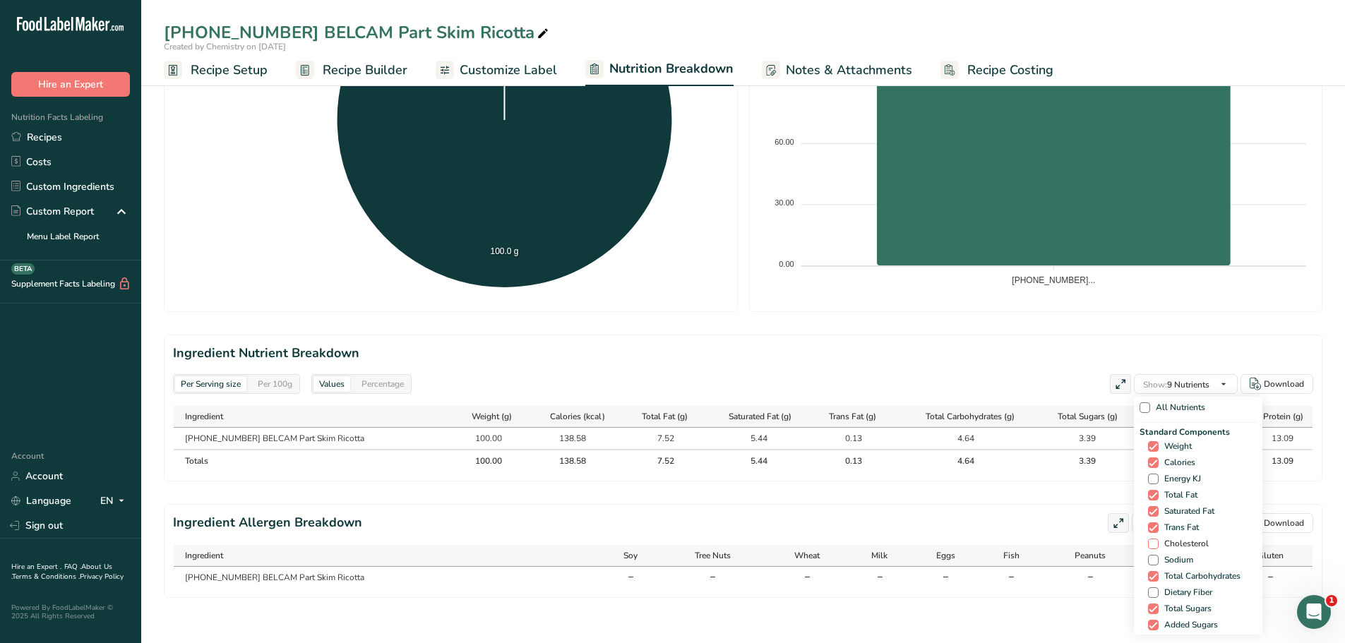
click at [1150, 539] on span at bounding box center [1153, 544] width 11 height 11
click at [1150, 539] on input "Cholesterol" at bounding box center [1152, 543] width 9 height 9
checkbox input "true"
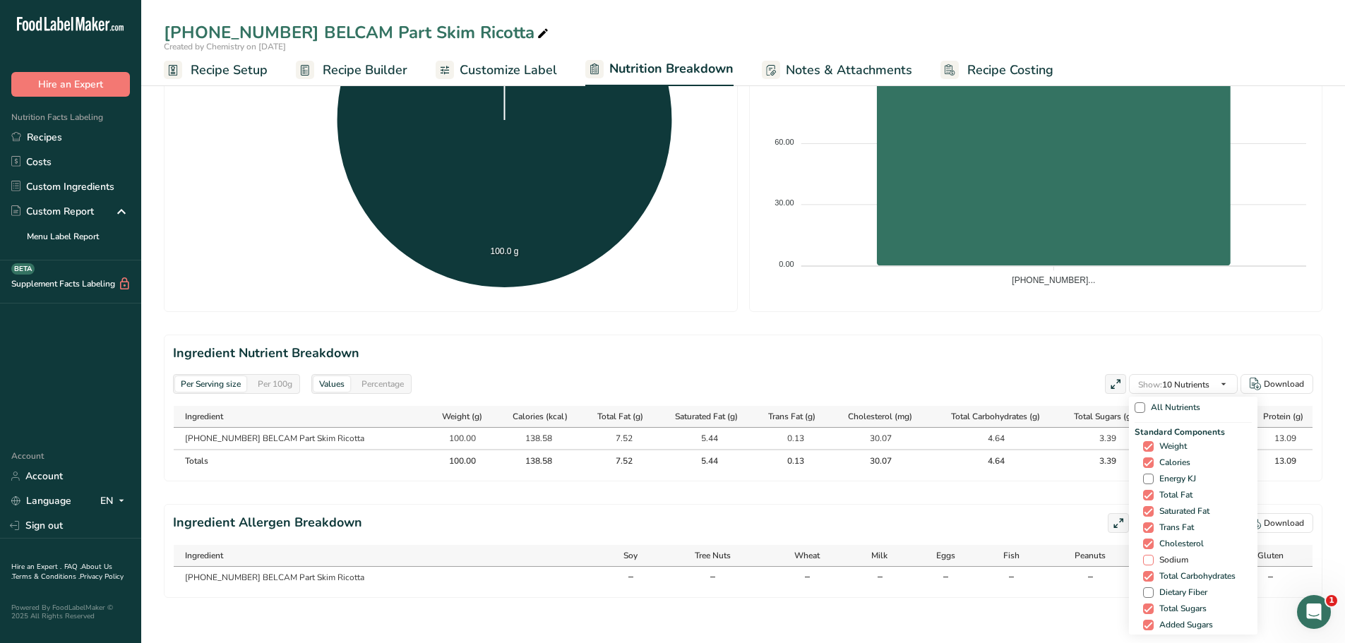
click at [1143, 555] on span at bounding box center [1148, 560] width 11 height 11
click at [1143, 555] on input "Sodium" at bounding box center [1147, 559] width 9 height 9
checkbox input "true"
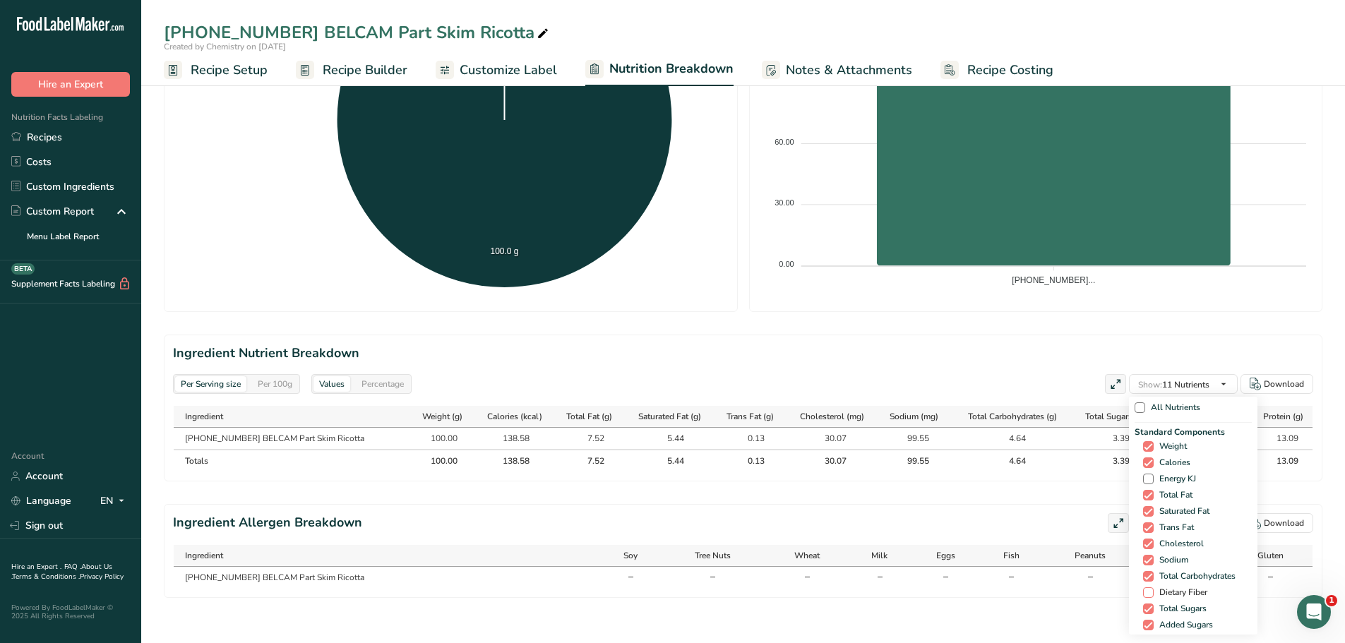
click at [1145, 587] on span at bounding box center [1148, 592] width 11 height 11
click at [1145, 588] on input "Dietary Fiber" at bounding box center [1147, 592] width 9 height 9
checkbox input "true"
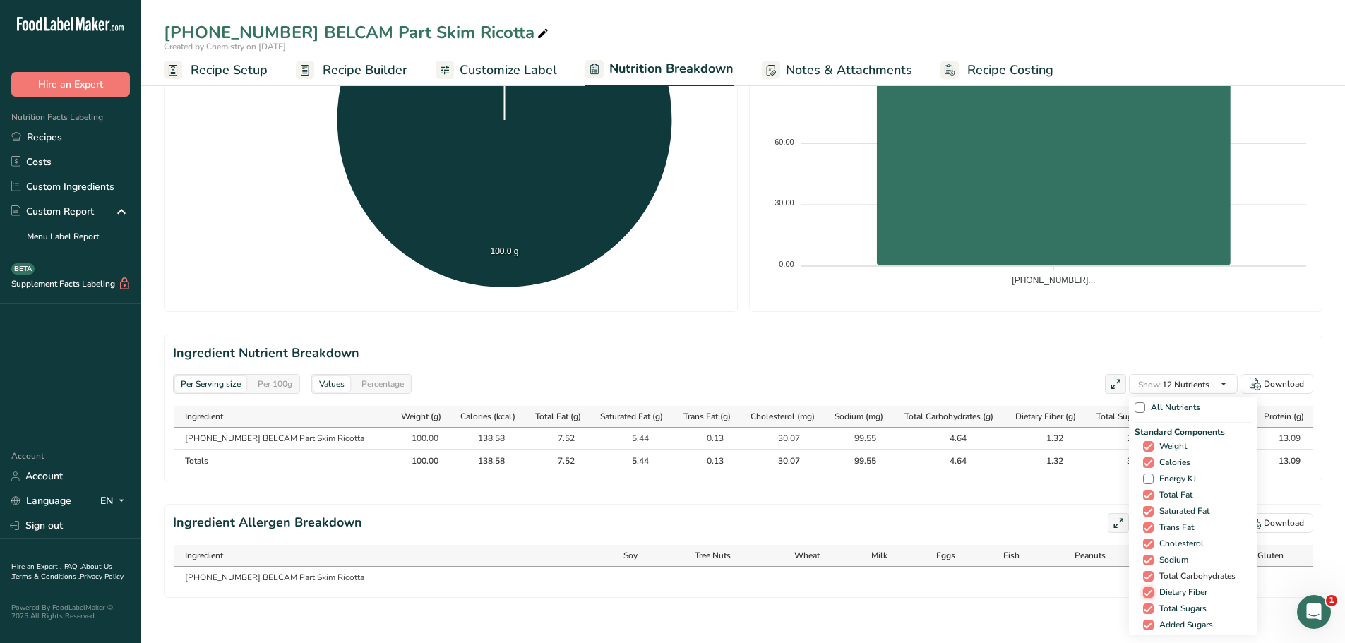
scroll to position [141, 0]
click at [1143, 532] on span at bounding box center [1148, 537] width 11 height 11
click at [1143, 533] on input "Vitamin D" at bounding box center [1147, 537] width 9 height 9
checkbox input "true"
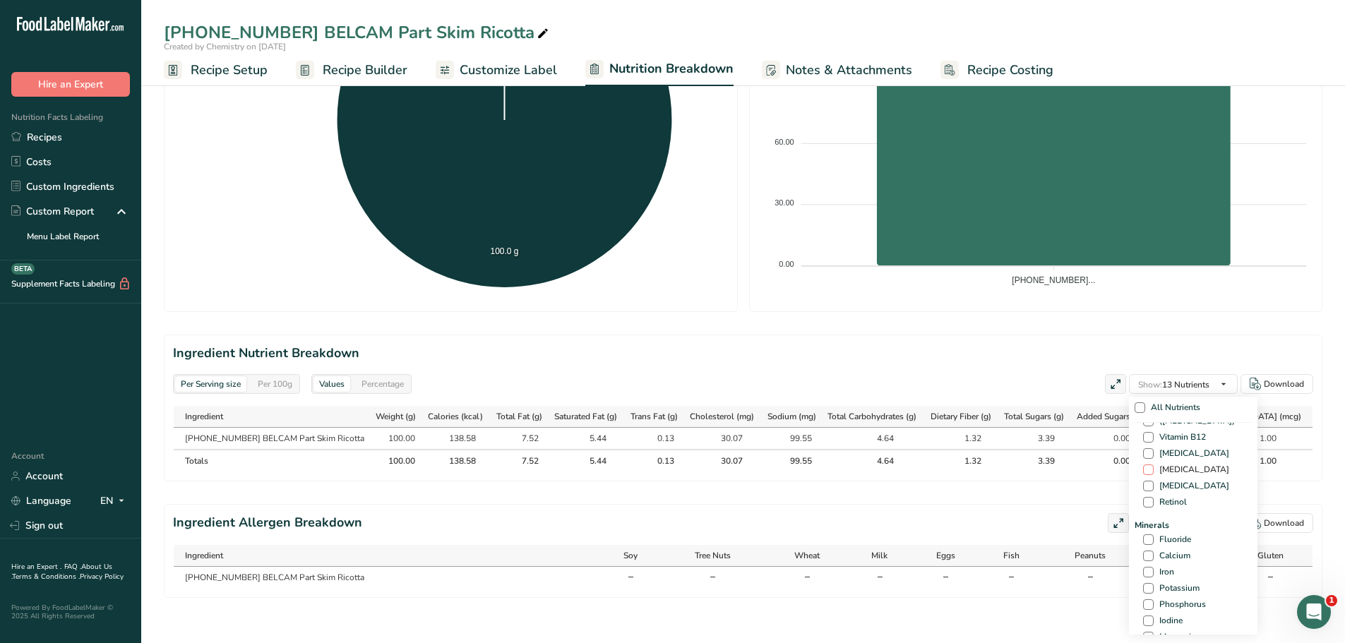
scroll to position [424, 0]
click at [1143, 547] on span at bounding box center [1148, 552] width 11 height 11
click at [1143, 548] on input "Calcium" at bounding box center [1147, 552] width 9 height 9
checkbox input "true"
click at [1146, 563] on span at bounding box center [1148, 568] width 11 height 11
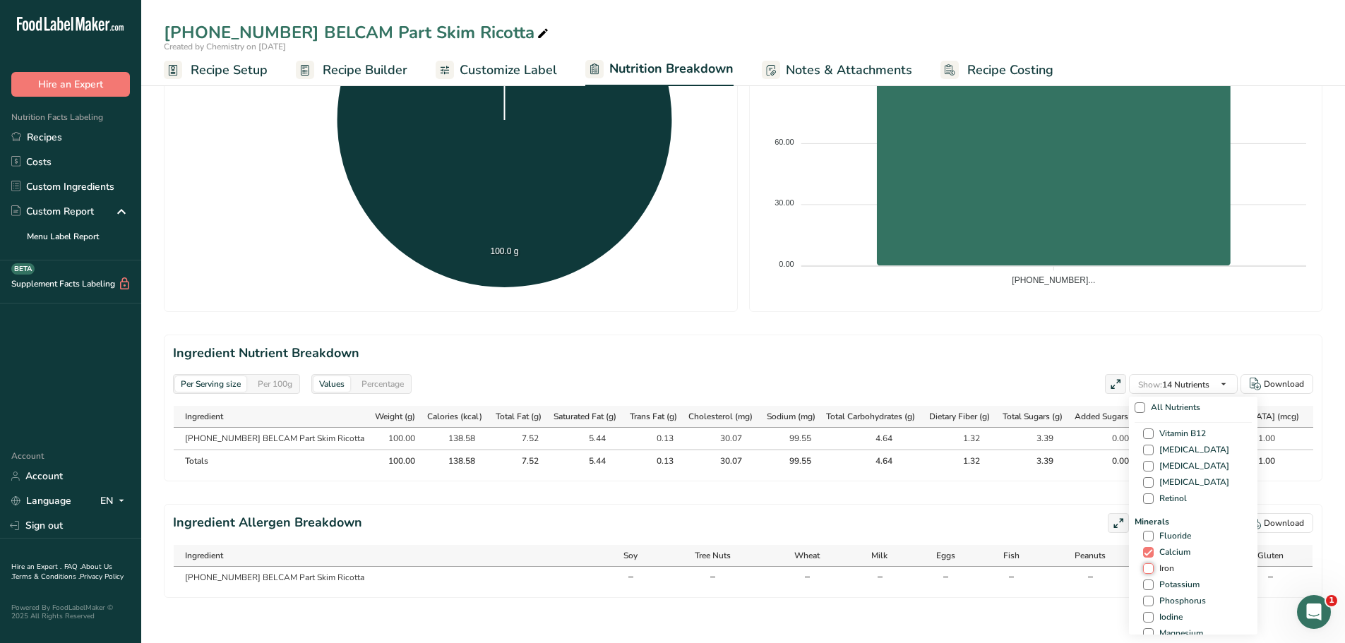
click at [1146, 564] on input "Iron" at bounding box center [1147, 568] width 9 height 9
checkbox input "true"
click at [1145, 579] on span at bounding box center [1148, 584] width 11 height 11
click at [1145, 580] on input "Potassium" at bounding box center [1147, 584] width 9 height 9
checkbox input "true"
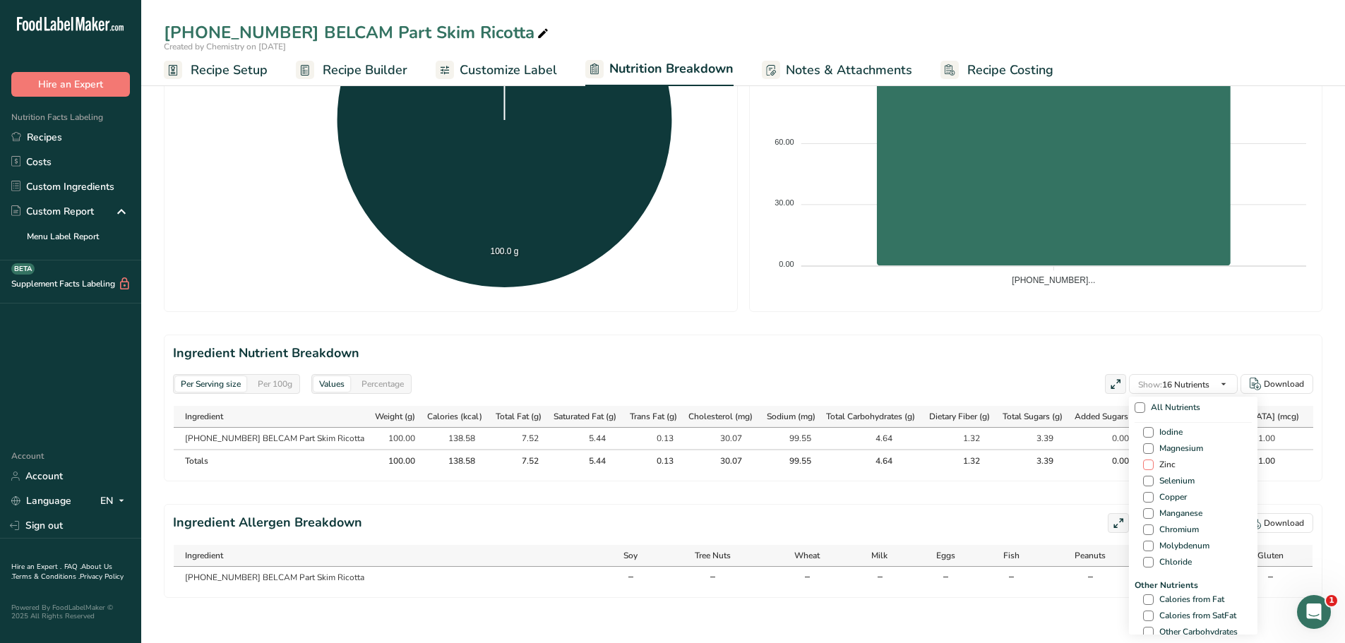
scroll to position [635, 0]
click at [1148, 567] on span at bounding box center [1148, 572] width 11 height 11
click at [1148, 568] on input "Calories from Fat" at bounding box center [1147, 572] width 9 height 9
checkbox input "true"
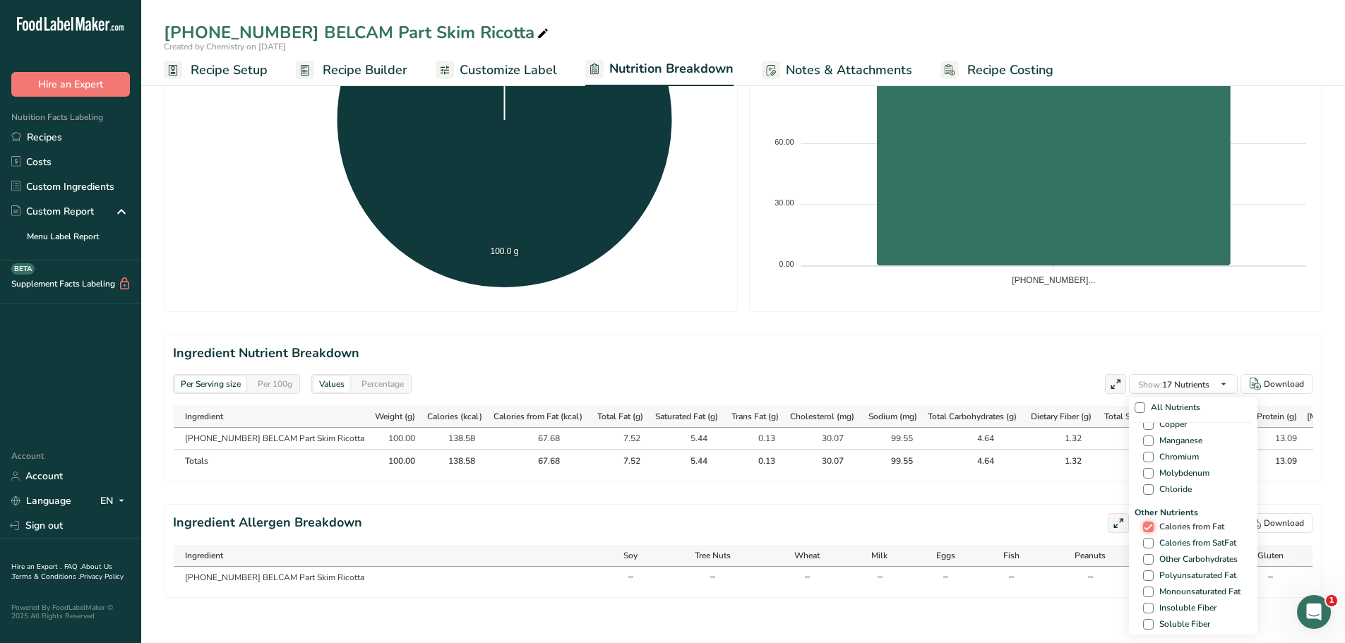
scroll to position [706, 0]
click at [1146, 546] on span at bounding box center [1148, 551] width 11 height 11
click at [1146, 546] on input "Polyunsaturated Fat" at bounding box center [1147, 550] width 9 height 9
checkbox input "true"
click at [1143, 562] on span at bounding box center [1148, 567] width 11 height 11
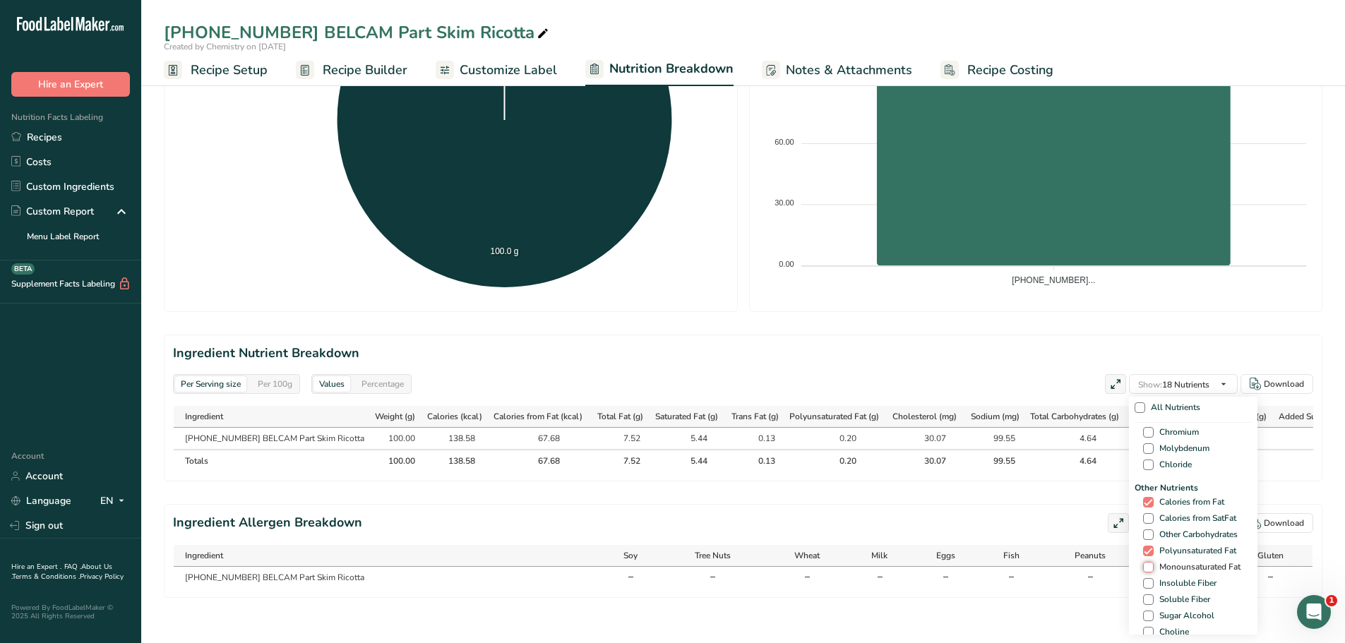
click at [1143, 563] on input "Monounsaturated Fat" at bounding box center [1147, 567] width 9 height 9
checkbox input "true"
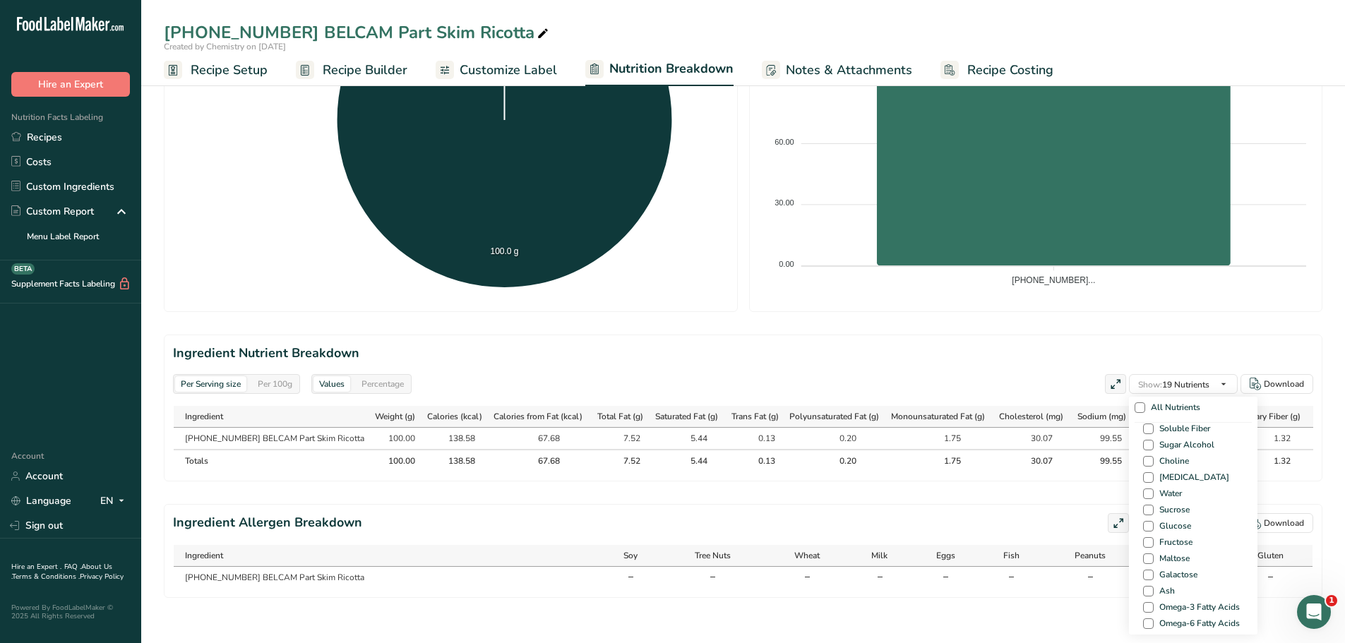
scroll to position [903, 0]
click at [1143, 559] on span at bounding box center [1148, 564] width 11 height 11
click at [1143, 560] on input "Ash" at bounding box center [1147, 564] width 9 height 9
checkbox input "true"
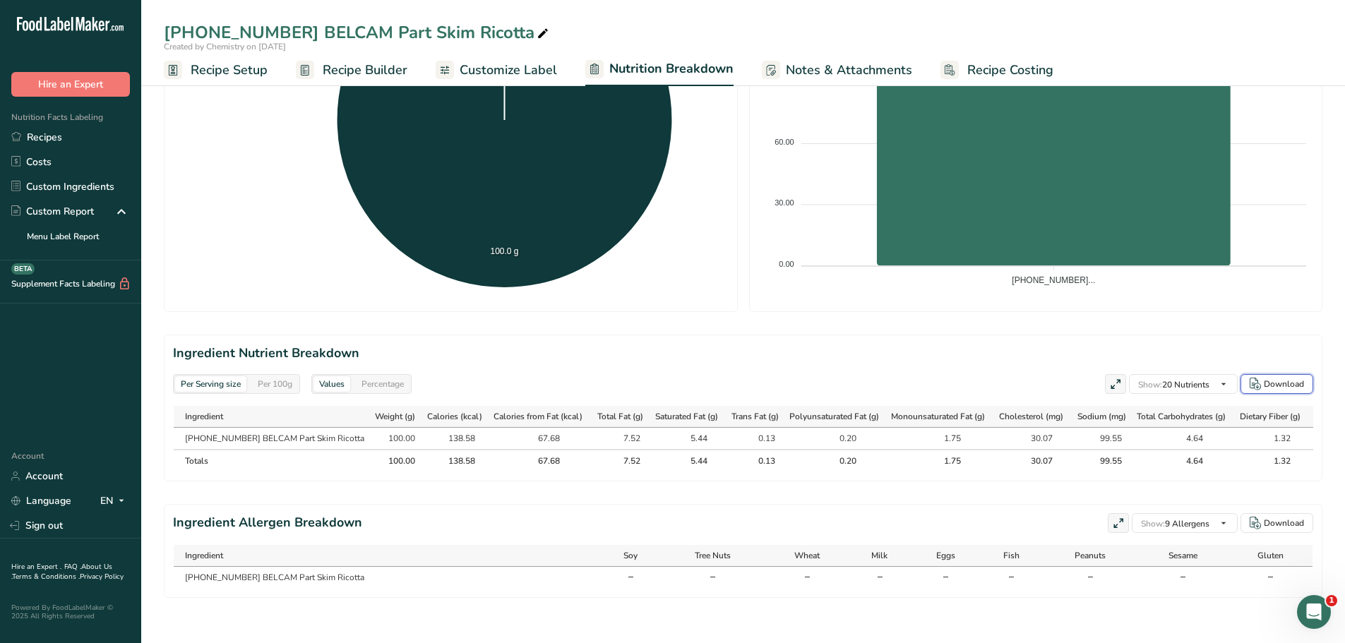
click at [1278, 378] on div "Download" at bounding box center [1283, 384] width 40 height 13
click at [206, 67] on span "Recipe Setup" at bounding box center [229, 70] width 77 height 19
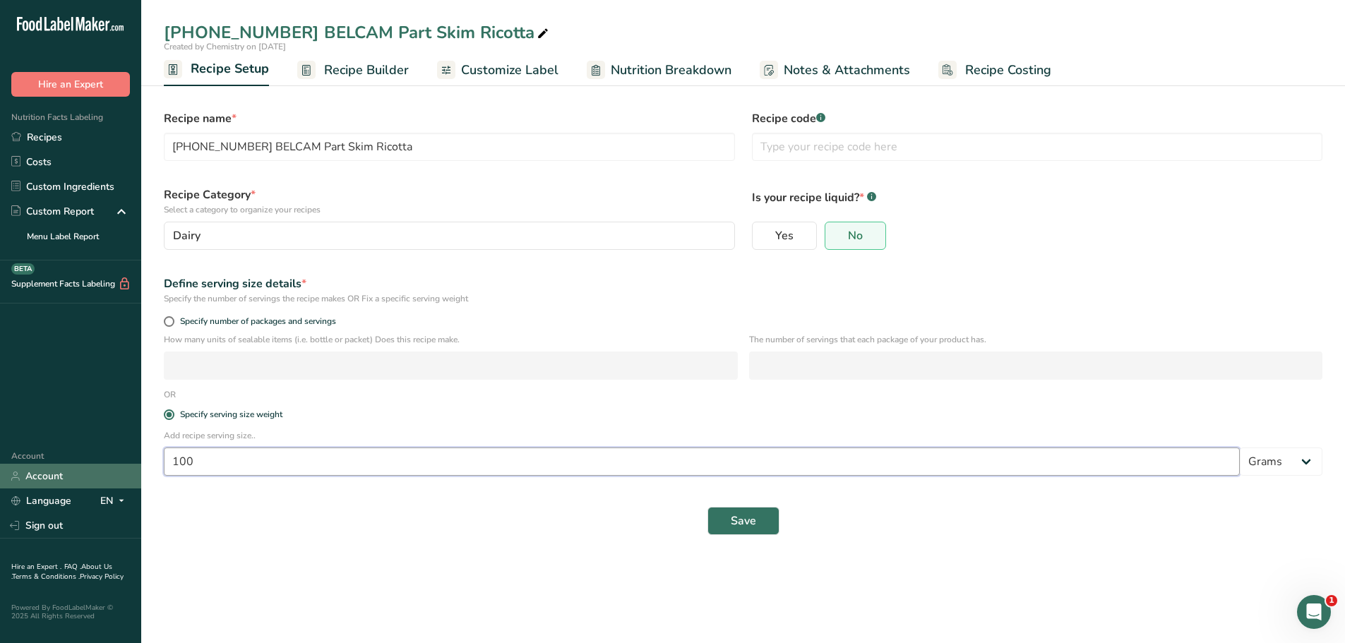
drag, startPoint x: 212, startPoint y: 468, endPoint x: 17, endPoint y: 464, distance: 195.5
click at [29, 482] on div ".a-20{fill:#fff;} Hire an Expert Nutrition Facts Labeling Recipes Costs Custom …" at bounding box center [672, 321] width 1345 height 643
type input "55"
click at [750, 515] on span "Save" at bounding box center [743, 520] width 25 height 17
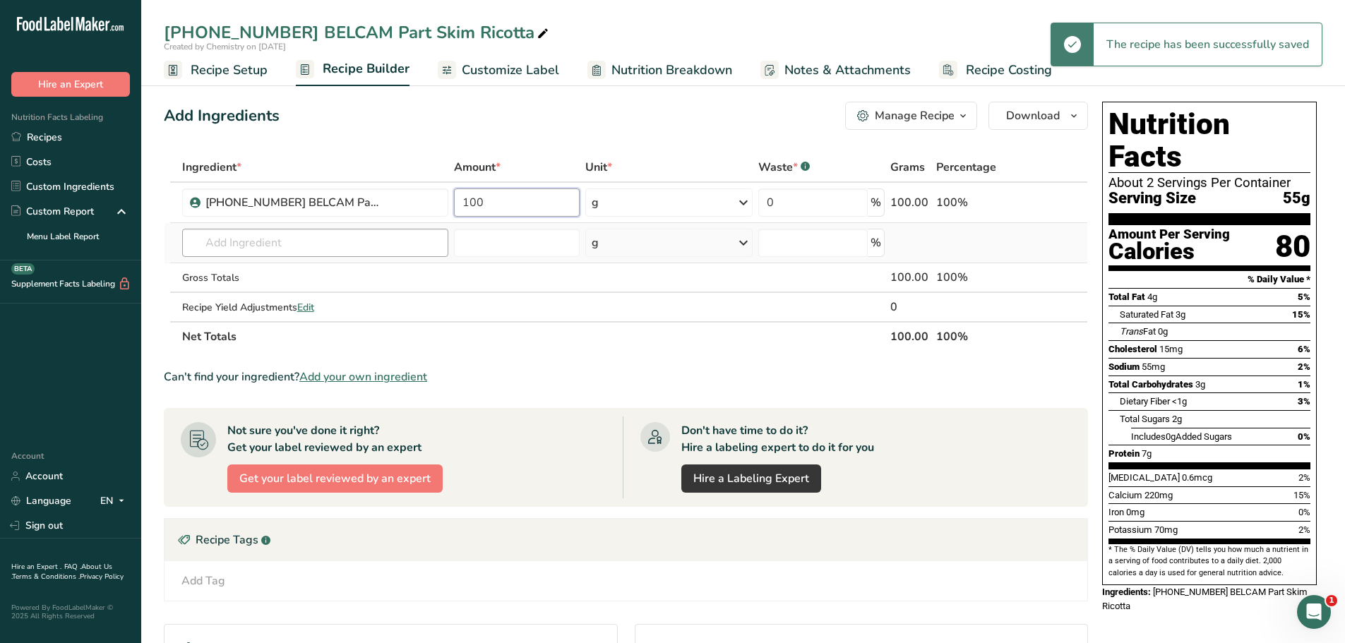
drag, startPoint x: 457, startPoint y: 208, endPoint x: 318, endPoint y: 231, distance: 141.6
click at [386, 208] on tr "25-415067-001 BELCAM Part Skim Ricotta 100 g Weight Units g kg mg See more Volu…" at bounding box center [625, 203] width 923 height 40
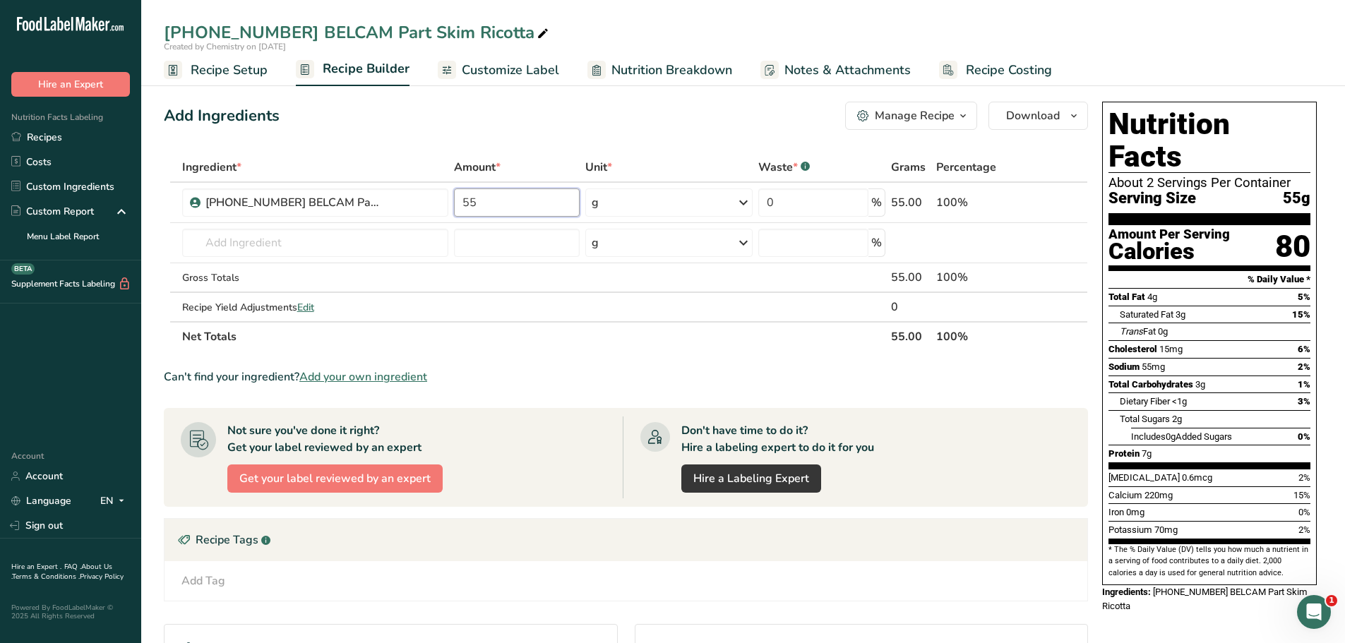
type input "55"
click at [671, 133] on div "Add Ingredients Manage Recipe Delete Recipe Duplicate Recipe Scale Recipe Save …" at bounding box center [630, 467] width 932 height 743
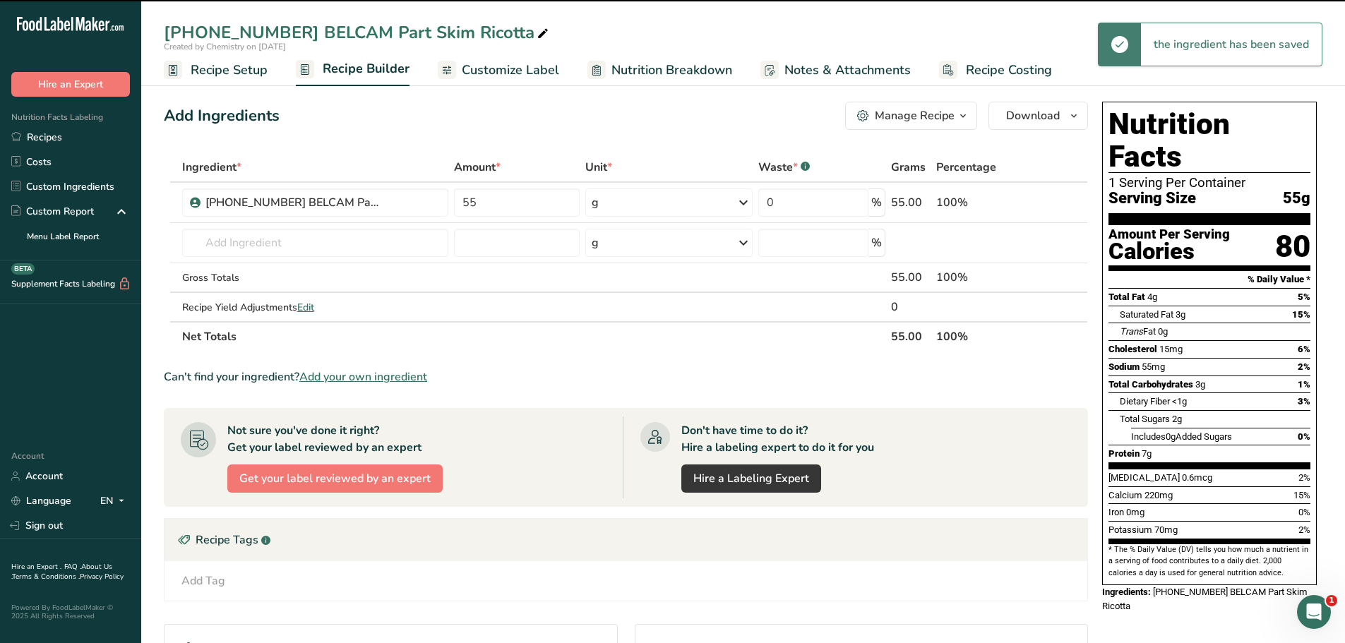
click at [469, 69] on span "Customize Label" at bounding box center [510, 70] width 97 height 19
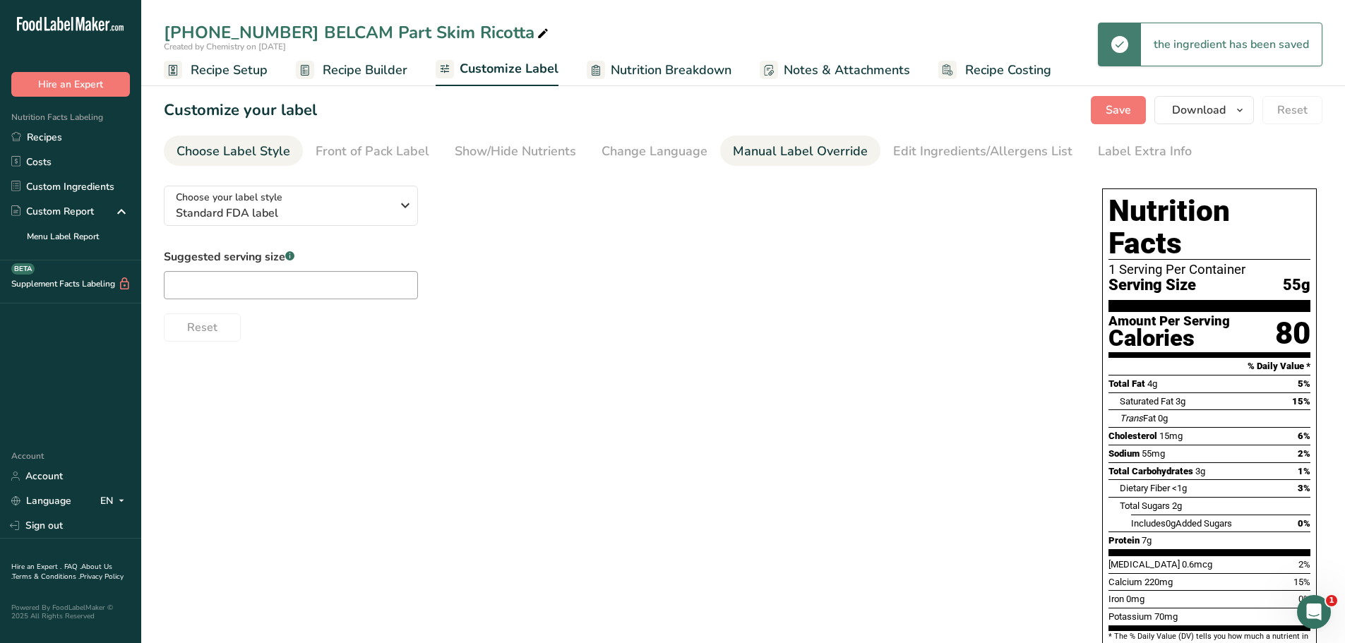
click at [777, 153] on div "Manual Label Override" at bounding box center [800, 151] width 135 height 19
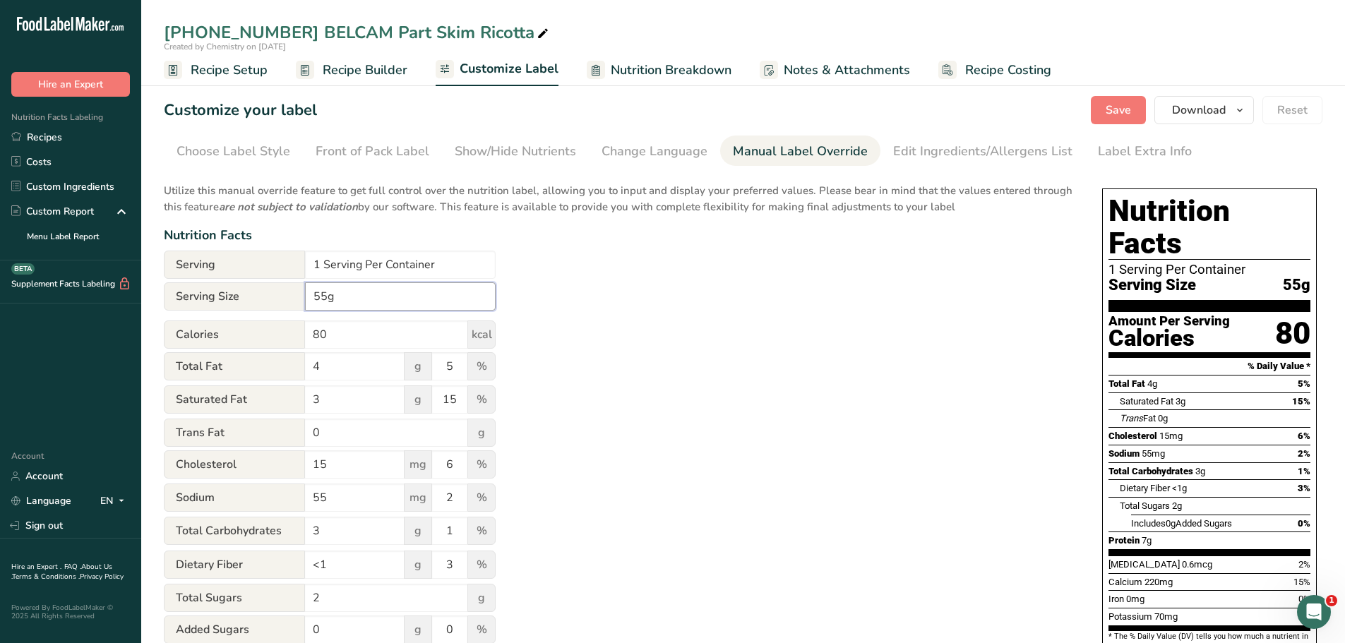
click at [313, 295] on input "55g" at bounding box center [400, 296] width 191 height 28
type input "1/4 cup (55g)"
click at [324, 267] on input "1 Serving Per Container" at bounding box center [400, 265] width 191 height 28
type input "8 Servings Per Container"
click at [1120, 111] on span "Save" at bounding box center [1117, 110] width 25 height 17
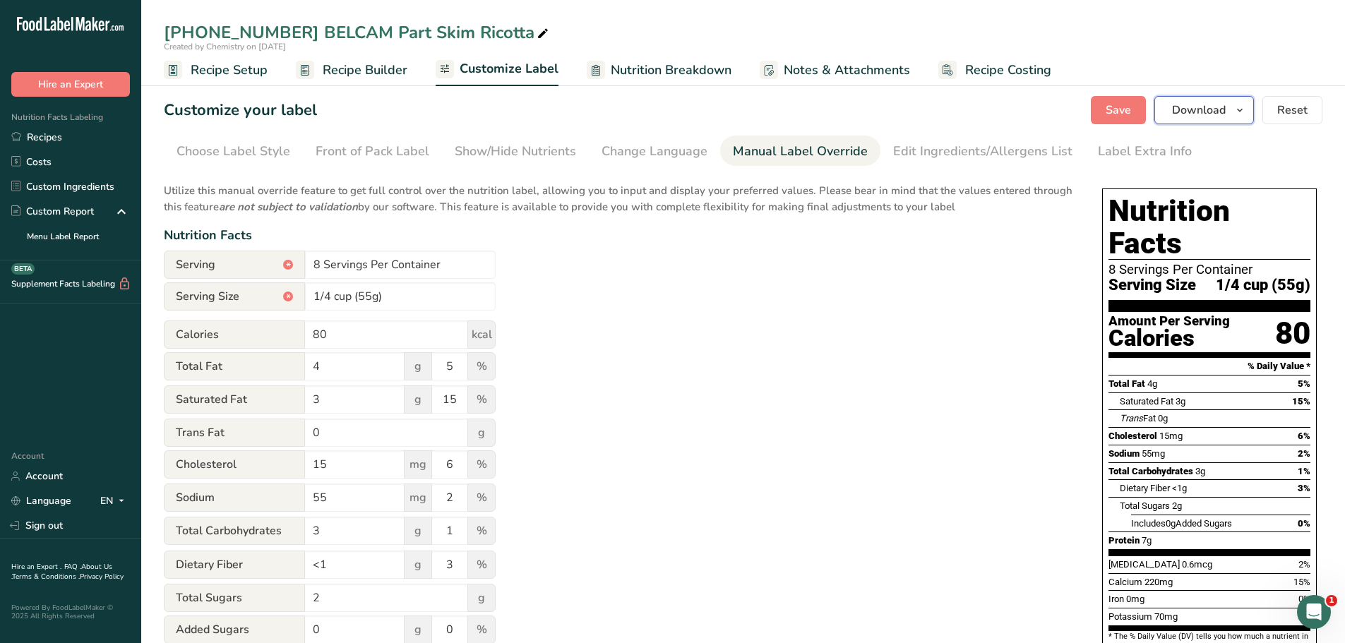
click at [1240, 109] on icon "button" at bounding box center [1239, 111] width 11 height 18
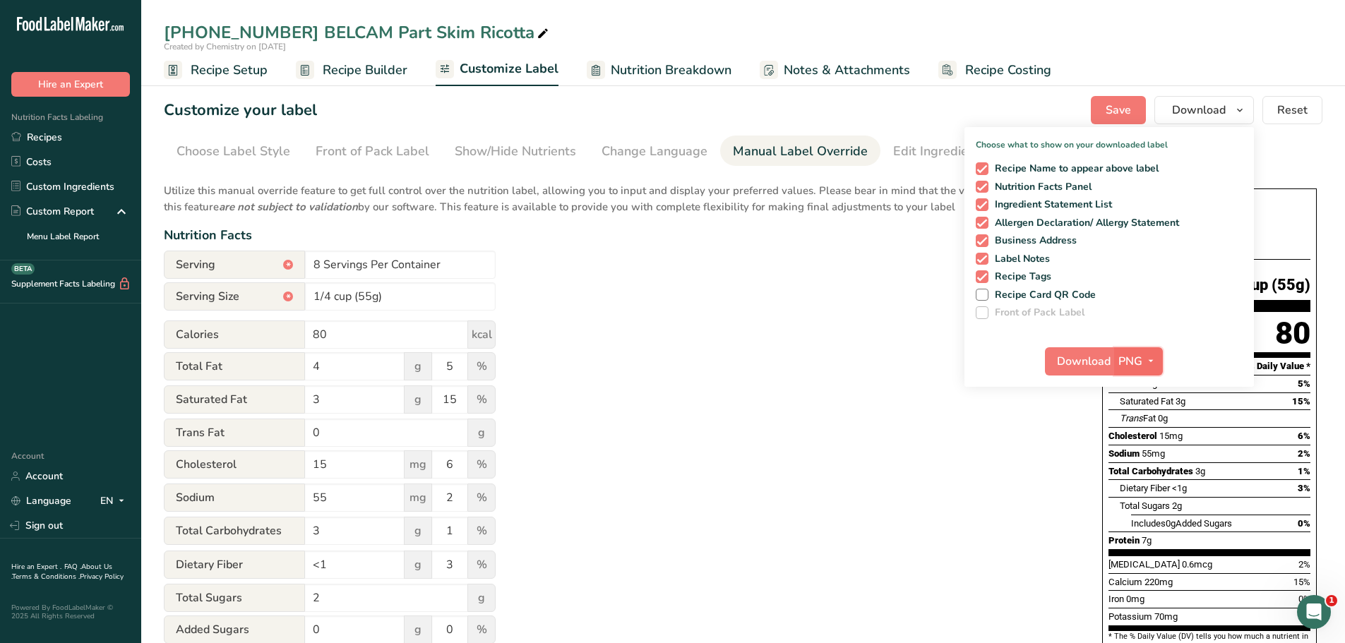
click at [1149, 357] on icon "button" at bounding box center [1150, 361] width 11 height 18
click at [1136, 461] on link "PDF" at bounding box center [1139, 459] width 45 height 23
click at [1084, 359] on span "Download" at bounding box center [1084, 361] width 54 height 17
